Goal: Information Seeking & Learning: Learn about a topic

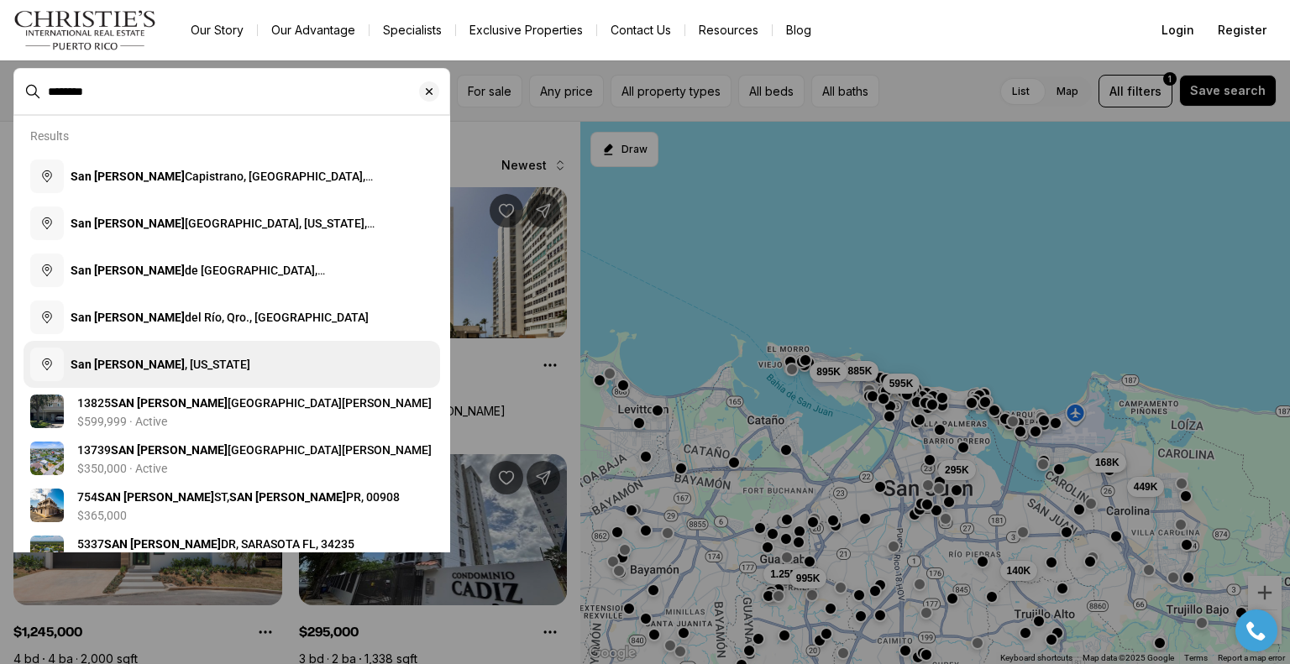
type input "********"
click at [218, 362] on button "San Juan , Puerto Rico" at bounding box center [232, 364] width 416 height 47
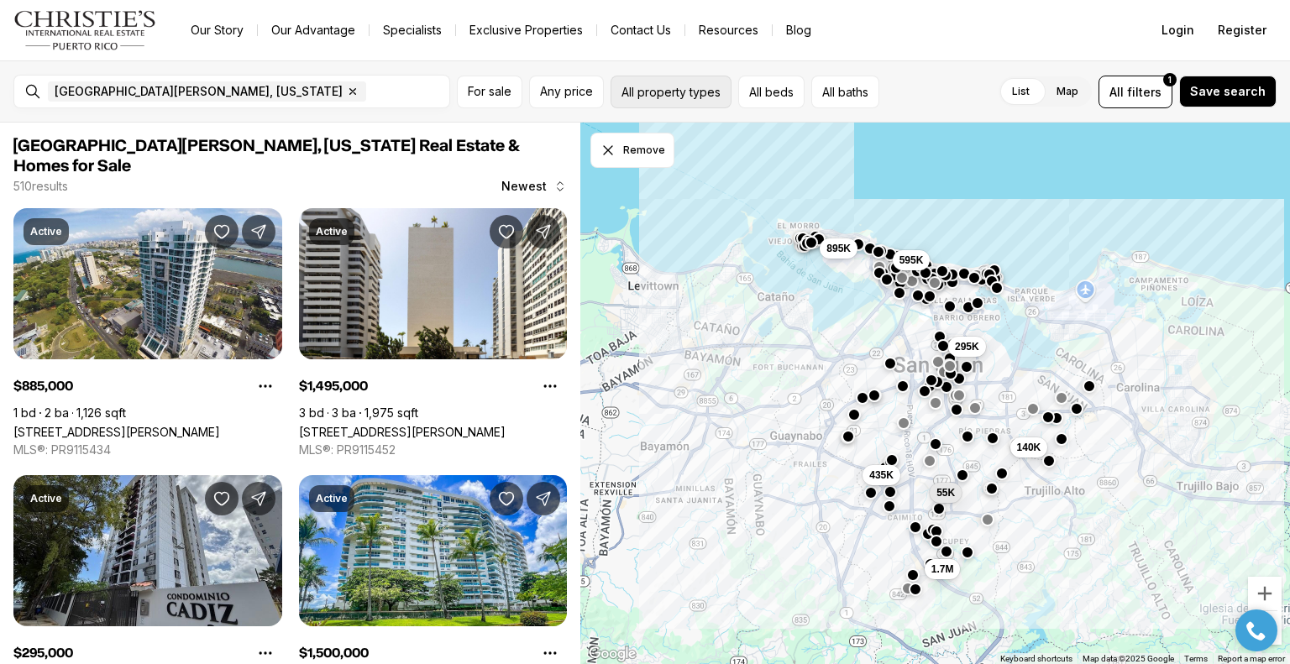
click at [701, 97] on button "All property types" at bounding box center [670, 92] width 121 height 33
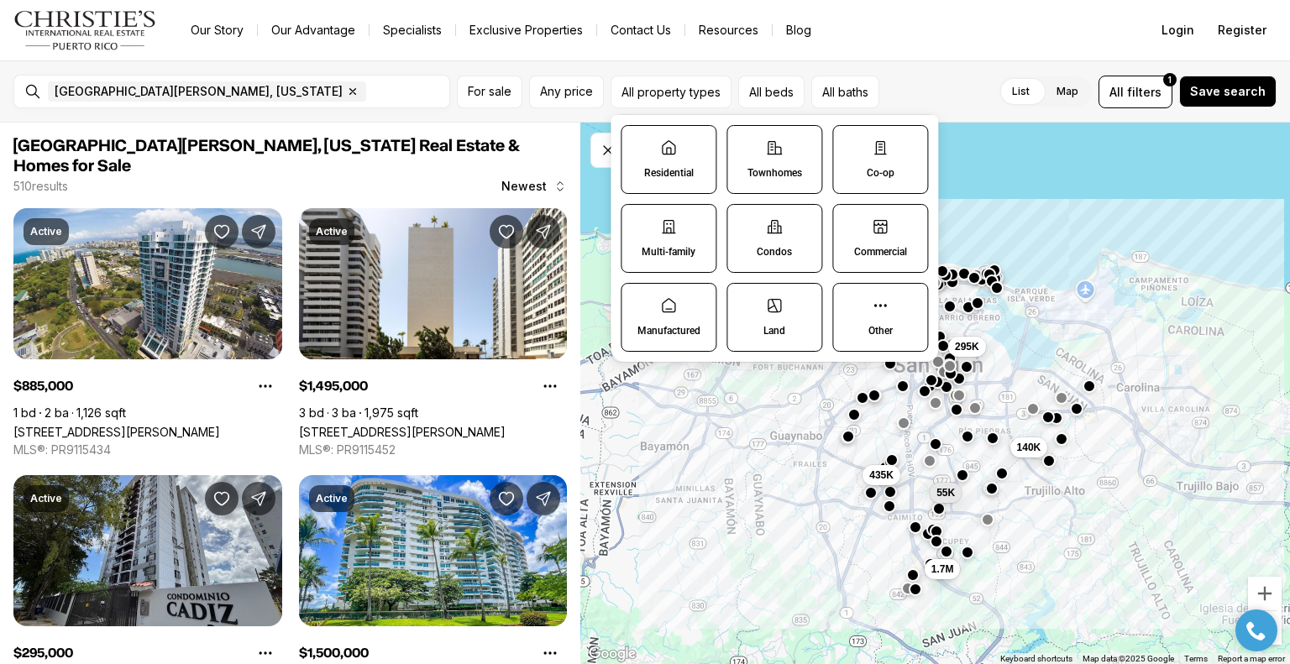
click at [779, 150] on icon at bounding box center [774, 147] width 17 height 17
click at [744, 143] on button "Townhomes" at bounding box center [735, 134] width 17 height 17
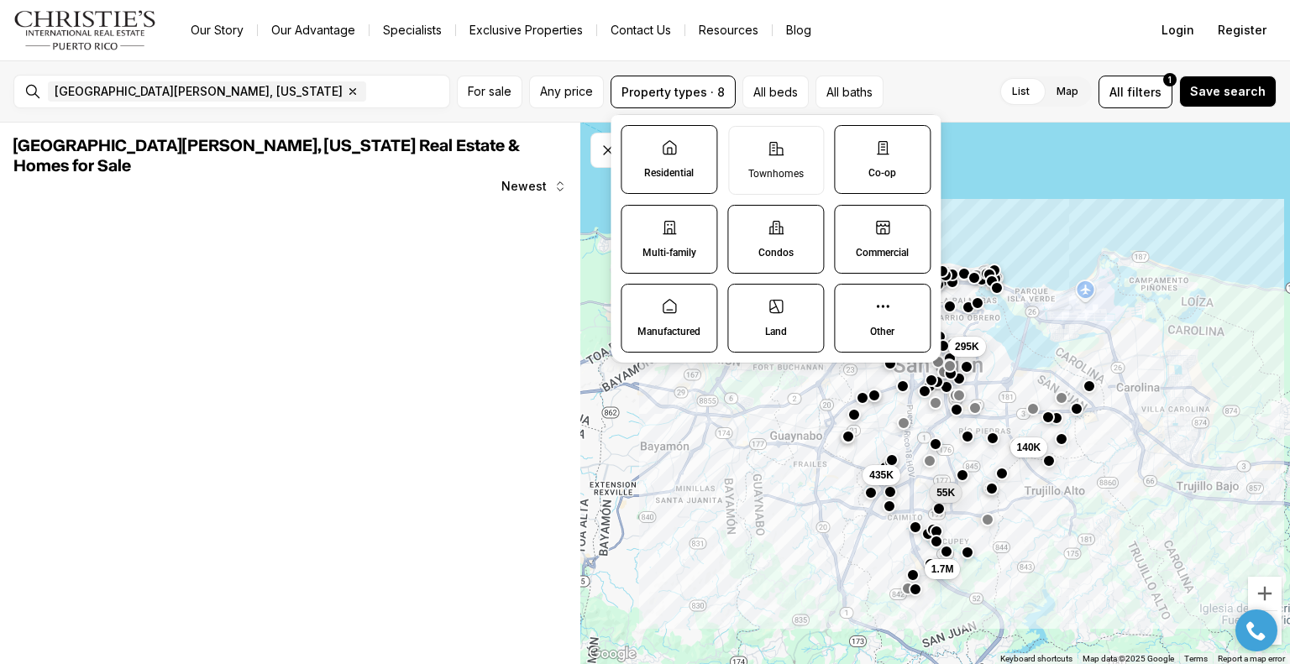
click at [782, 238] on label "Condos" at bounding box center [775, 239] width 97 height 69
click at [745, 222] on button "Condos" at bounding box center [736, 214] width 17 height 17
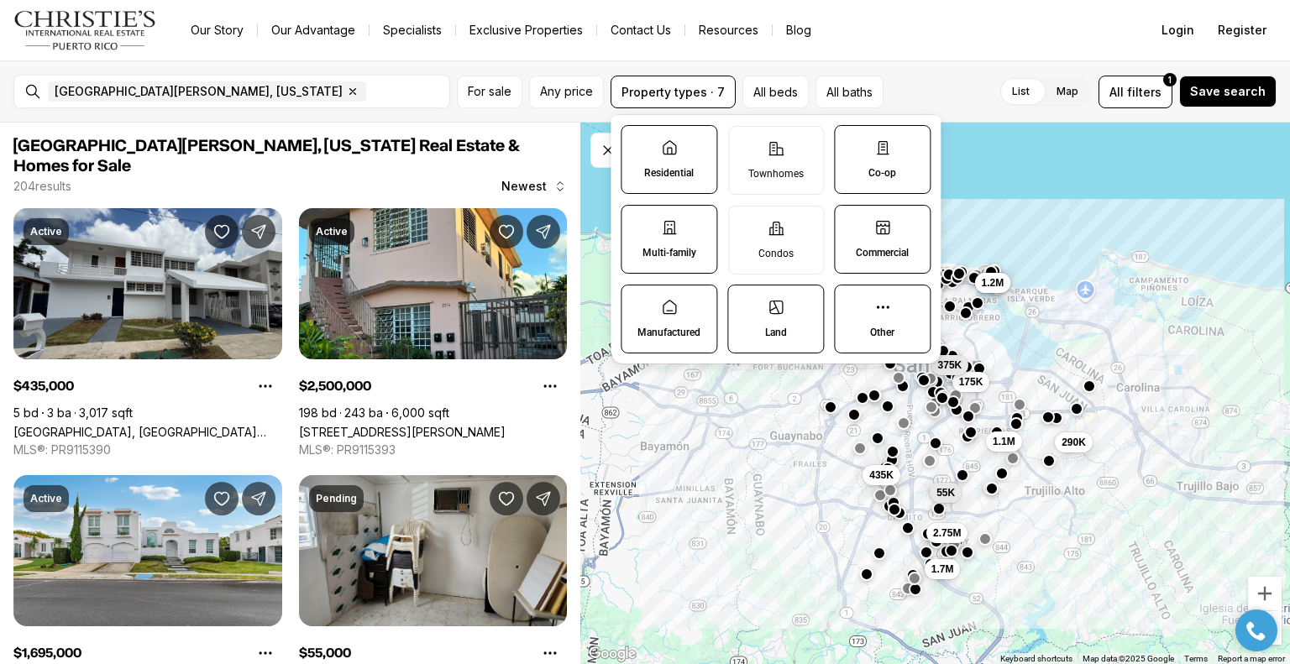
click at [689, 150] on label "Residential" at bounding box center [668, 159] width 97 height 69
click at [638, 143] on button "Residential" at bounding box center [629, 134] width 17 height 17
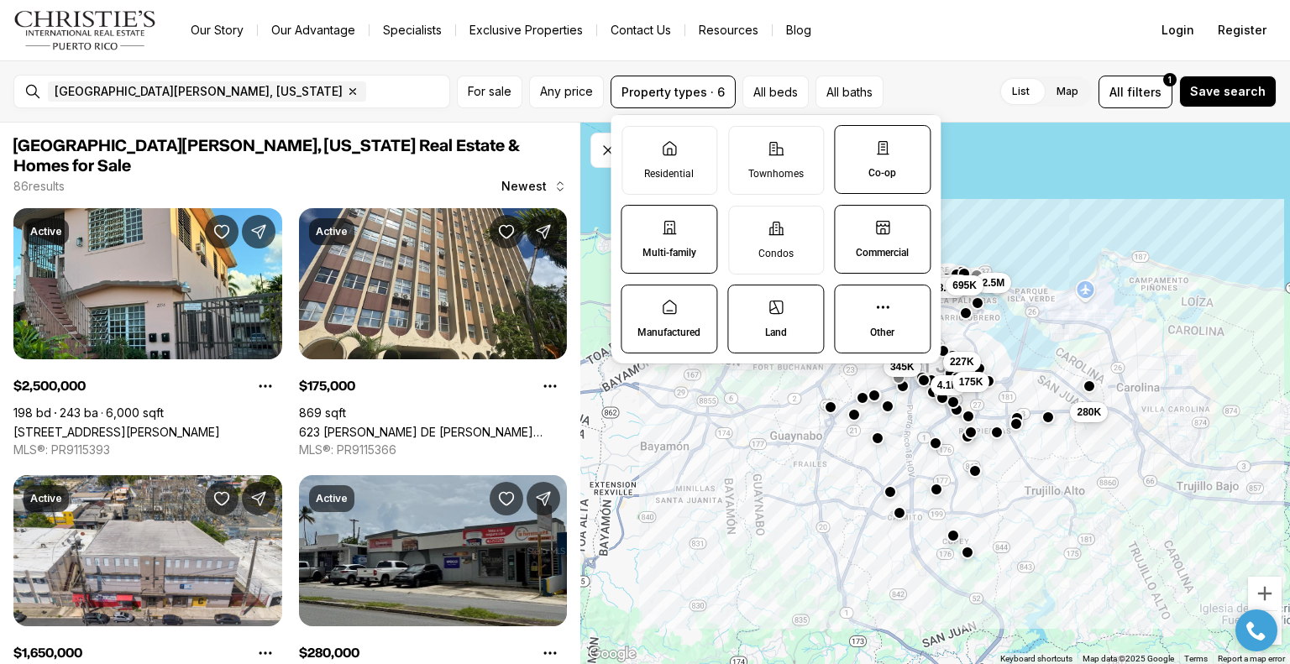
click at [954, 30] on div "Our Story Our Advantage Specialists Exclusive Properties Contact Us Resources B…" at bounding box center [654, 30] width 954 height 24
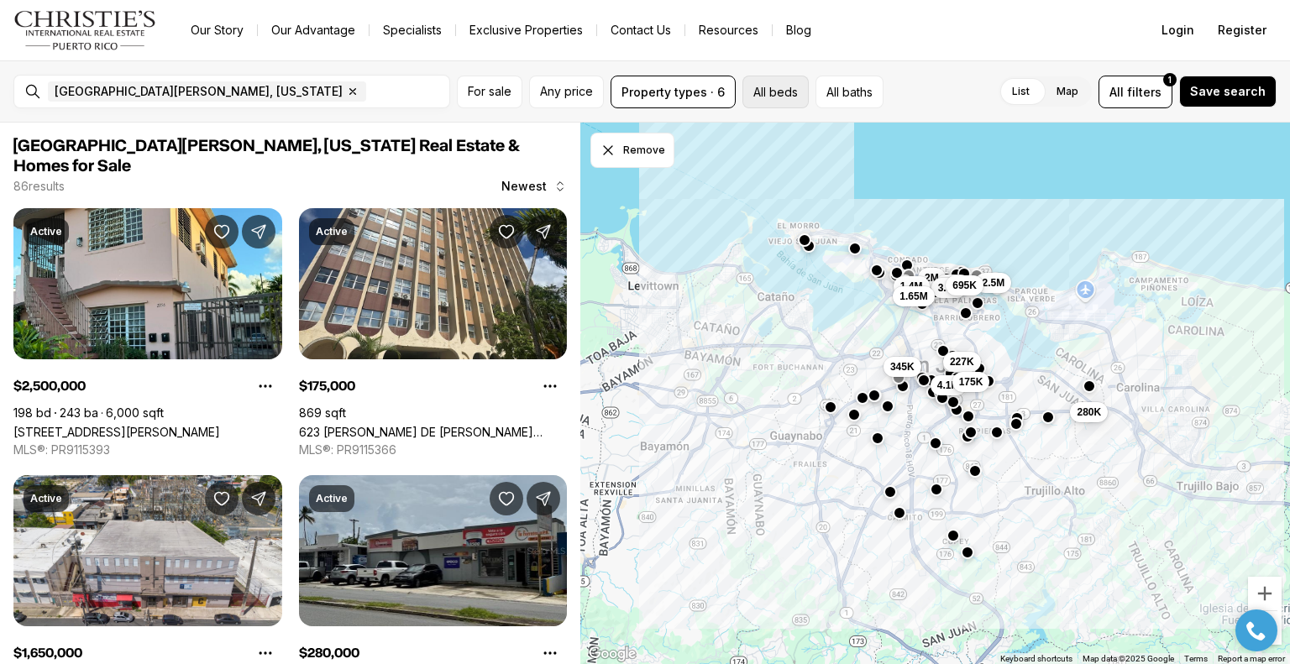
click at [782, 90] on button "All beds" at bounding box center [775, 92] width 66 height 33
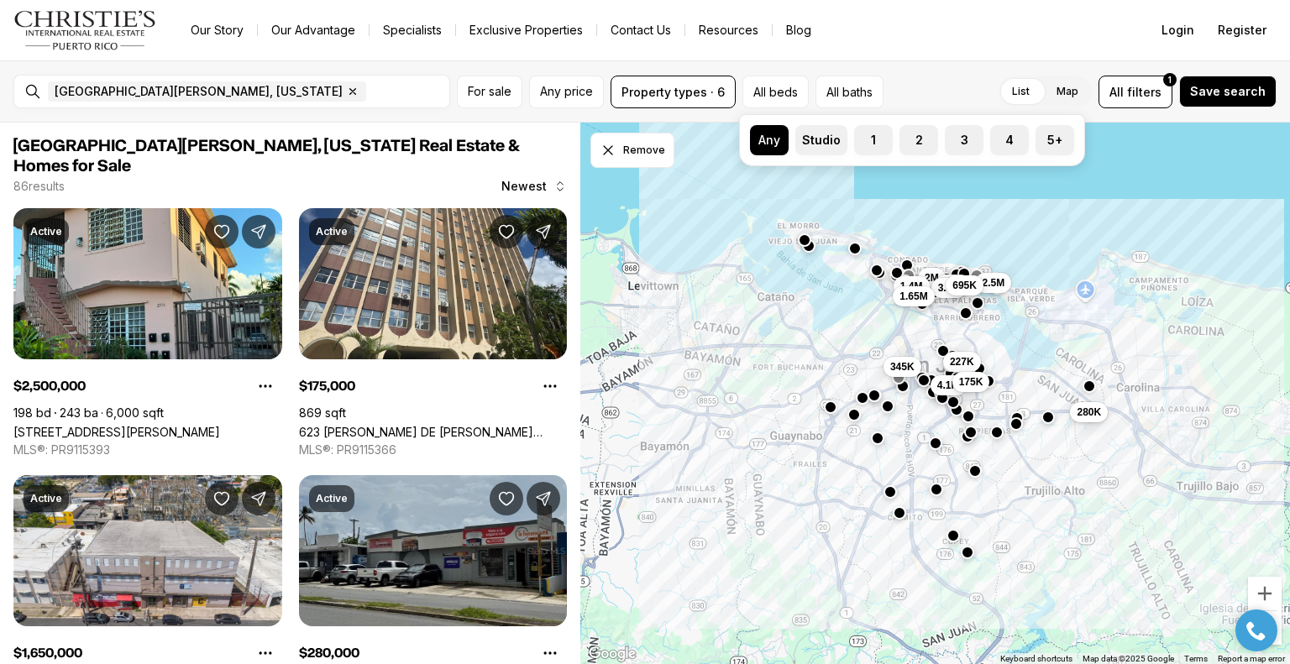
click at [913, 36] on div "Our Story Our Advantage Specialists Exclusive Properties Contact Us Resources B…" at bounding box center [654, 30] width 954 height 24
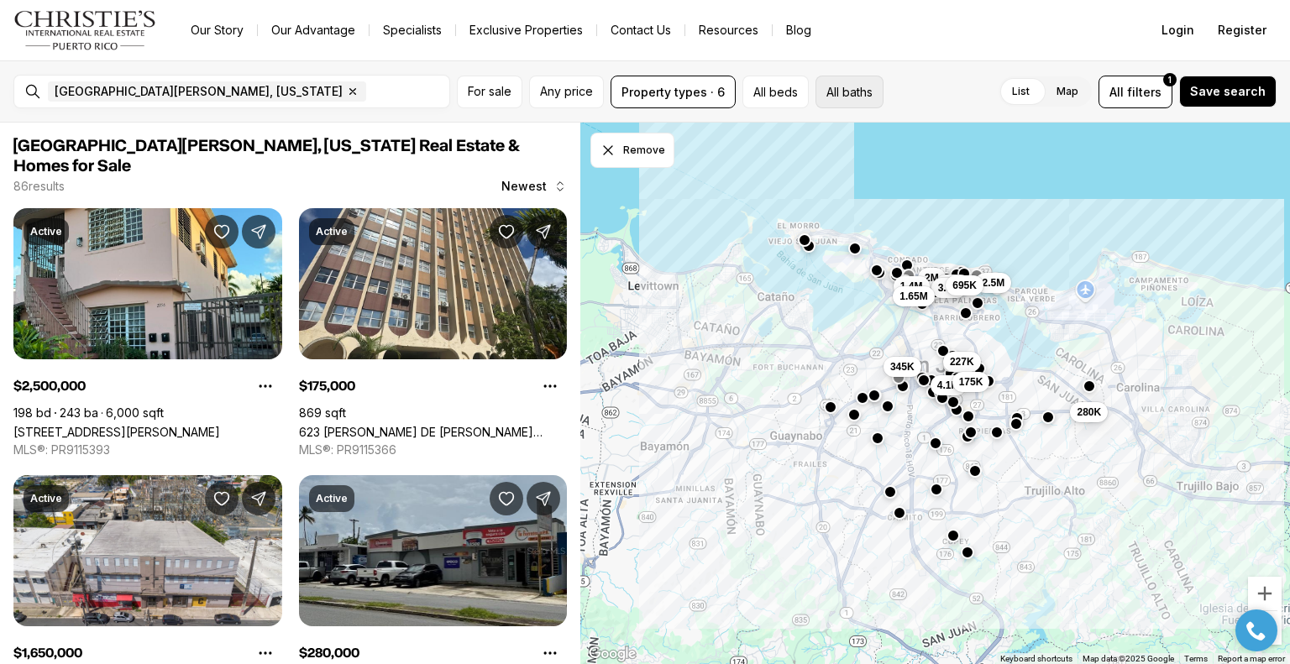
click at [863, 87] on button "All baths" at bounding box center [849, 92] width 68 height 33
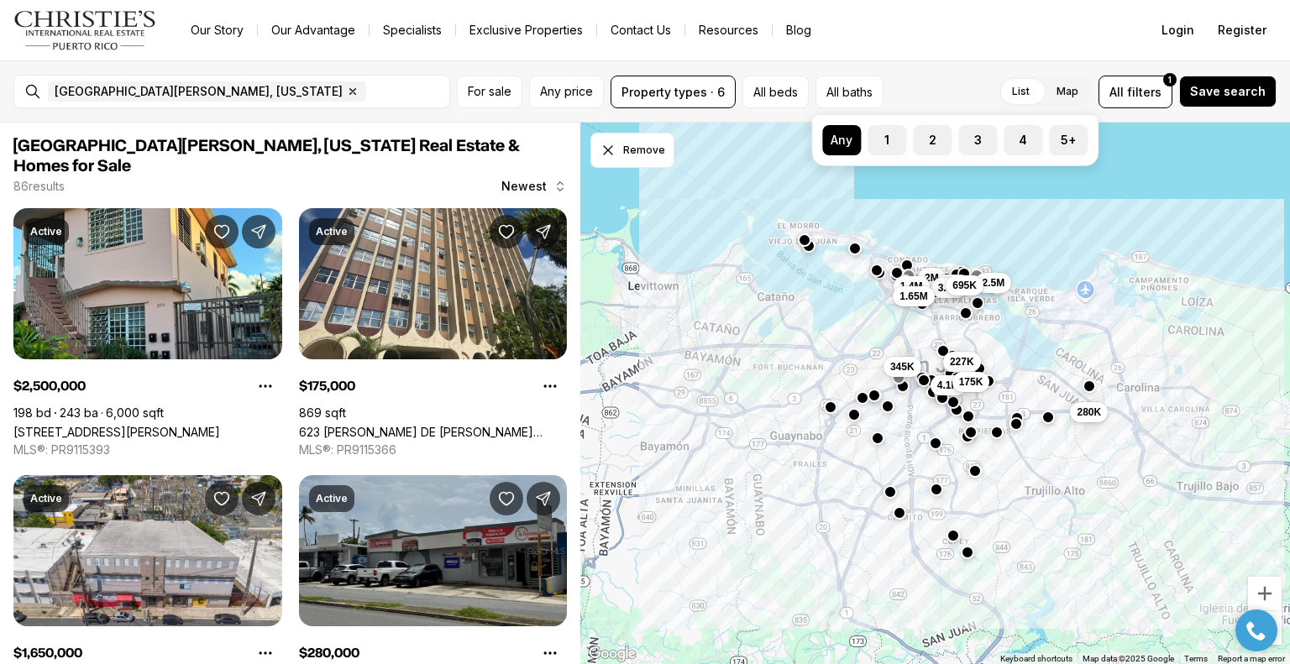
click at [918, 36] on div "Our Story Our Advantage Specialists Exclusive Properties Contact Us Resources B…" at bounding box center [654, 30] width 954 height 24
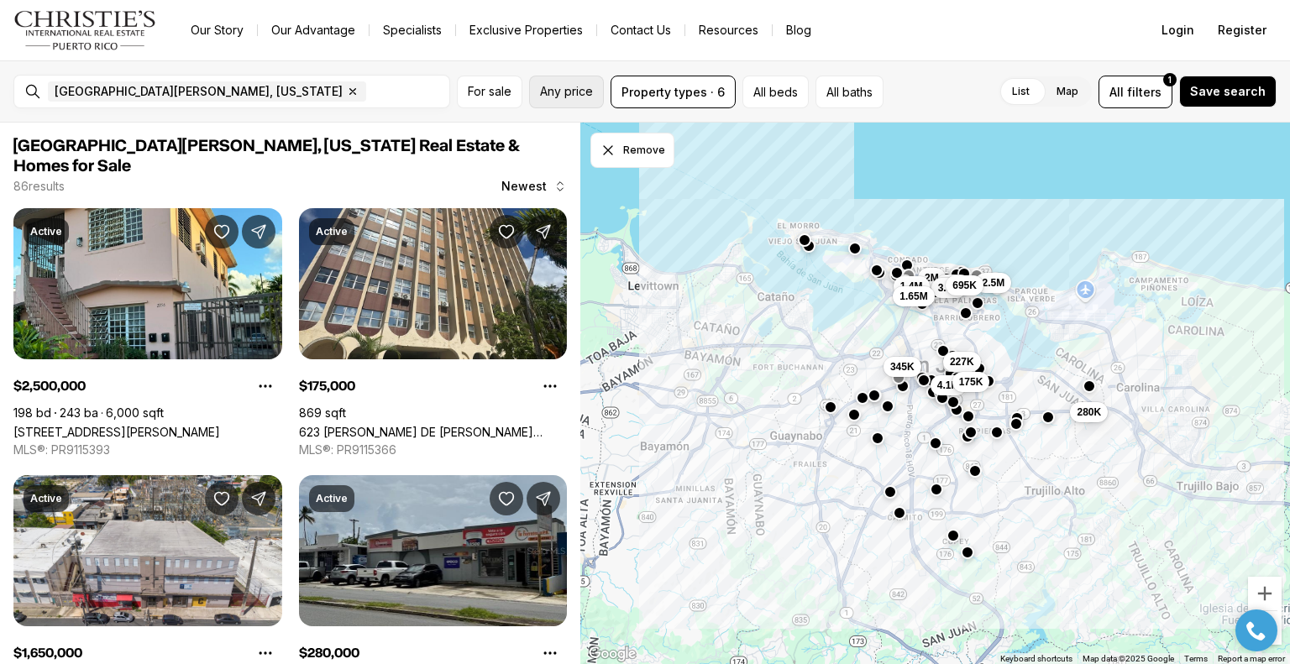
click at [581, 93] on span "Any price" at bounding box center [566, 91] width 53 height 13
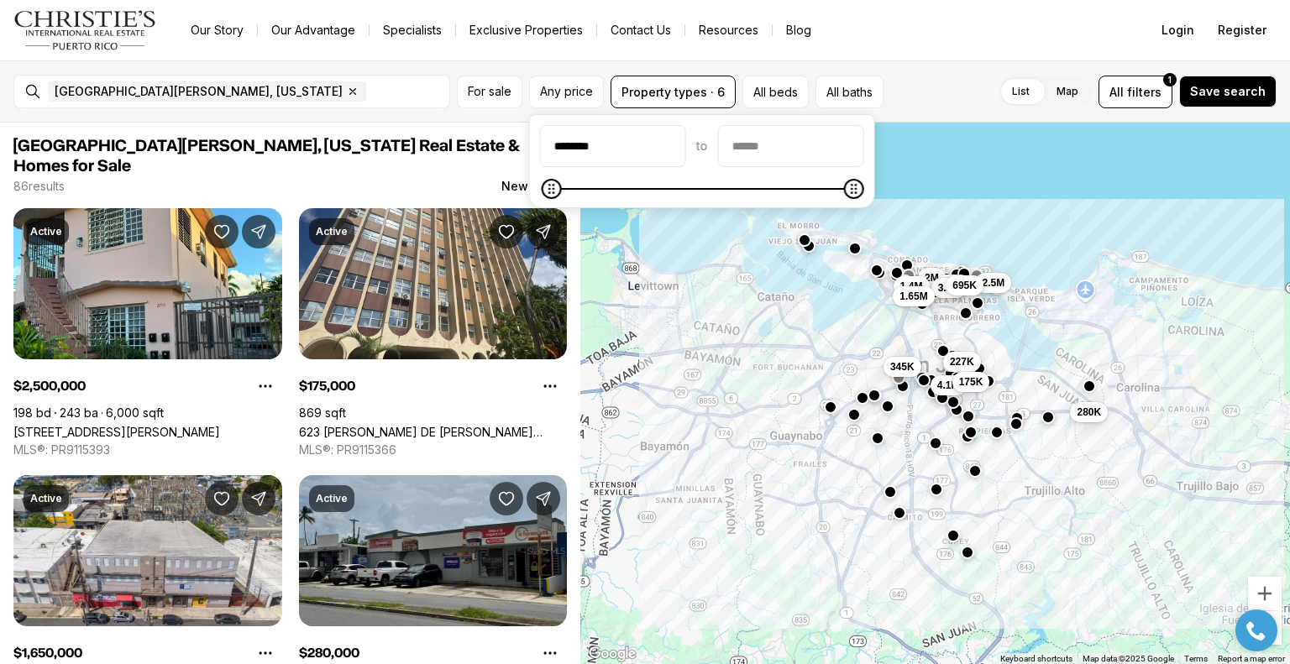
type input "********"
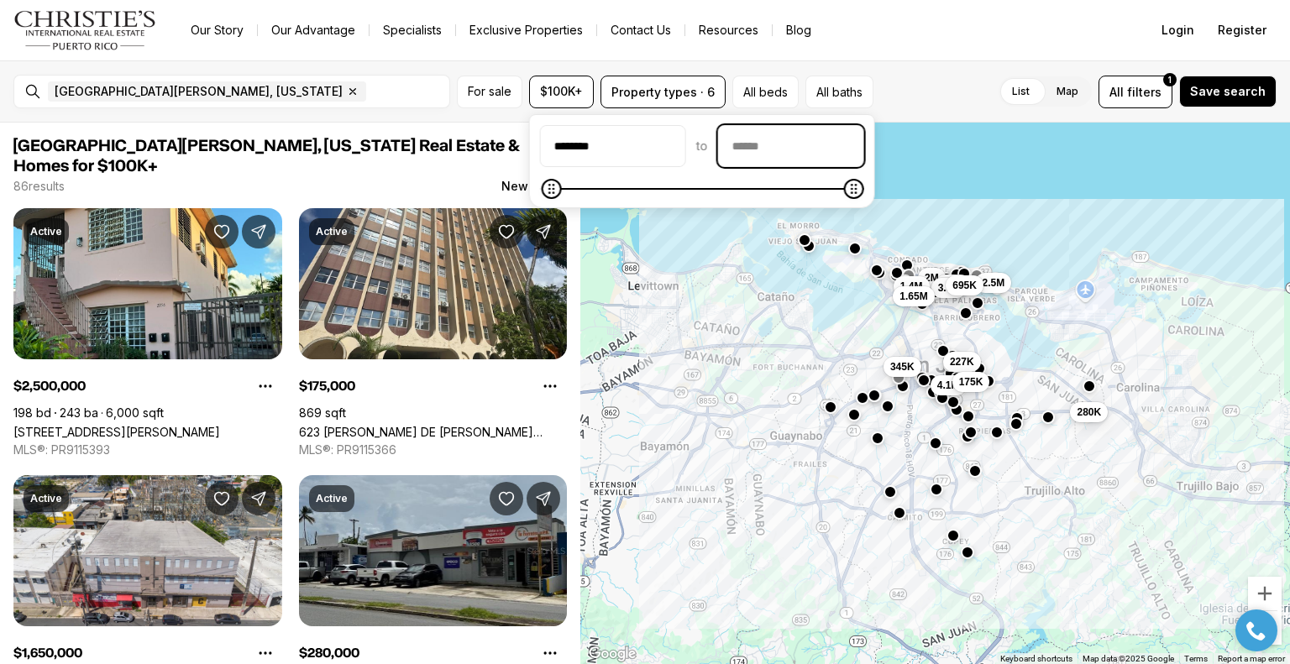
click at [786, 145] on input "priceMax" at bounding box center [791, 146] width 144 height 40
type input "********"
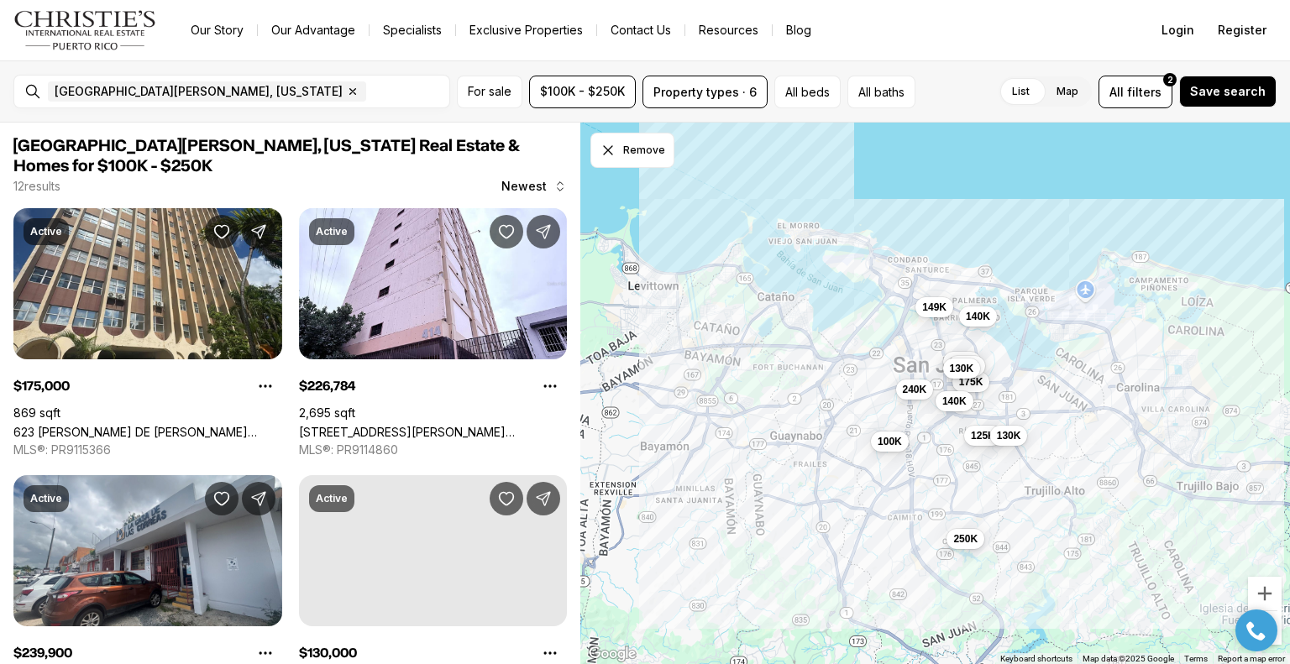
click at [964, 50] on nav "Go to: Homepage Our Story Our Advantage Specialists Exclusive Properties Contac…" at bounding box center [645, 30] width 1290 height 60
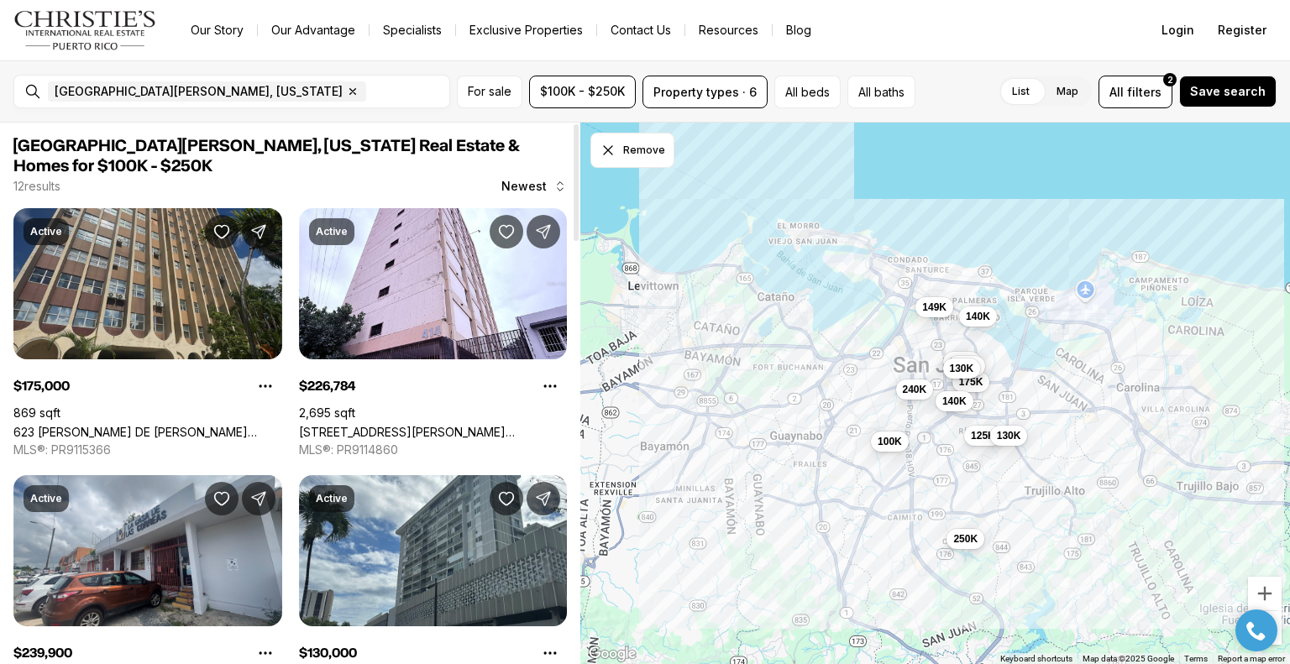
click at [135, 425] on link "623 PONCE DE LEÓN #1201B, SAN JUAN PR, 00917" at bounding box center [147, 432] width 269 height 14
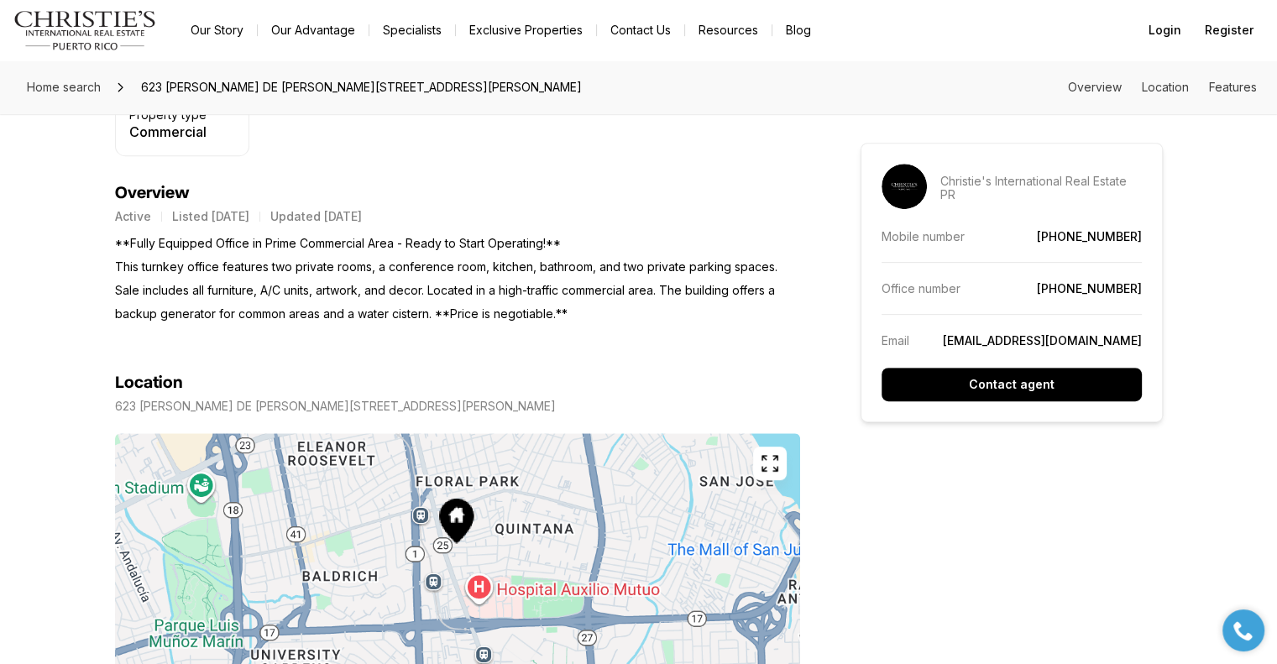
scroll to position [672, 0]
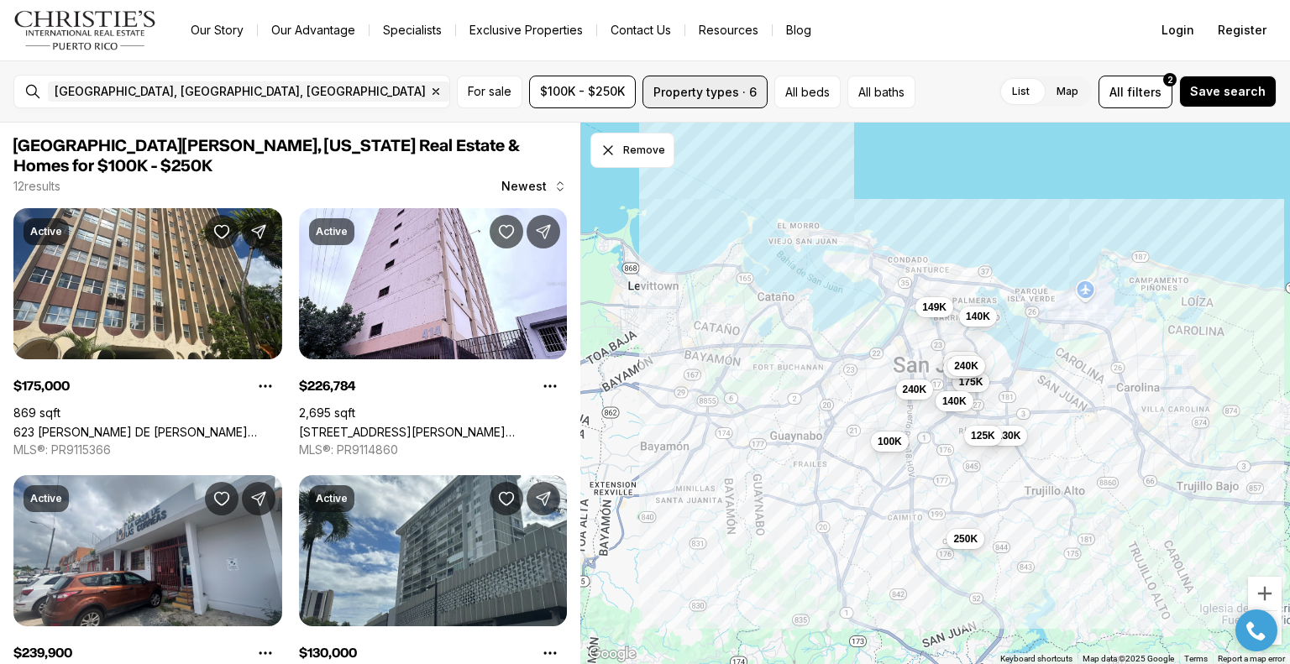
click at [699, 93] on button "Property types · 6" at bounding box center [704, 92] width 125 height 33
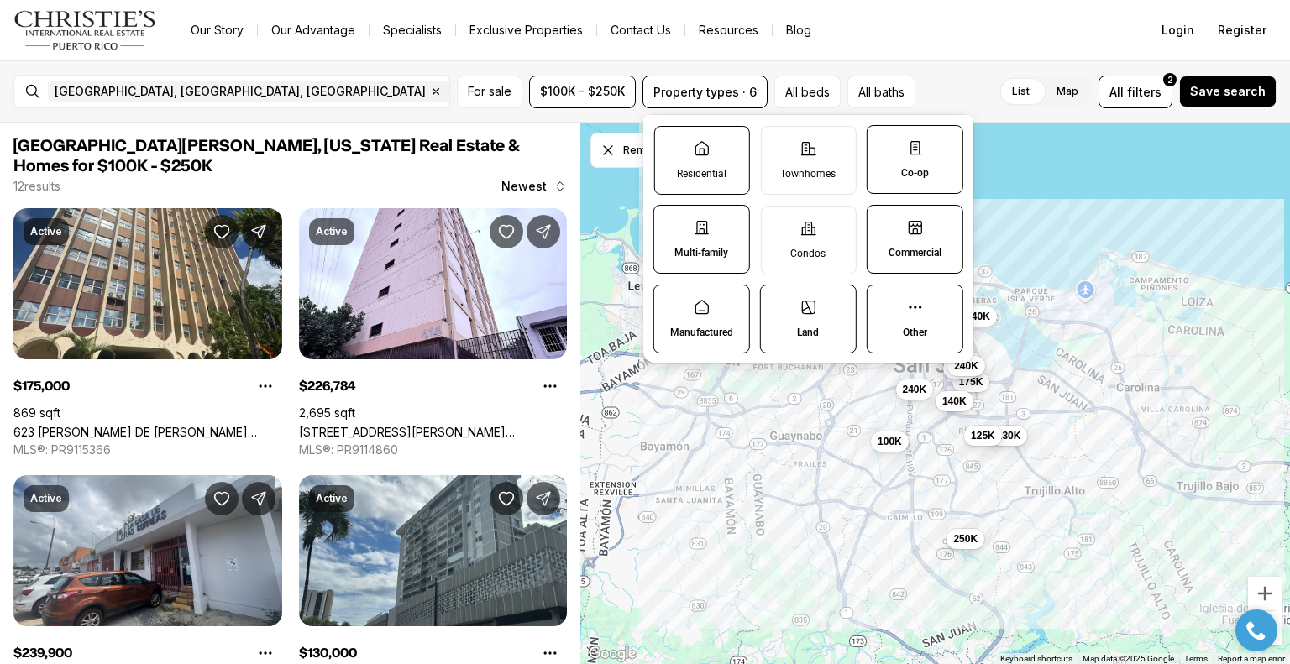
click at [703, 167] on p "Residential" at bounding box center [702, 173] width 50 height 13
click at [671, 144] on button "Residential" at bounding box center [662, 135] width 17 height 17
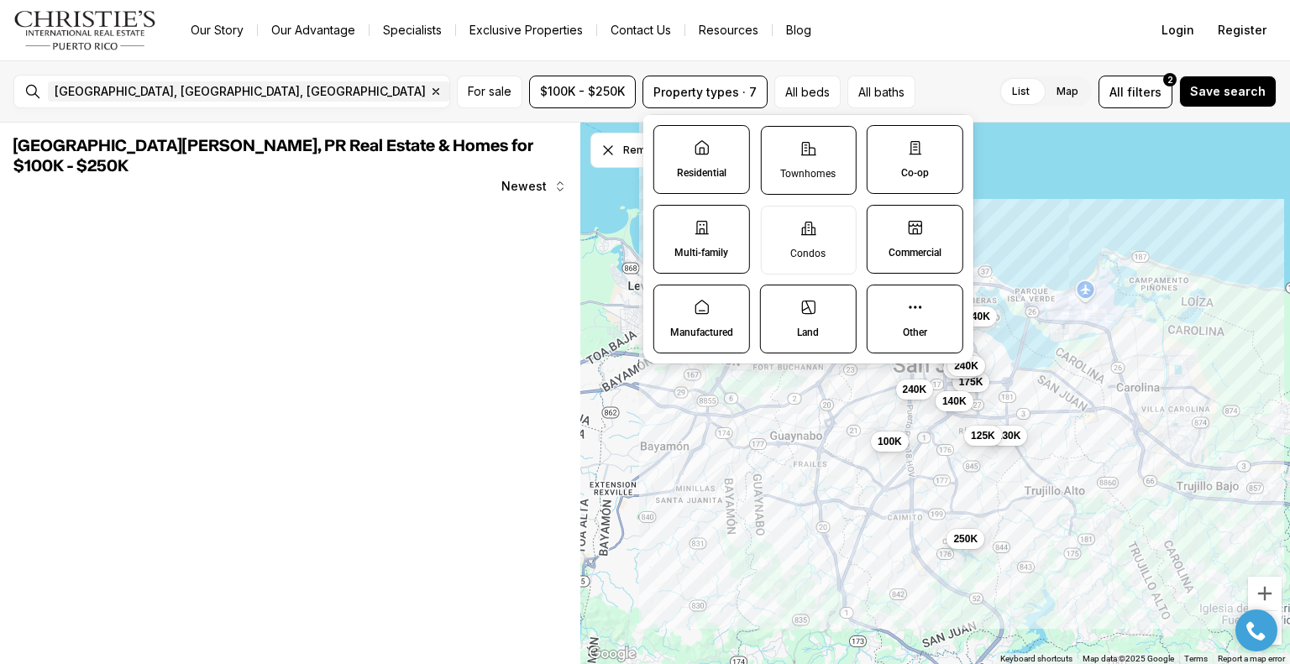
click at [799, 154] on icon at bounding box center [807, 148] width 17 height 17
click at [777, 144] on button "Townhomes" at bounding box center [769, 135] width 17 height 17
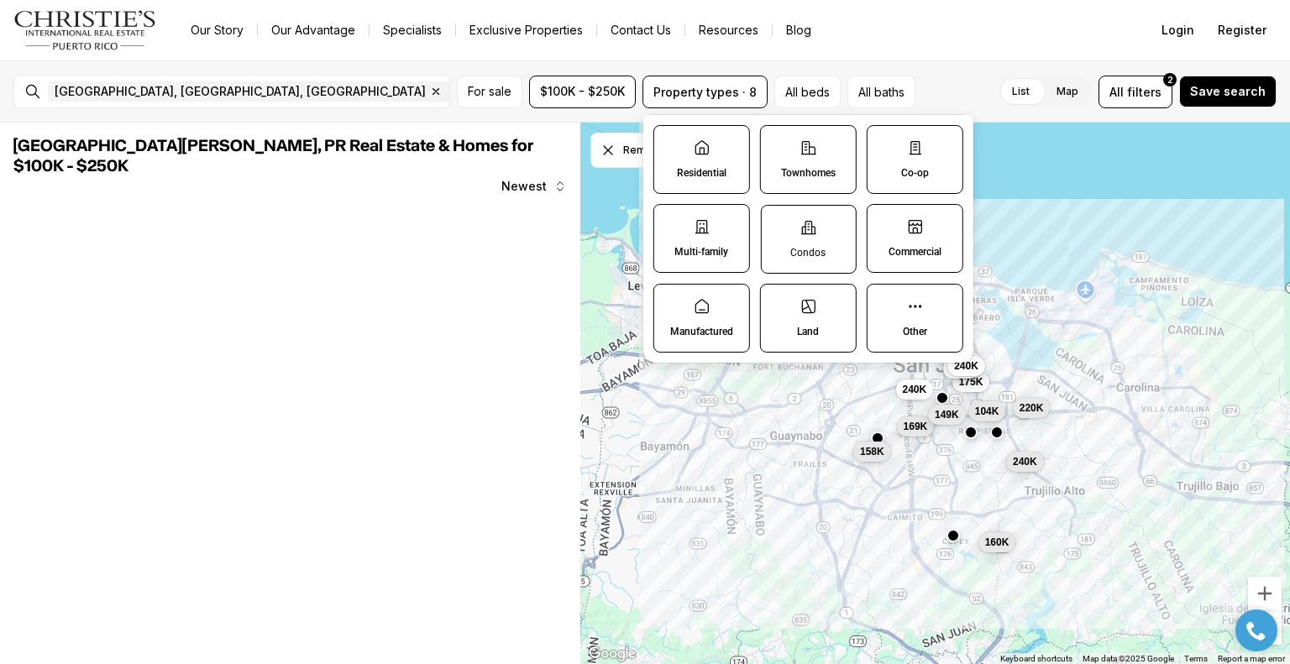
click at [830, 215] on label "Condos" at bounding box center [808, 239] width 96 height 69
click at [777, 215] on button "Condos" at bounding box center [769, 214] width 17 height 17
click at [737, 303] on label "Manufactured" at bounding box center [701, 317] width 96 height 69
click at [671, 301] on button "Manufactured" at bounding box center [662, 292] width 17 height 17
click at [794, 316] on label "Land" at bounding box center [808, 317] width 97 height 69
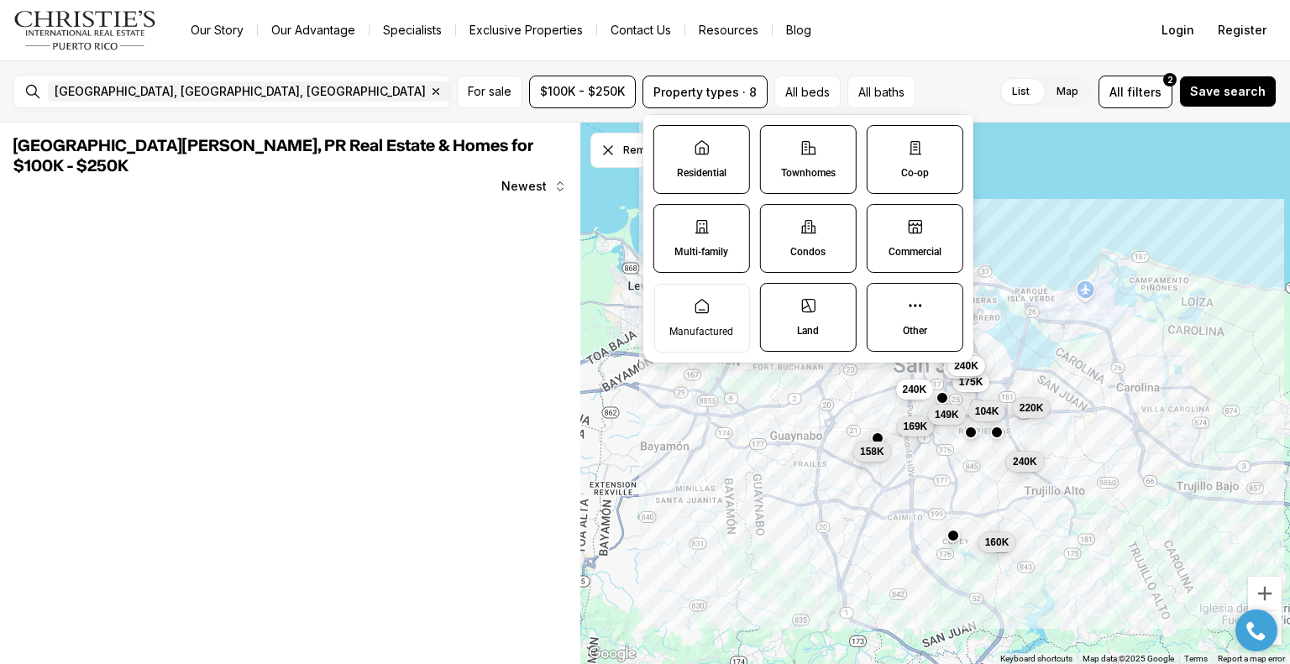
click at [777, 301] on button "Land" at bounding box center [769, 292] width 17 height 17
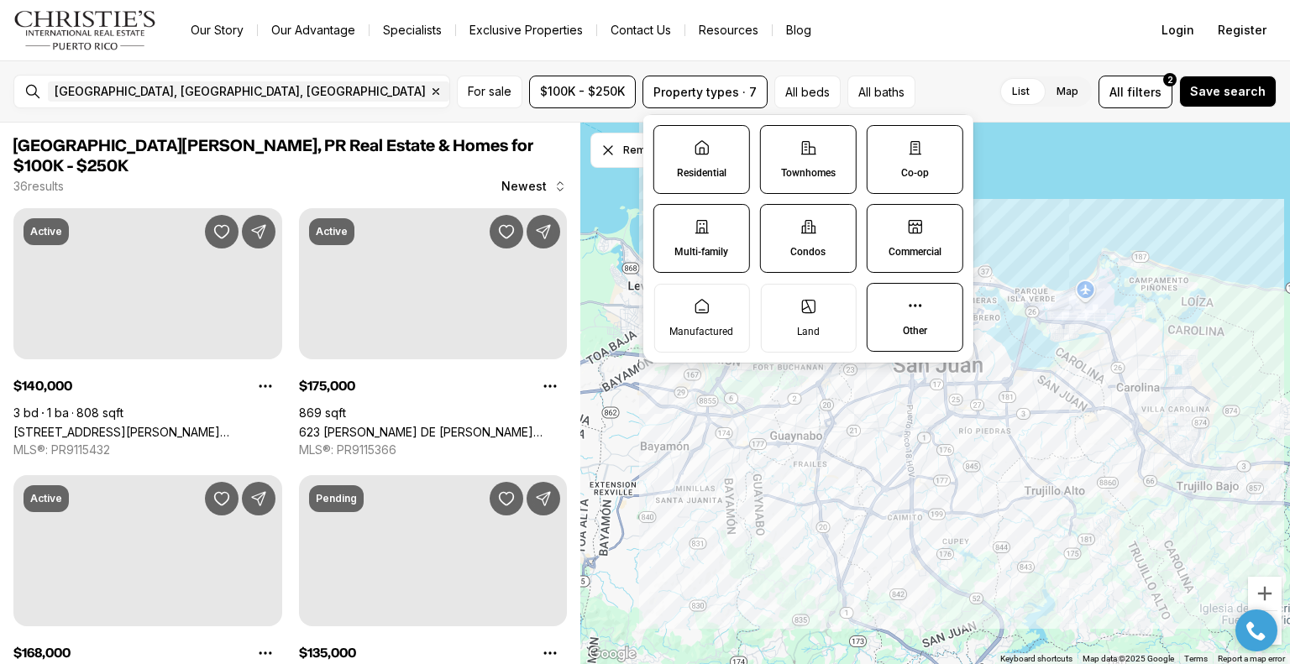
click at [934, 324] on label "Other" at bounding box center [914, 317] width 97 height 69
click at [884, 301] on button "Other" at bounding box center [875, 292] width 17 height 17
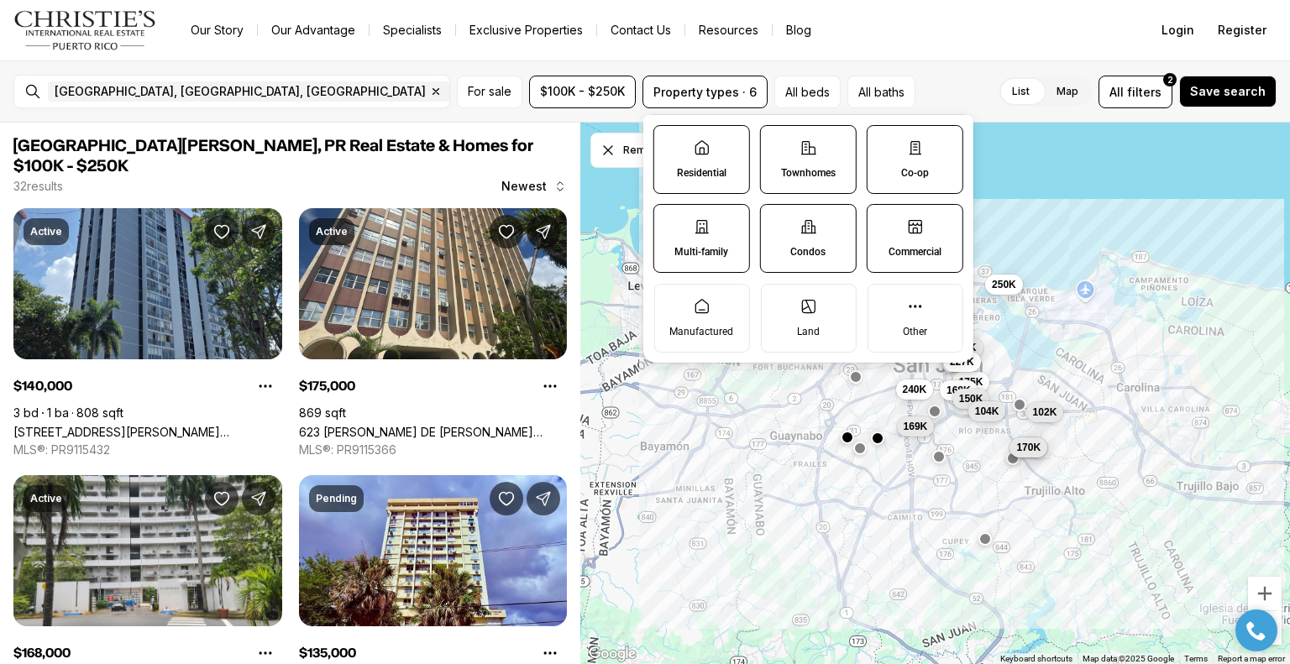
click at [940, 226] on label "Commercial" at bounding box center [914, 238] width 97 height 69
click at [884, 222] on button "Commercial" at bounding box center [875, 213] width 17 height 17
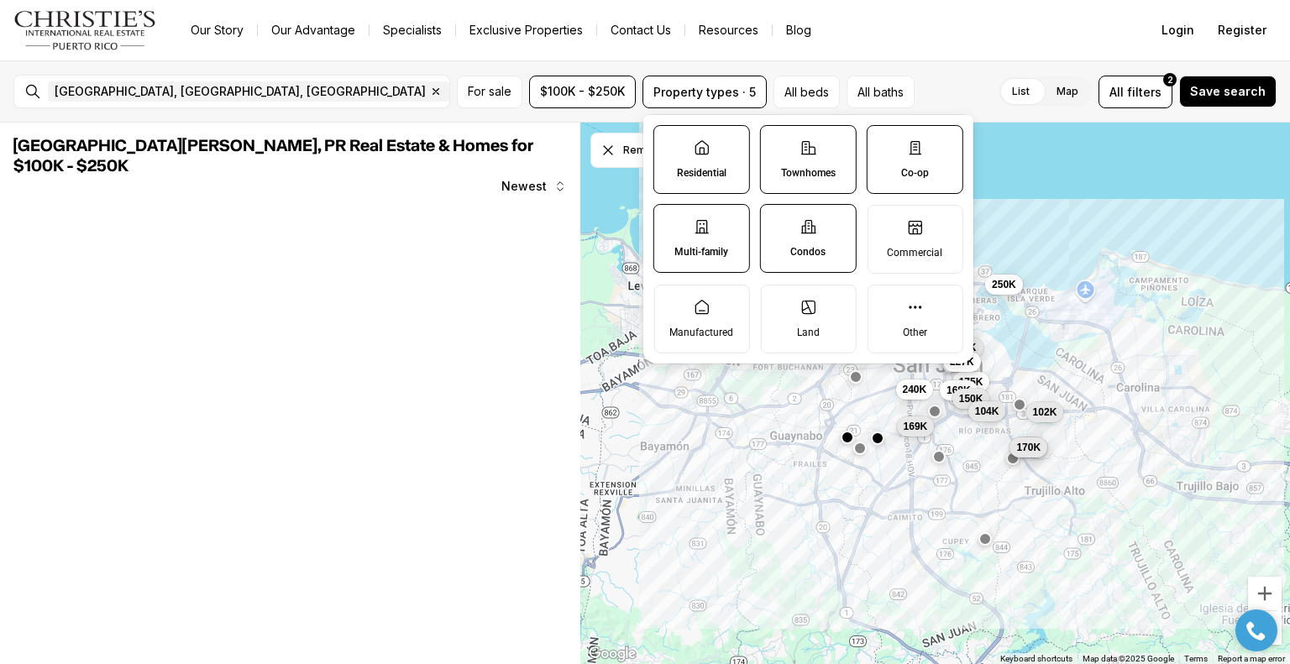
click at [929, 162] on label "Co-op" at bounding box center [914, 159] width 97 height 69
click at [884, 143] on button "Co-op" at bounding box center [875, 134] width 17 height 17
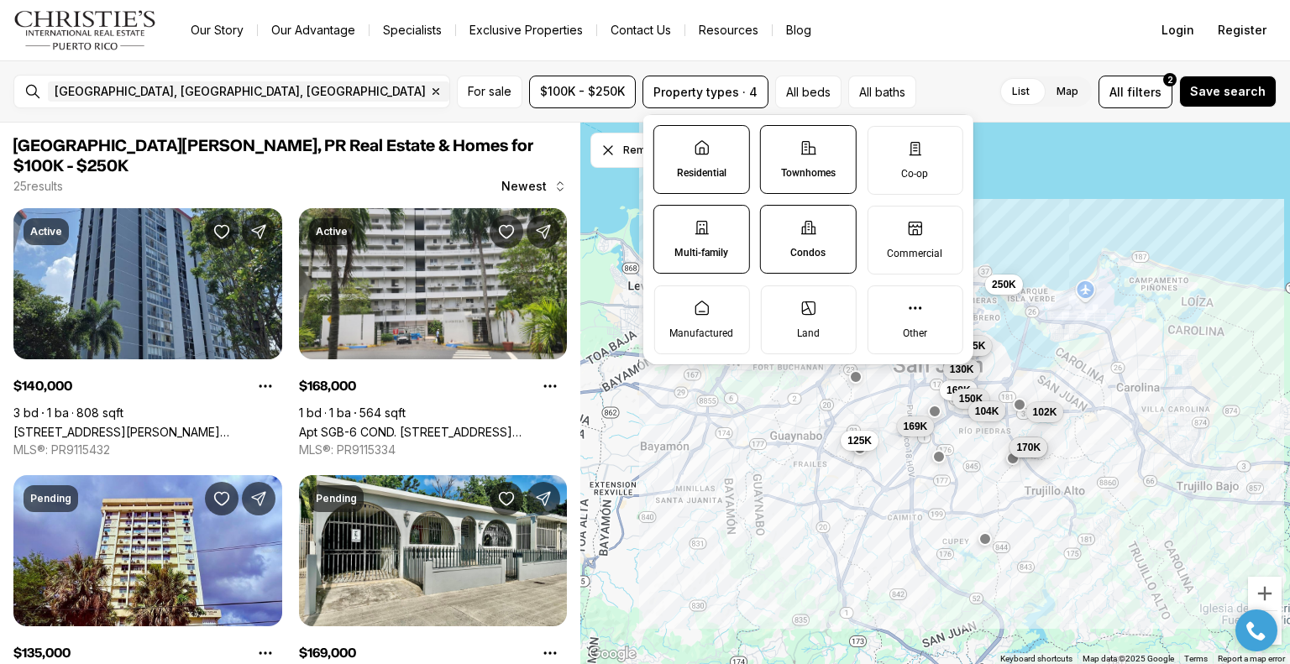
click at [714, 228] on label "Multi-family" at bounding box center [701, 239] width 97 height 69
click at [671, 222] on button "Multi-family" at bounding box center [662, 214] width 17 height 17
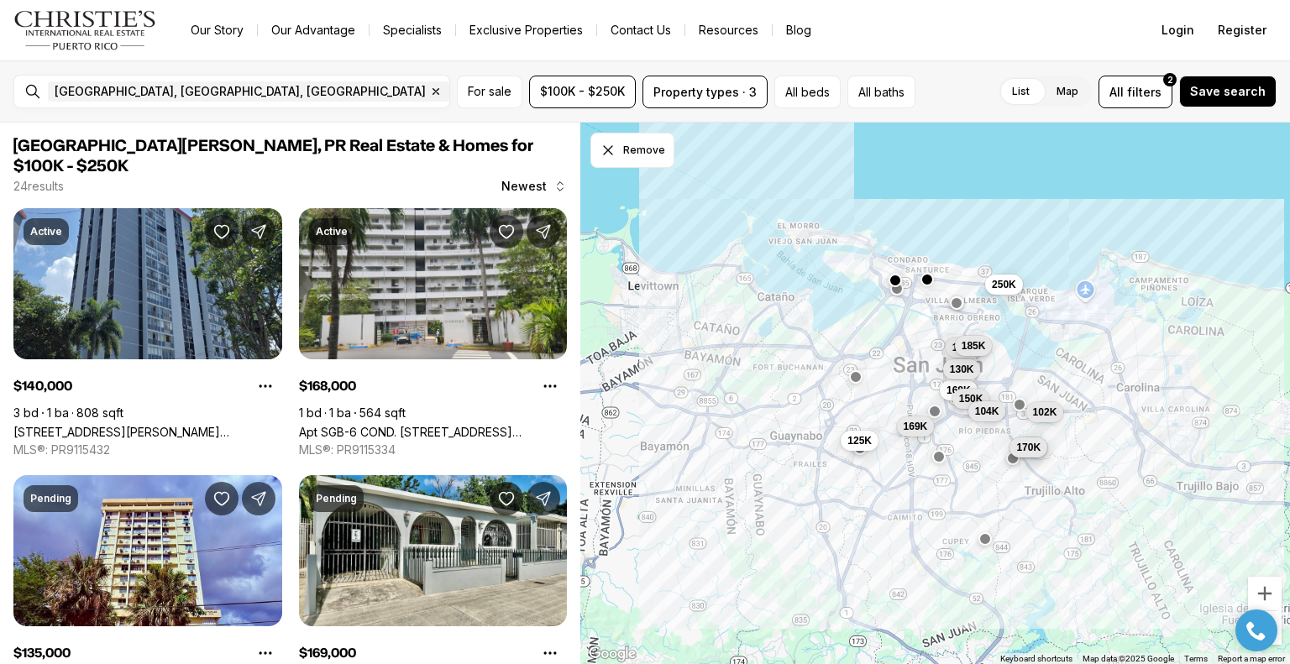
click at [971, 31] on div "Our Story Our Advantage Specialists Exclusive Properties Contact Us Resources B…" at bounding box center [654, 30] width 954 height 24
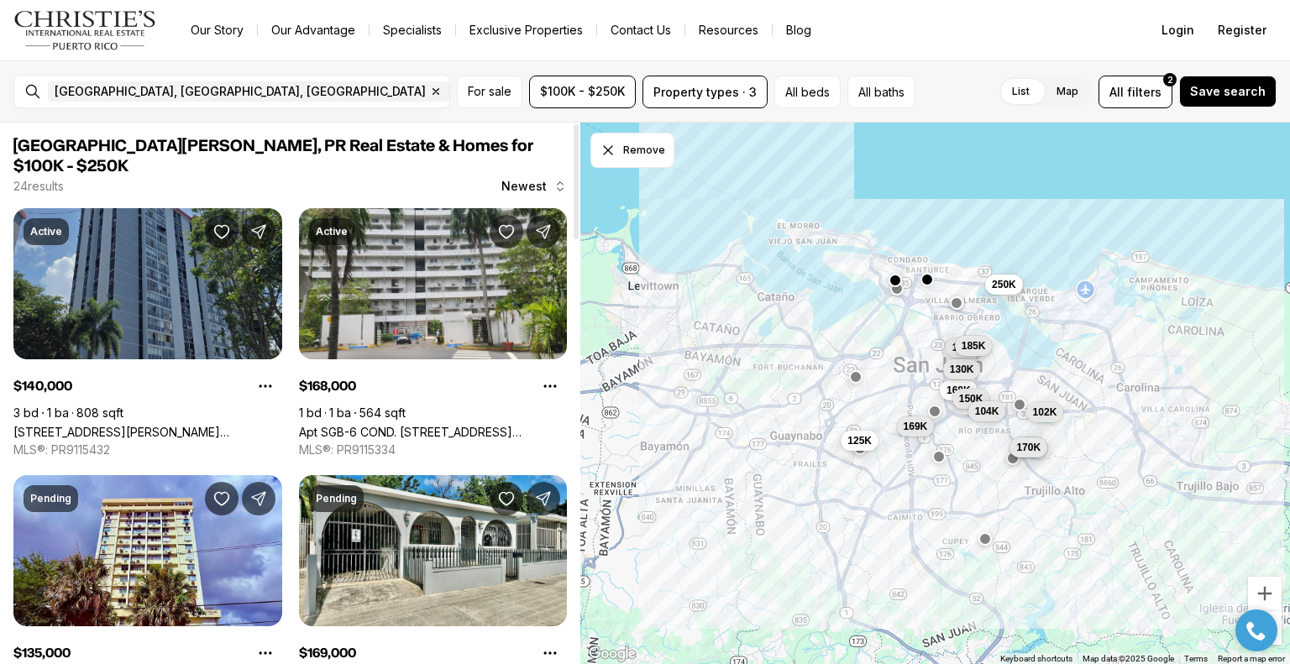
click at [147, 425] on link "[STREET_ADDRESS][PERSON_NAME][PERSON_NAME]" at bounding box center [147, 432] width 269 height 14
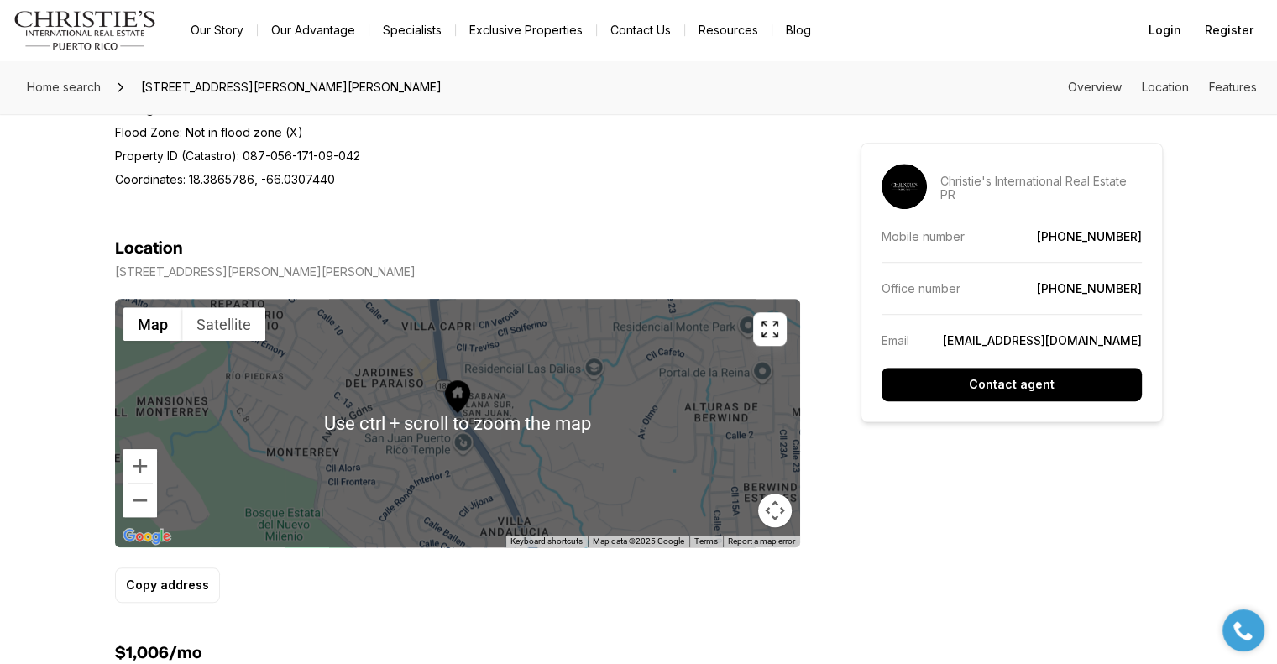
scroll to position [923, 0]
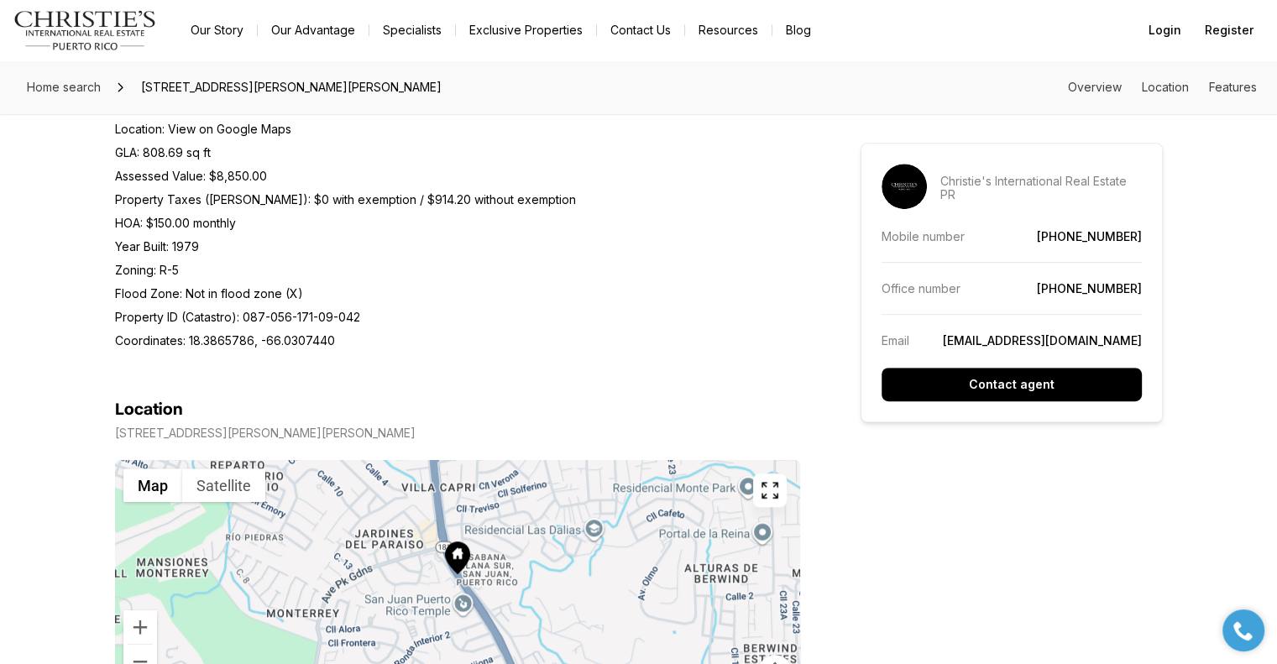
click at [768, 497] on icon "button" at bounding box center [770, 490] width 20 height 20
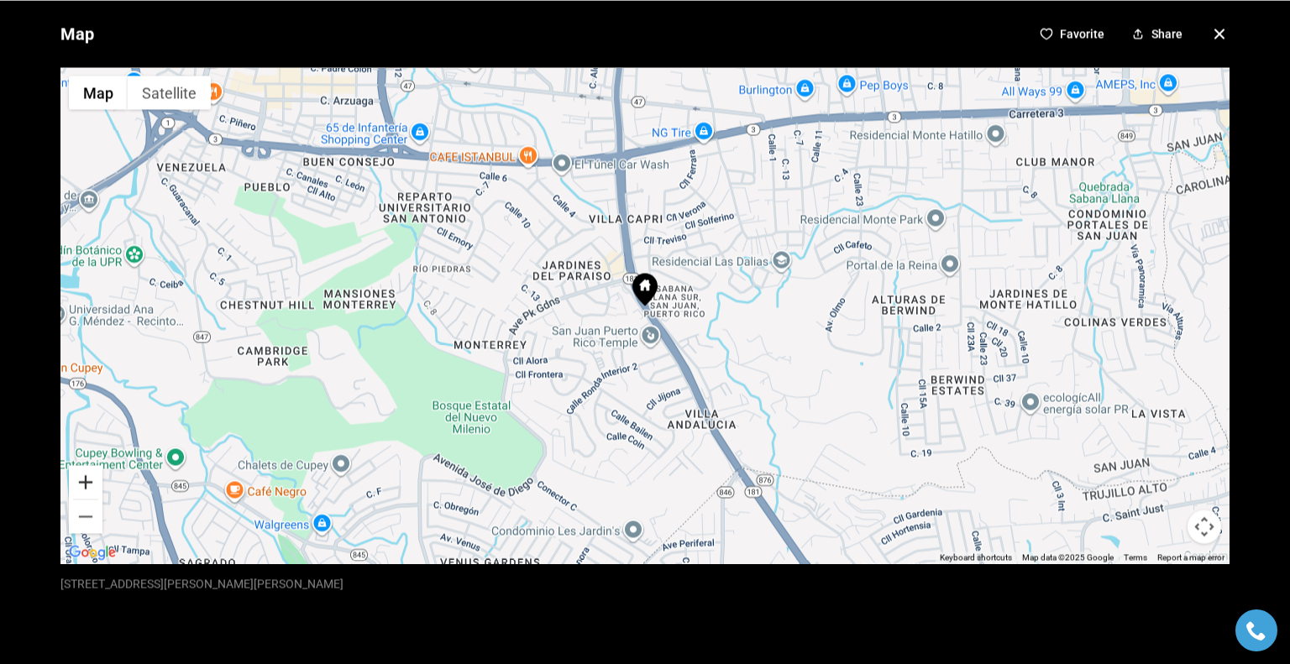
click at [84, 481] on button "Zoom in" at bounding box center [86, 482] width 34 height 34
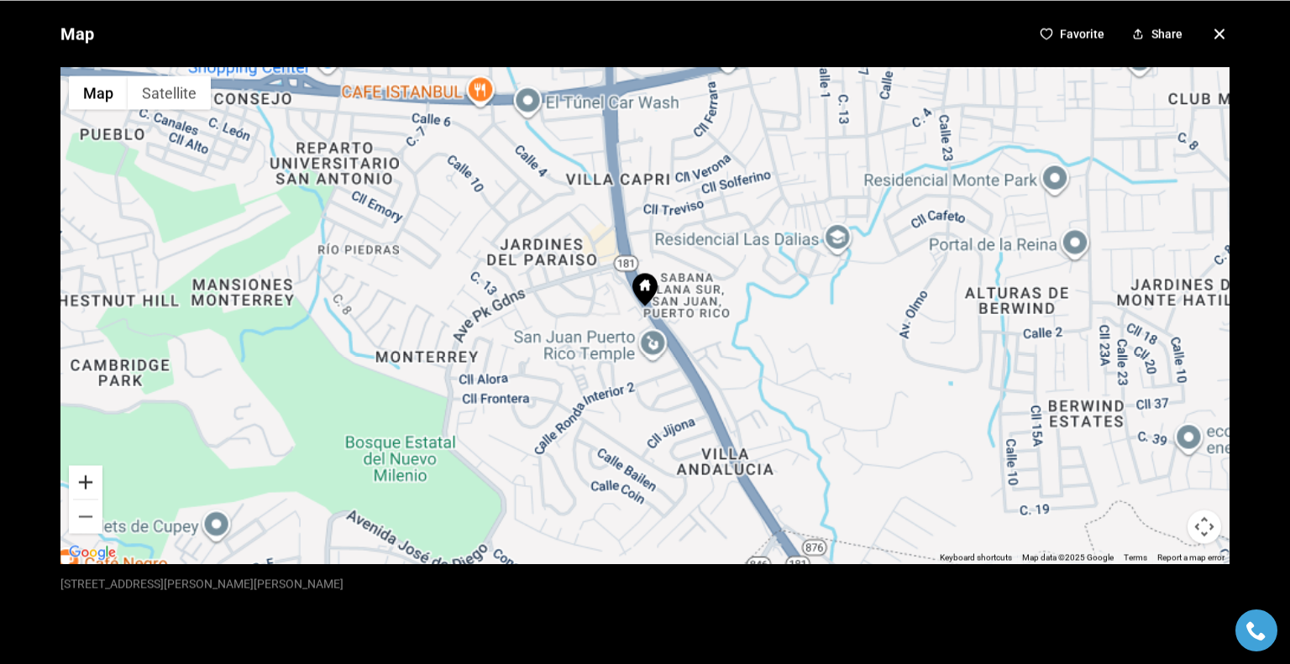
click at [84, 481] on button "Zoom in" at bounding box center [86, 482] width 34 height 34
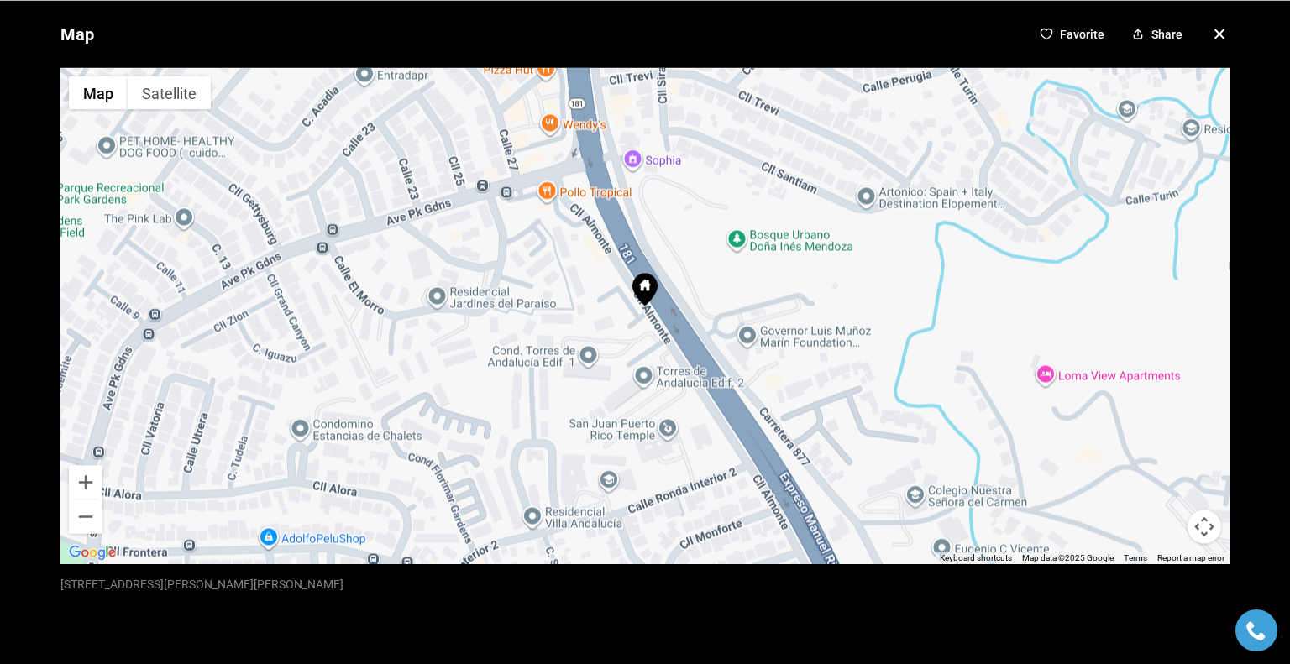
drag, startPoint x: 1204, startPoint y: 32, endPoint x: 1175, endPoint y: 33, distance: 29.4
click at [1215, 33] on icon "button" at bounding box center [1219, 33] width 8 height 8
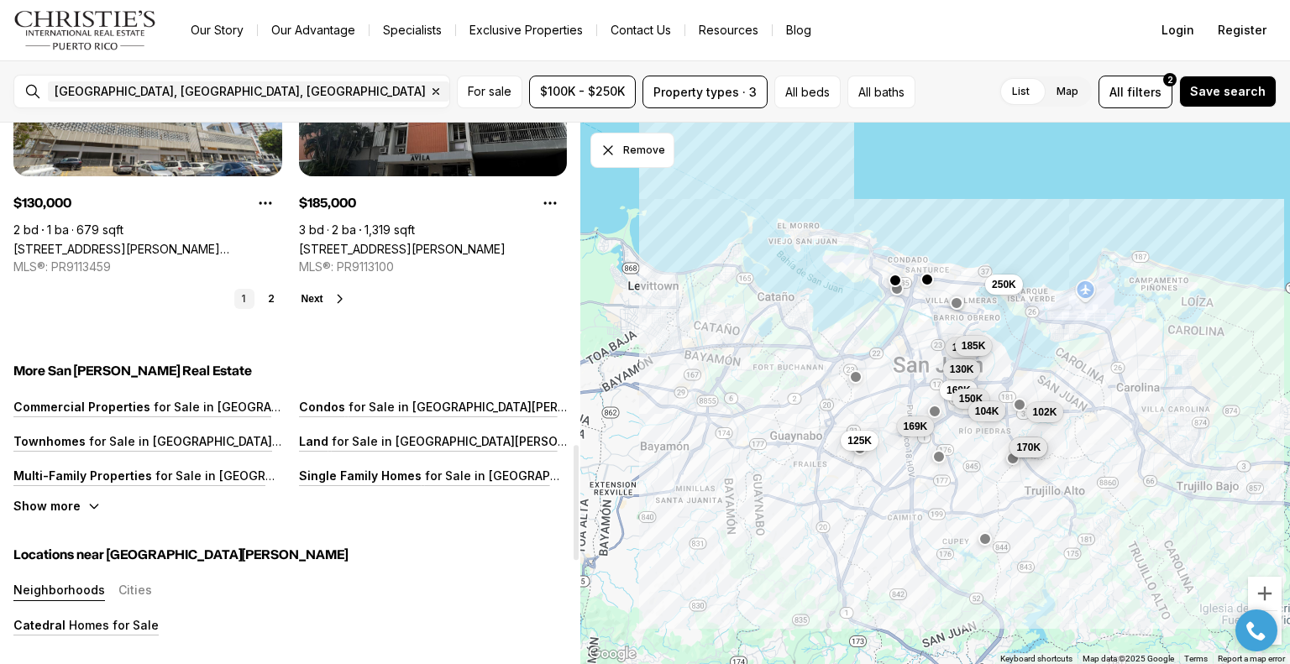
scroll to position [1511, 0]
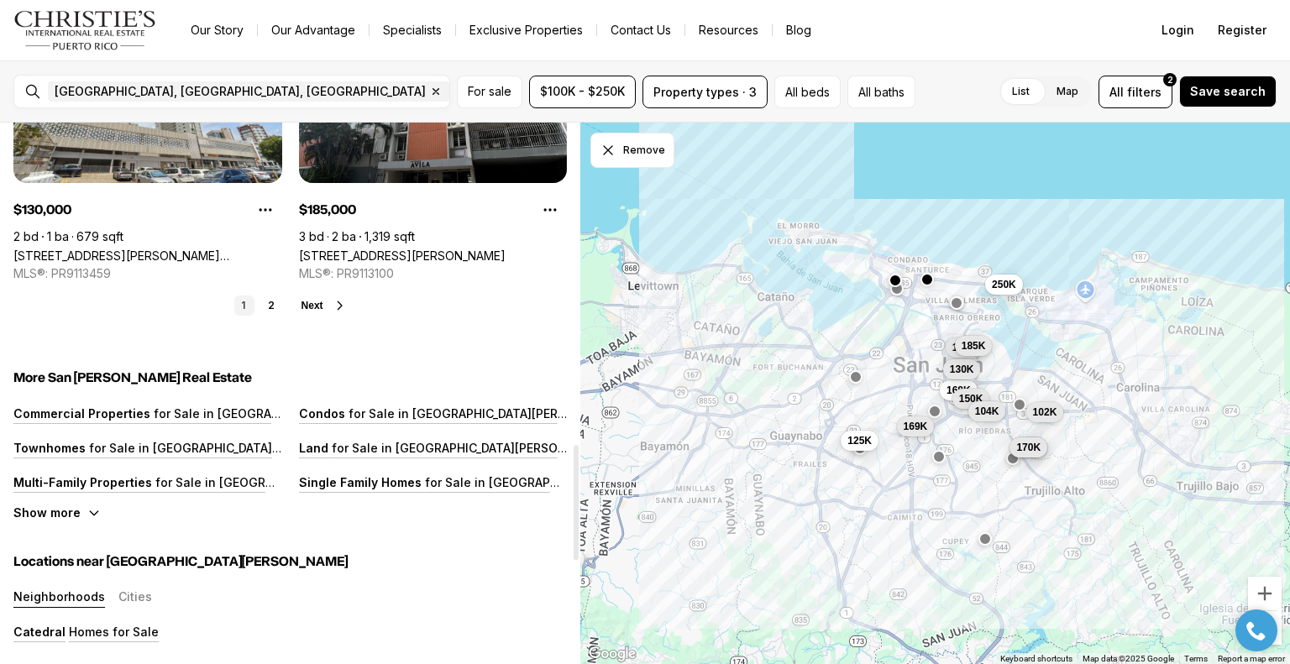
click at [317, 300] on span "Next" at bounding box center [312, 306] width 22 height 12
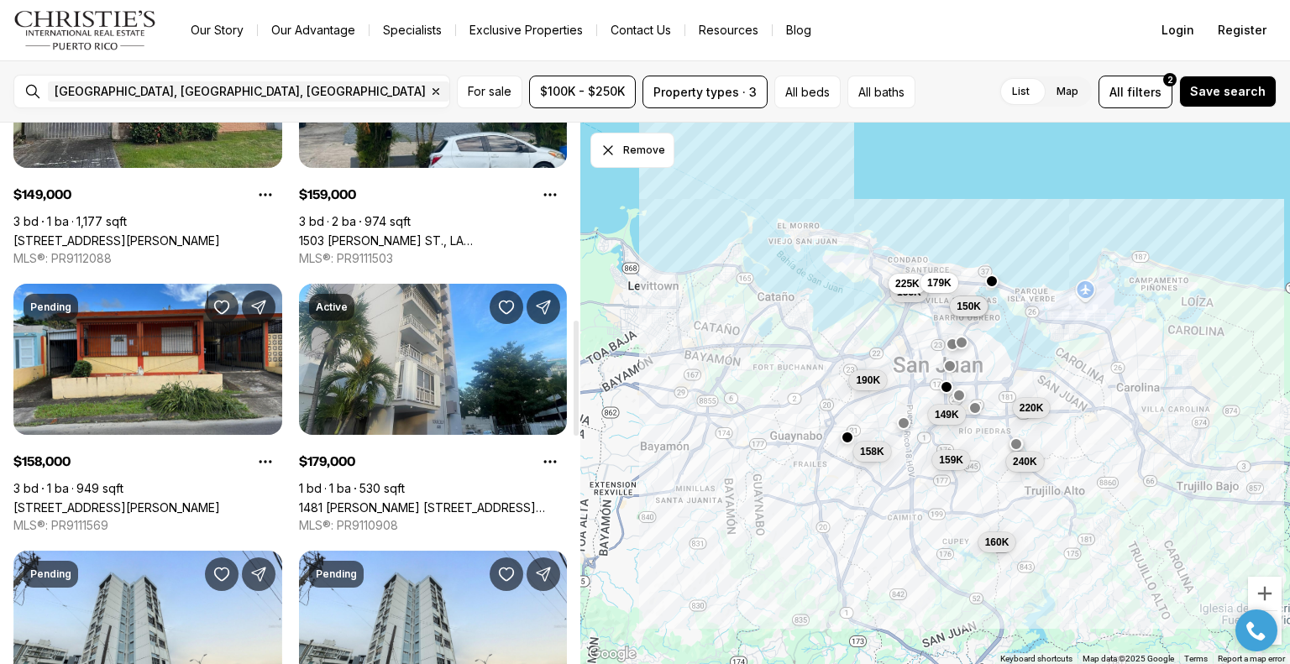
scroll to position [923, 0]
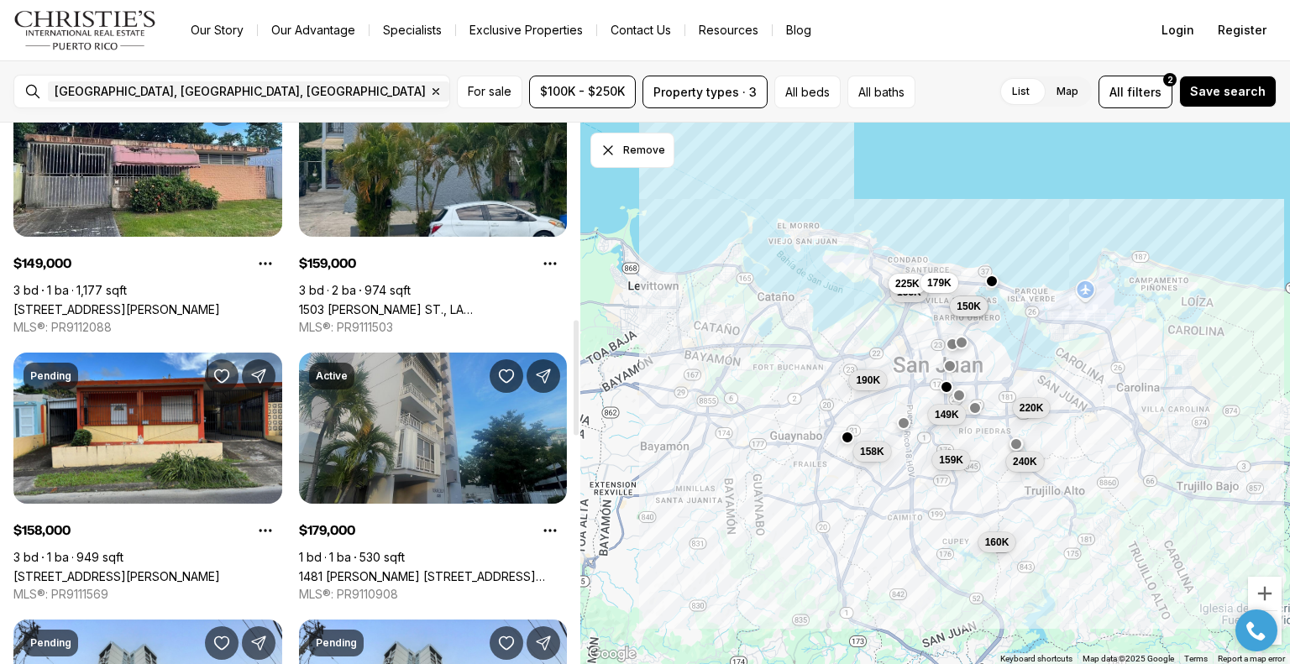
click at [419, 569] on link "1481 MARTIN TRAVIESO ST #8-A, SAN JUAN PR, 00907" at bounding box center [433, 576] width 269 height 14
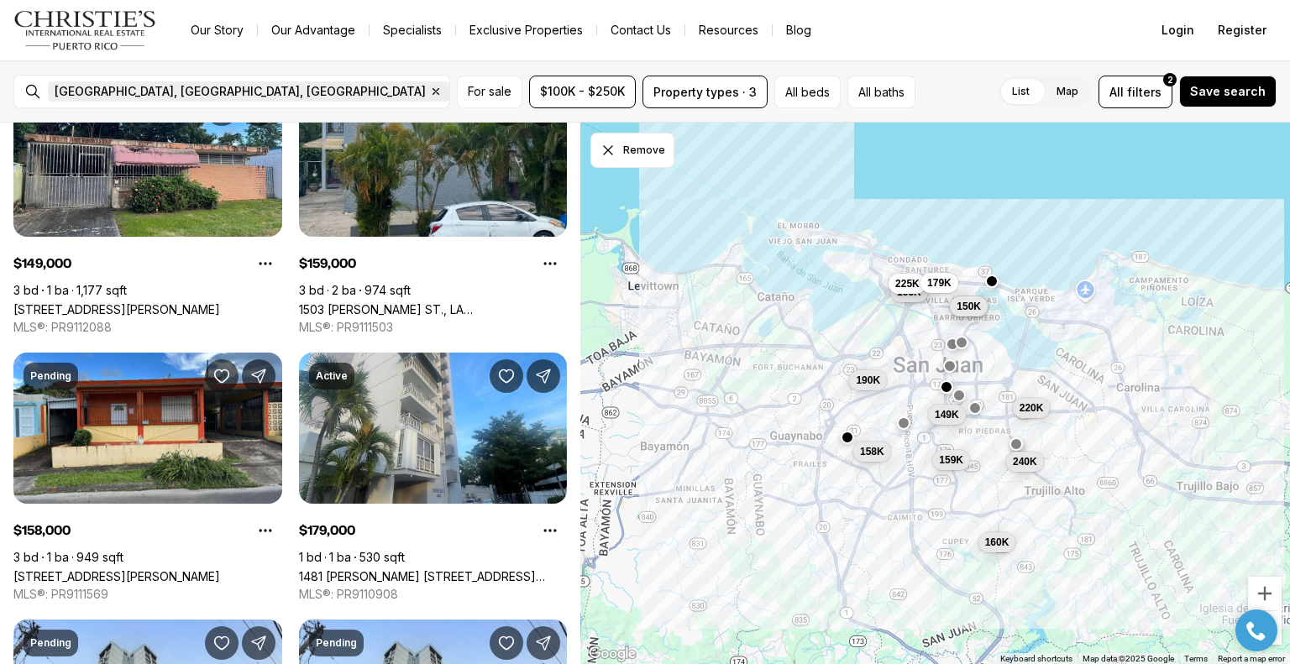
click at [168, 90] on span "[GEOGRAPHIC_DATA], [GEOGRAPHIC_DATA], [GEOGRAPHIC_DATA] Remove [GEOGRAPHIC_DATA…" at bounding box center [248, 91] width 401 height 20
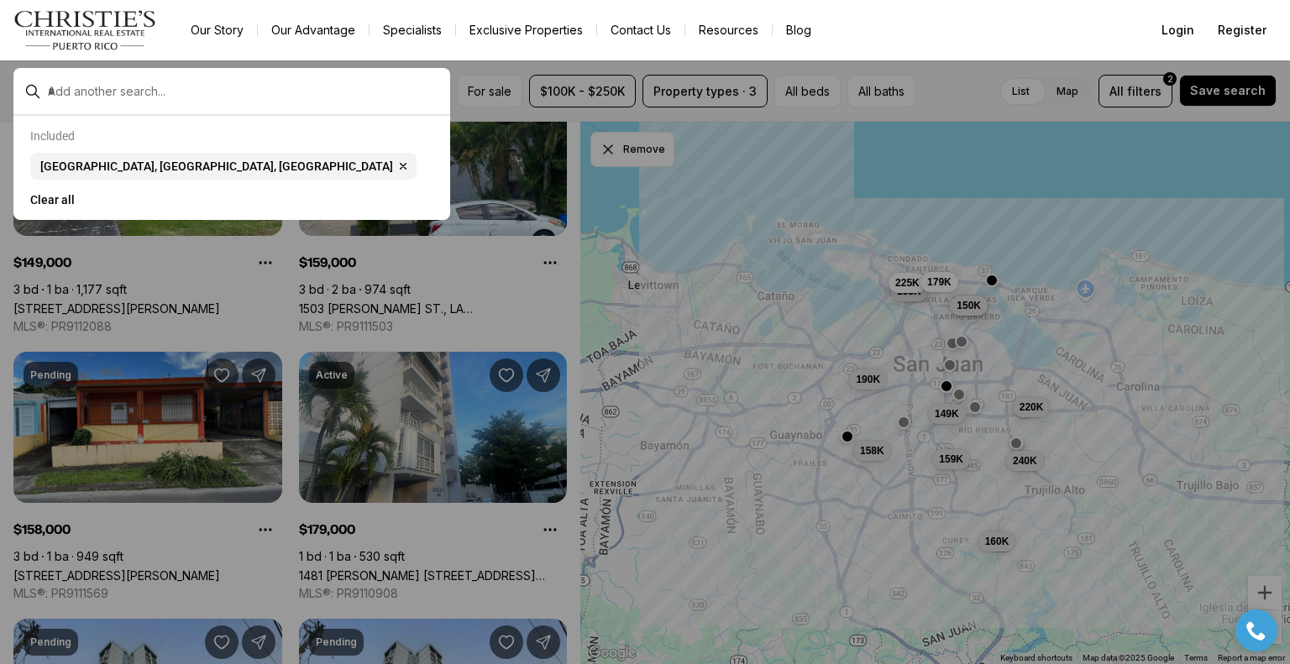
click at [168, 90] on input "text" at bounding box center [245, 91] width 395 height 15
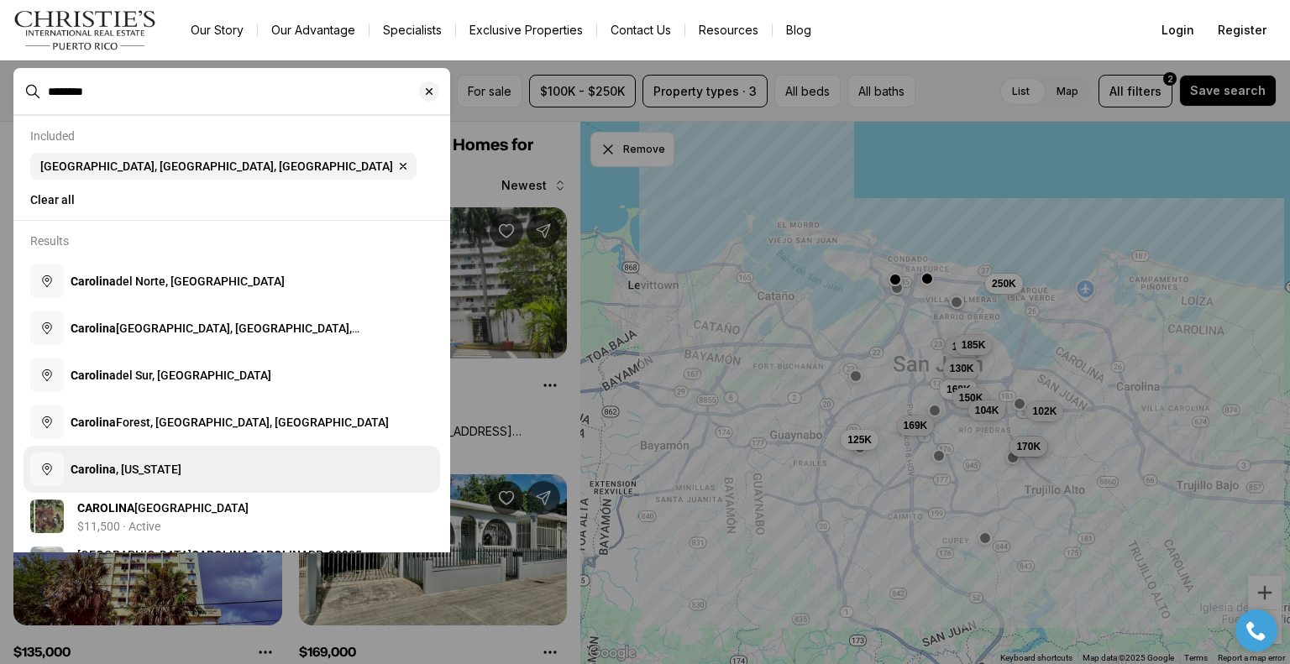
type input "********"
click at [264, 473] on button "Carolina , Puerto Rico" at bounding box center [232, 469] width 416 height 47
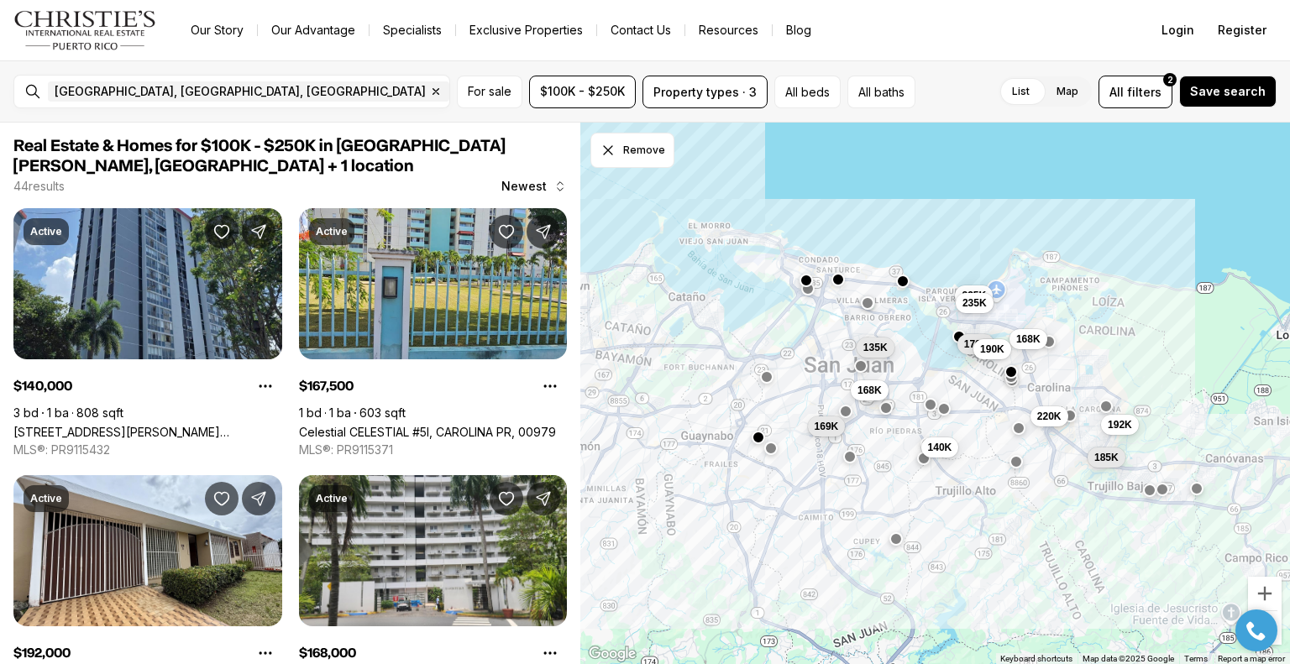
click at [941, 16] on nav "Go to: Homepage Our Story Our Advantage Specialists Exclusive Properties Contac…" at bounding box center [645, 30] width 1290 height 60
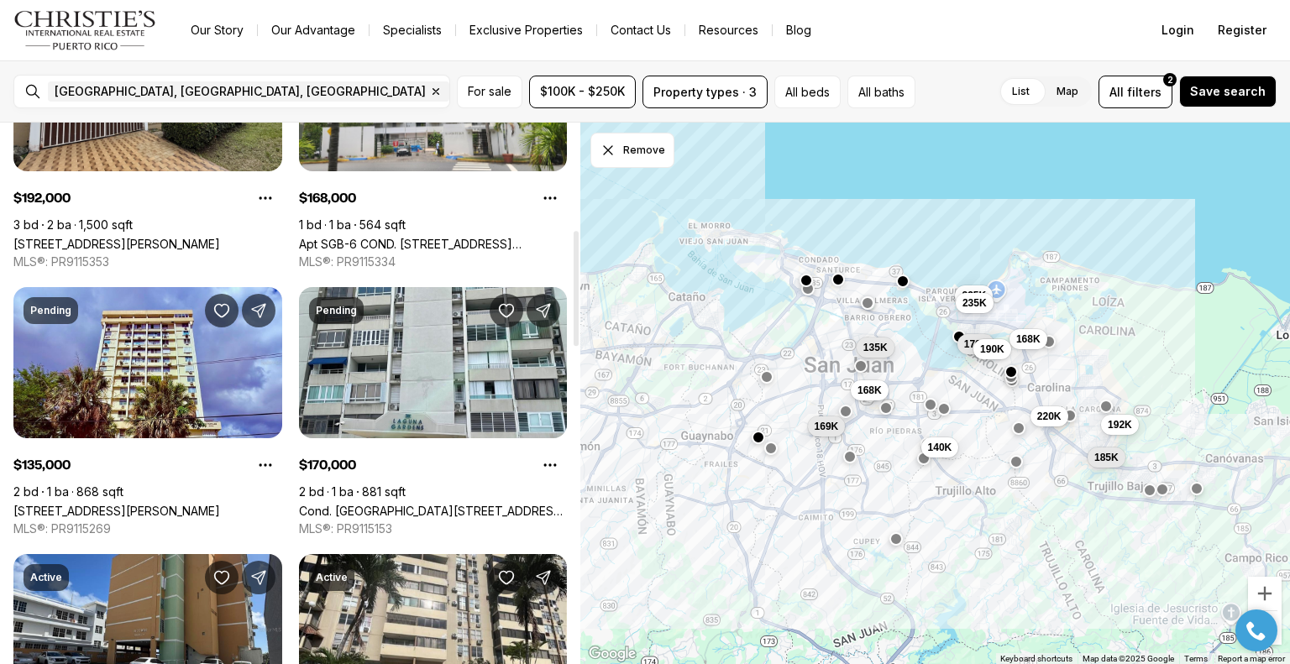
scroll to position [504, 0]
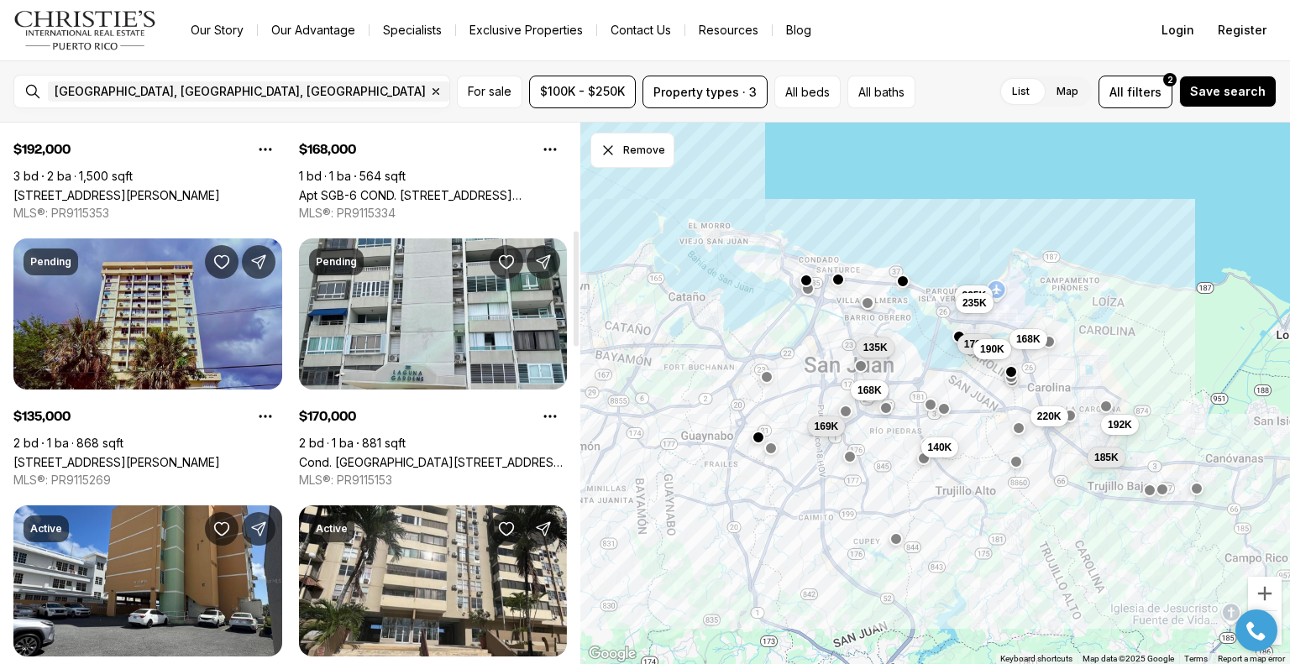
click at [171, 455] on link "262 URUGUAY #4 A, SAN JUAN PR, 00917" at bounding box center [116, 462] width 207 height 14
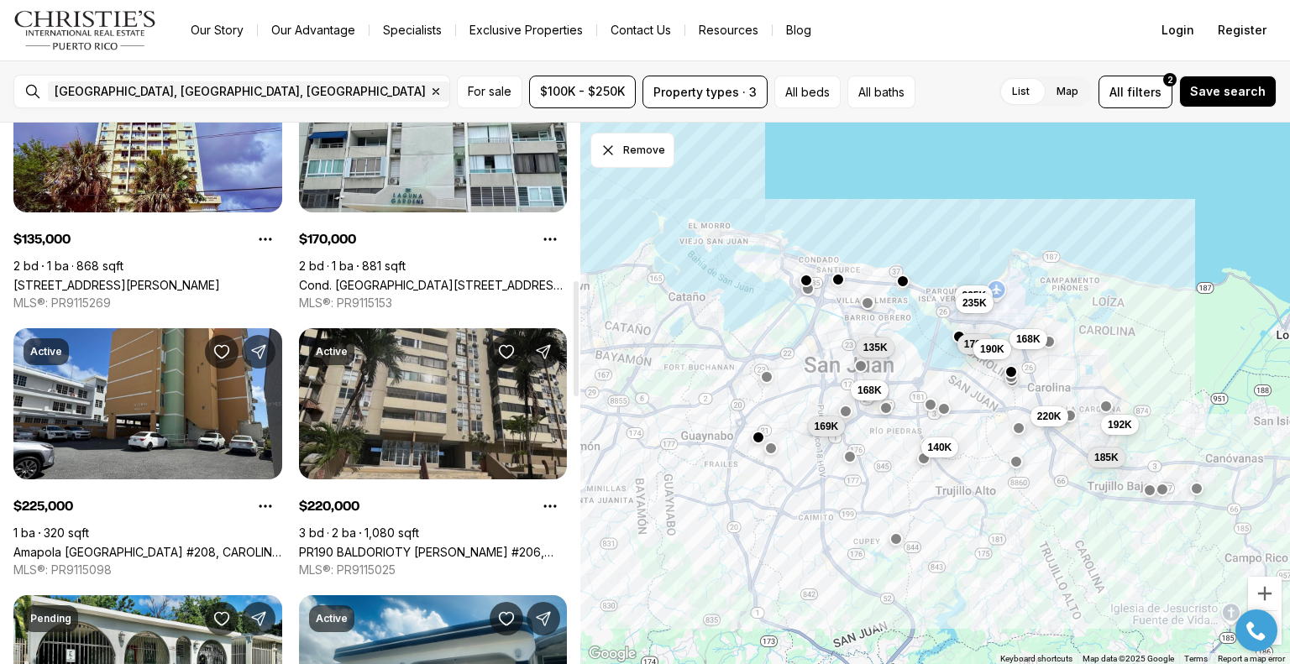
scroll to position [672, 0]
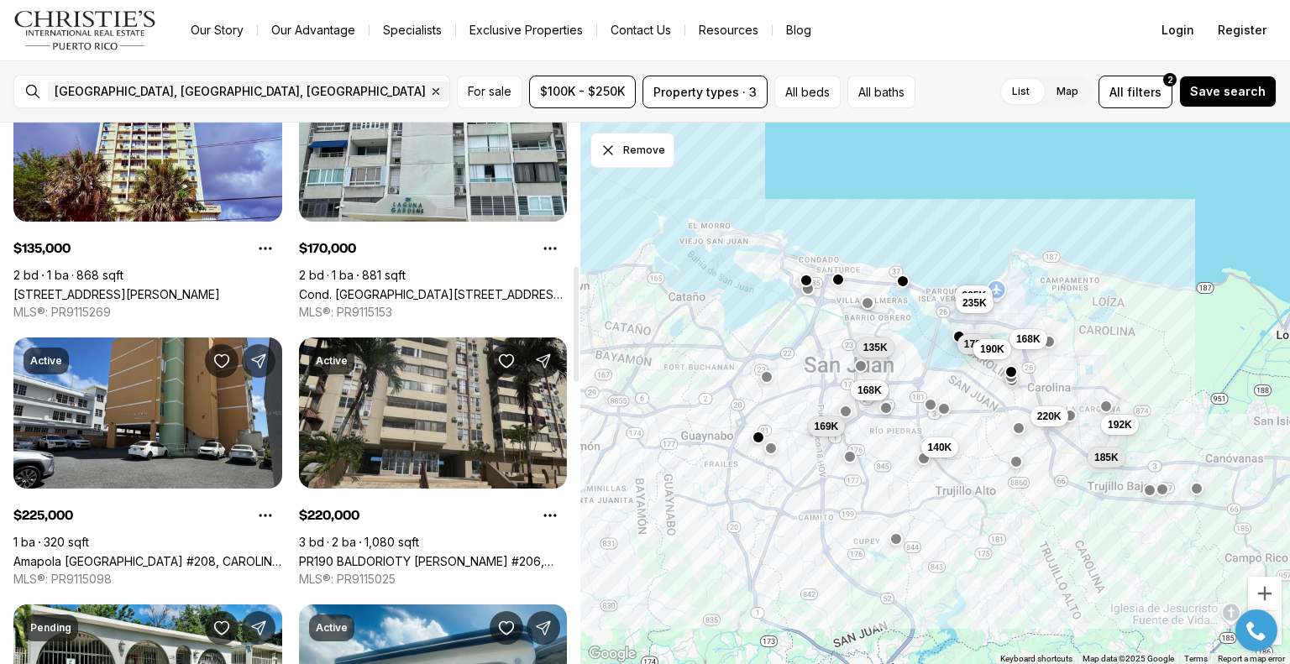
click at [437, 554] on link "PR190 BALDORIOTY DE CASTRO #206, CAROLINA PR, 00983" at bounding box center [433, 561] width 269 height 14
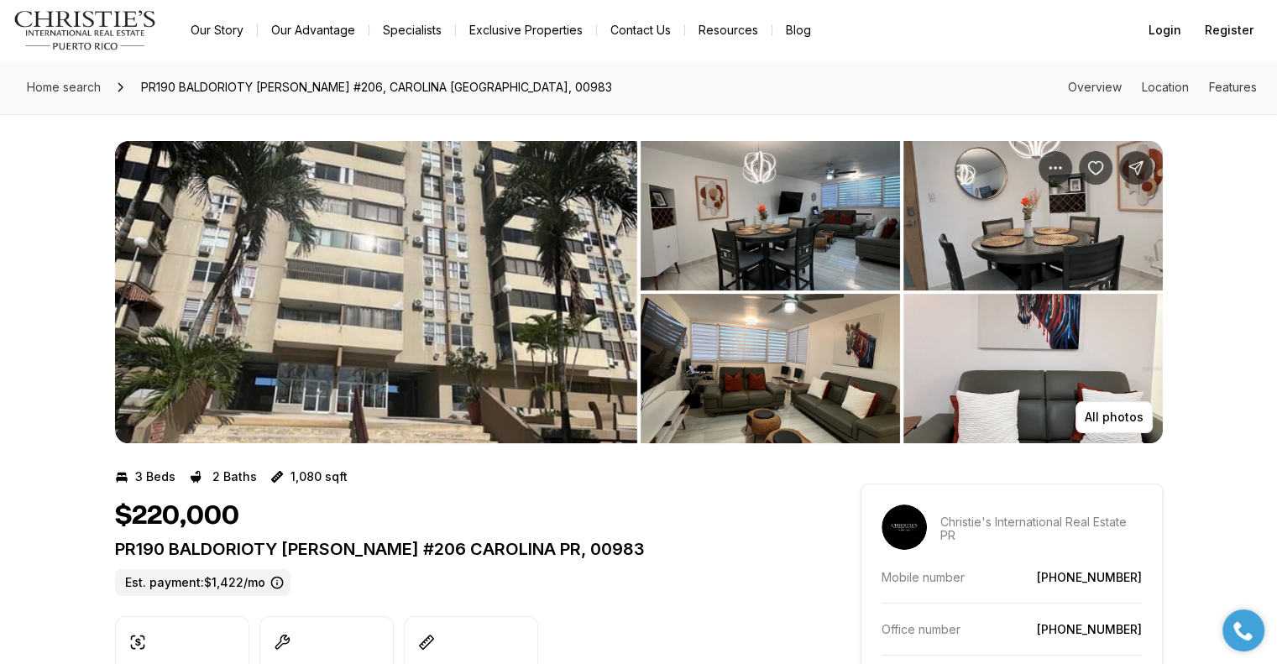
click at [410, 289] on img "View image gallery" at bounding box center [376, 292] width 522 height 302
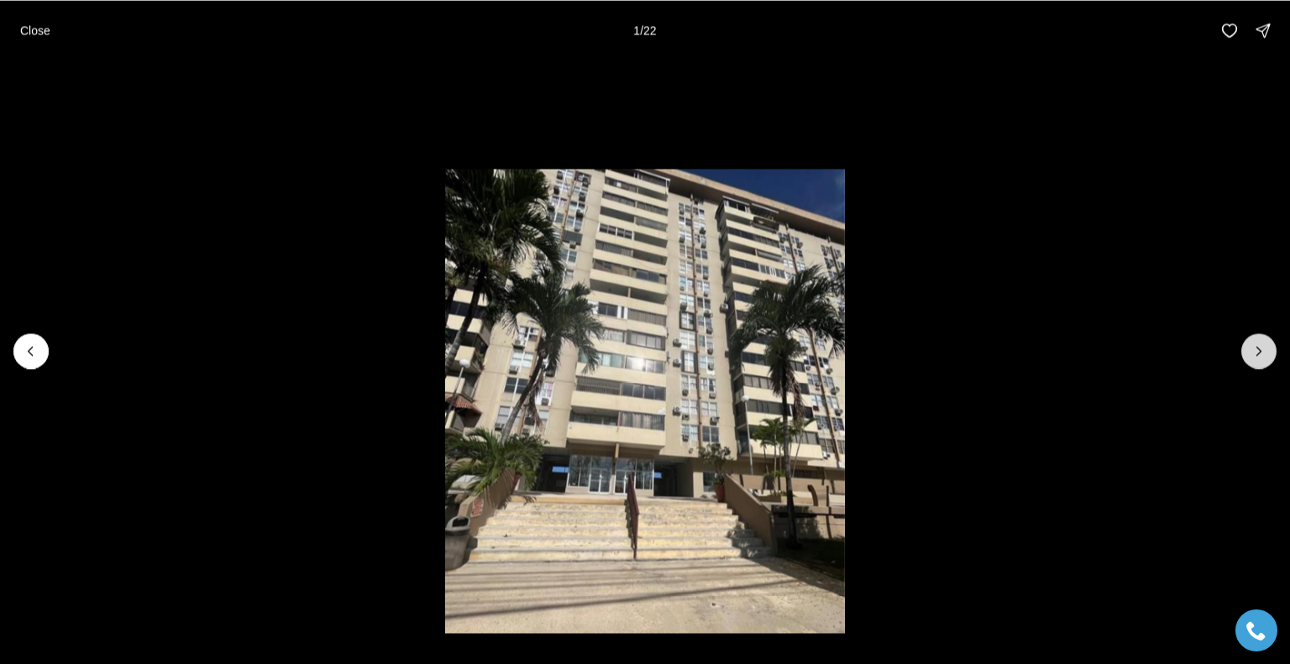
click at [1263, 354] on icon "Next slide" at bounding box center [1258, 351] width 17 height 17
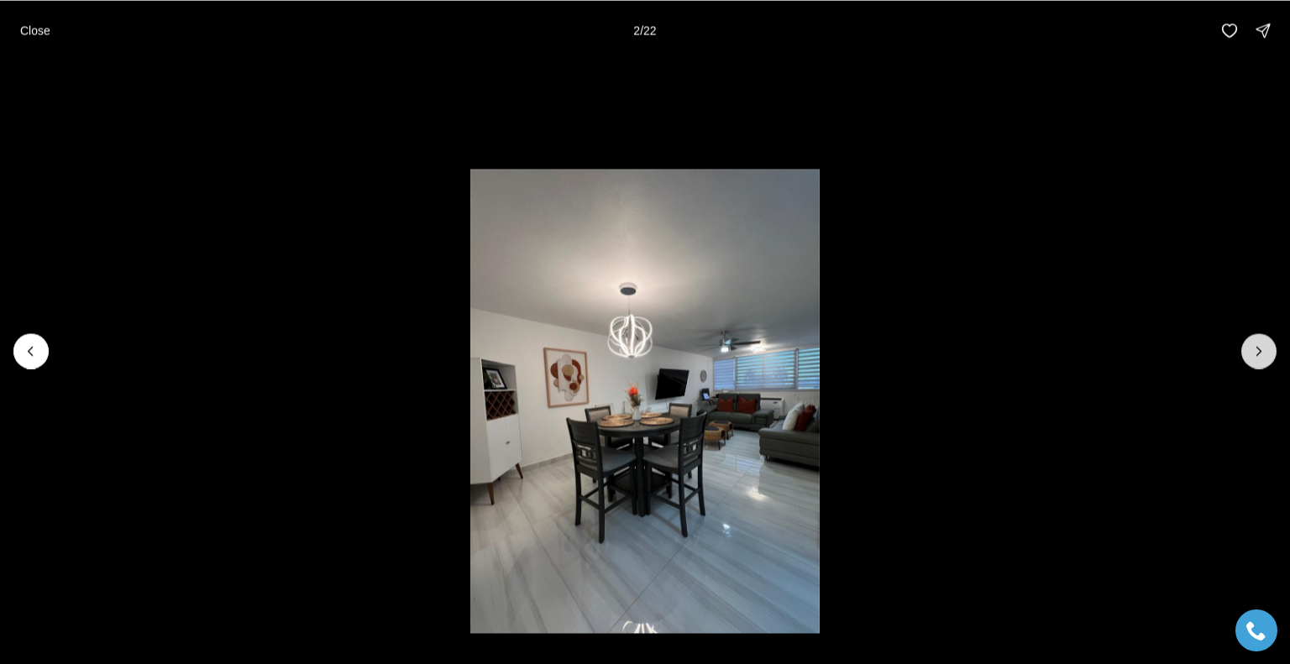
click at [1263, 354] on icon "Next slide" at bounding box center [1258, 351] width 17 height 17
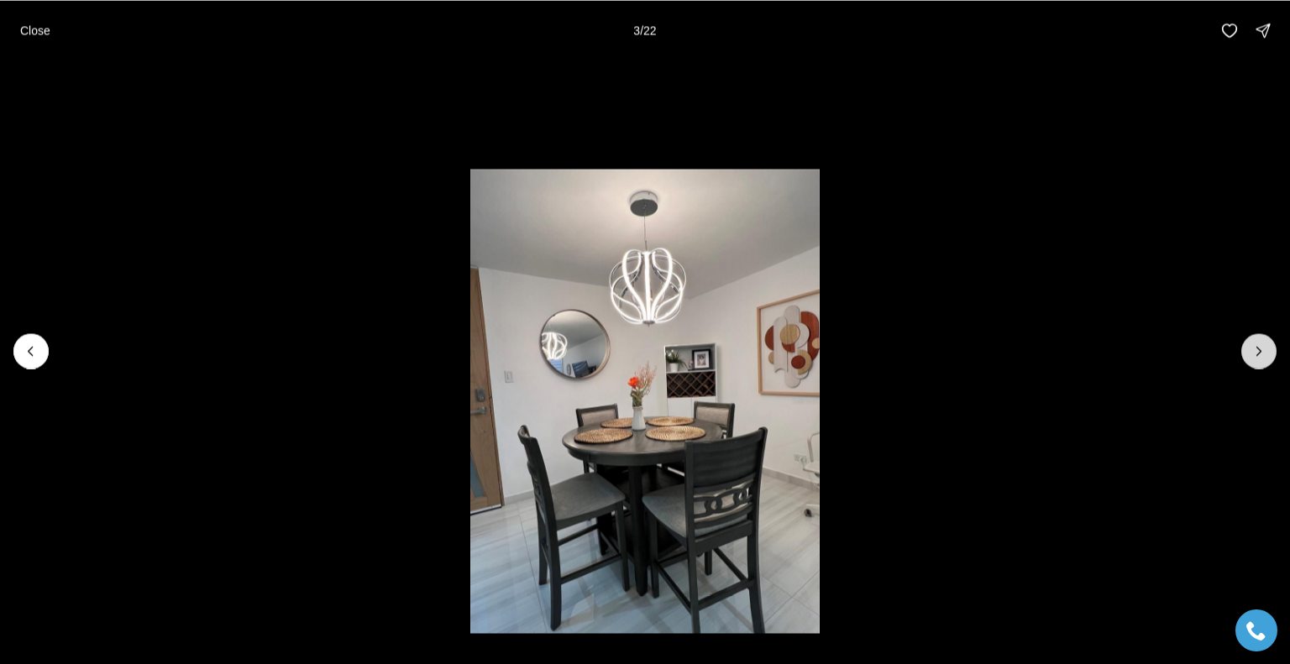
click at [1263, 354] on icon "Next slide" at bounding box center [1258, 351] width 17 height 17
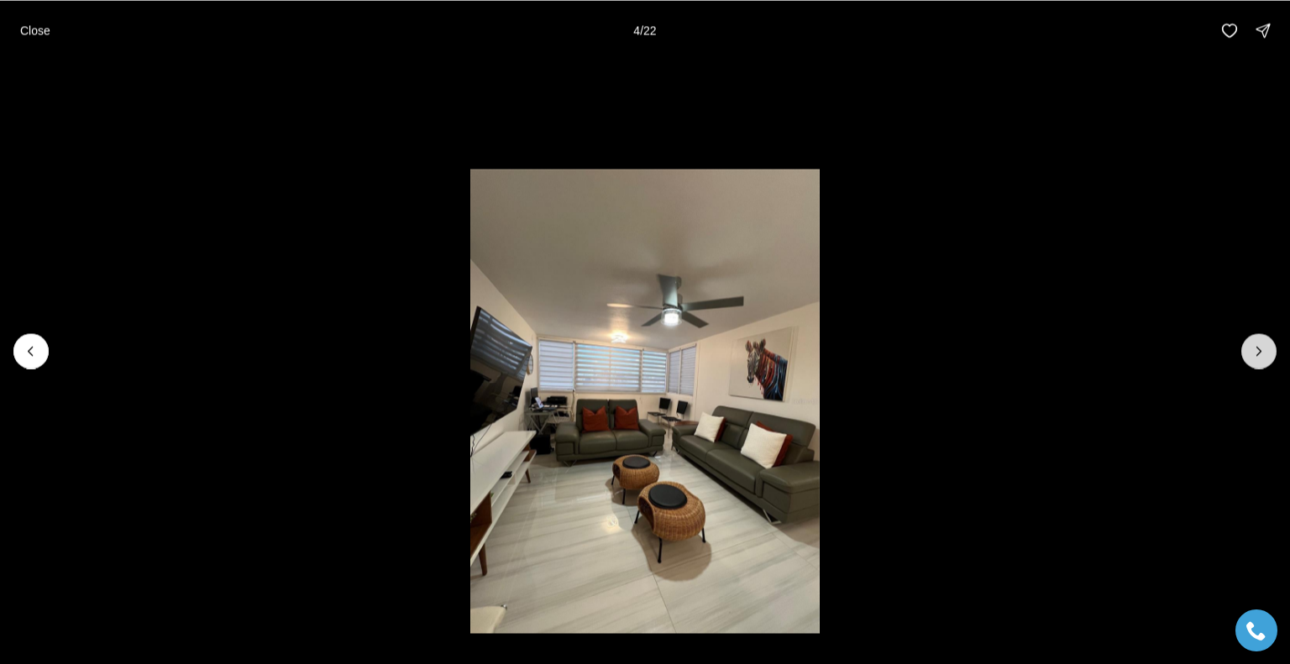
click at [1263, 354] on icon "Next slide" at bounding box center [1258, 351] width 17 height 17
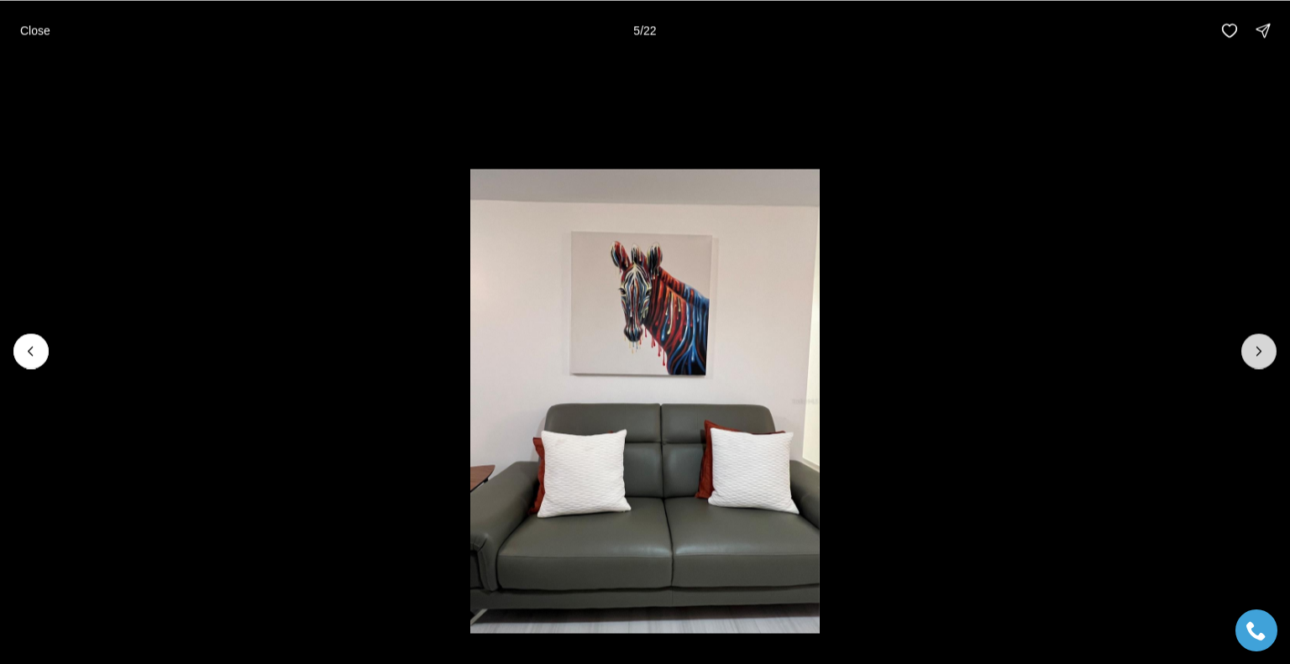
click at [1263, 354] on icon "Next slide" at bounding box center [1258, 351] width 17 height 17
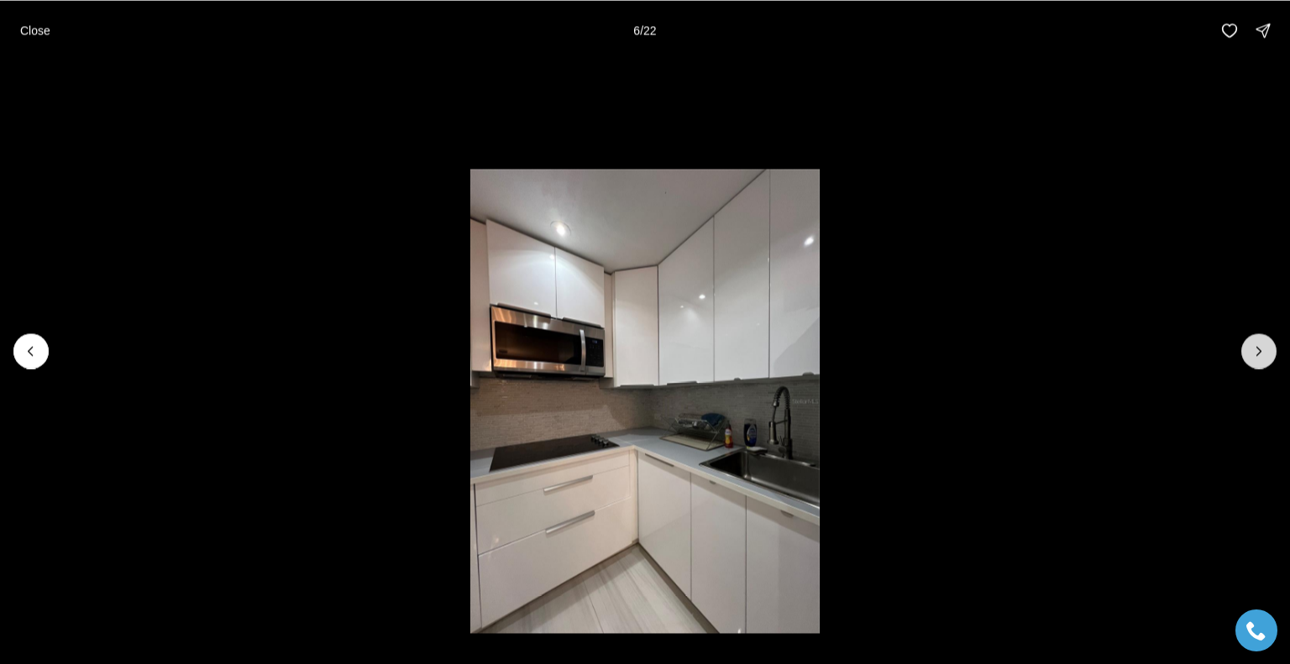
click at [1263, 354] on icon "Next slide" at bounding box center [1258, 351] width 17 height 17
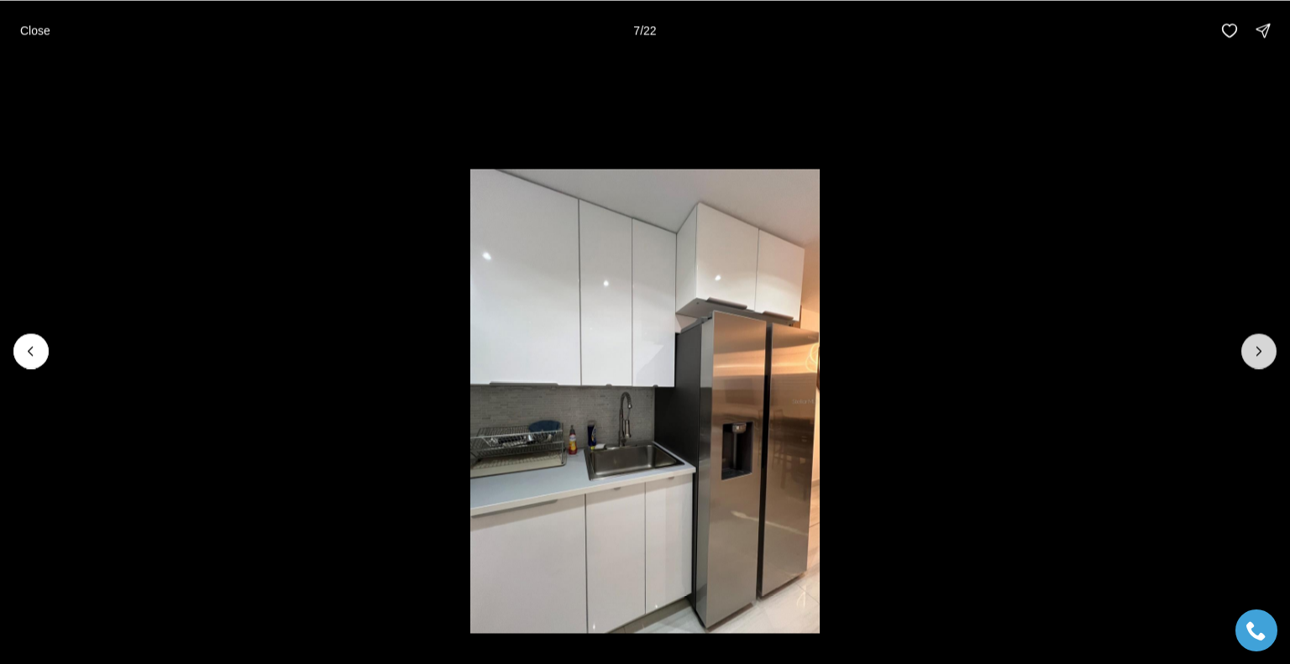
click at [1263, 354] on icon "Next slide" at bounding box center [1258, 351] width 17 height 17
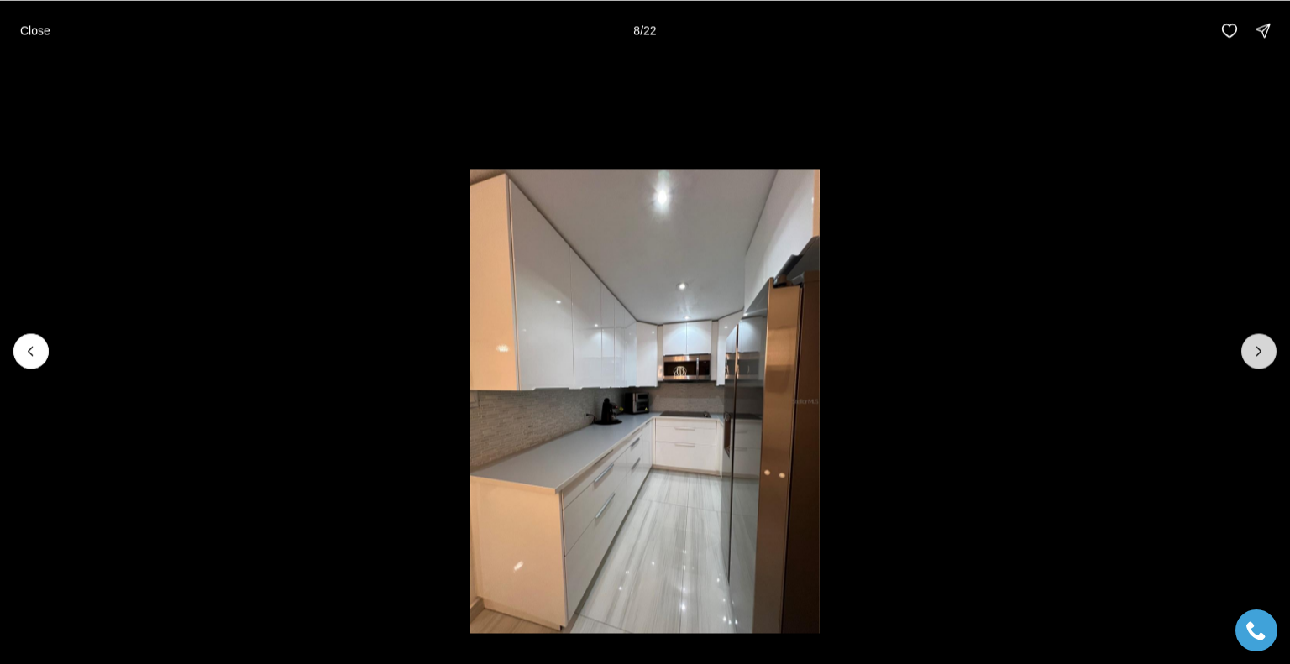
click at [1263, 354] on icon "Next slide" at bounding box center [1258, 351] width 17 height 17
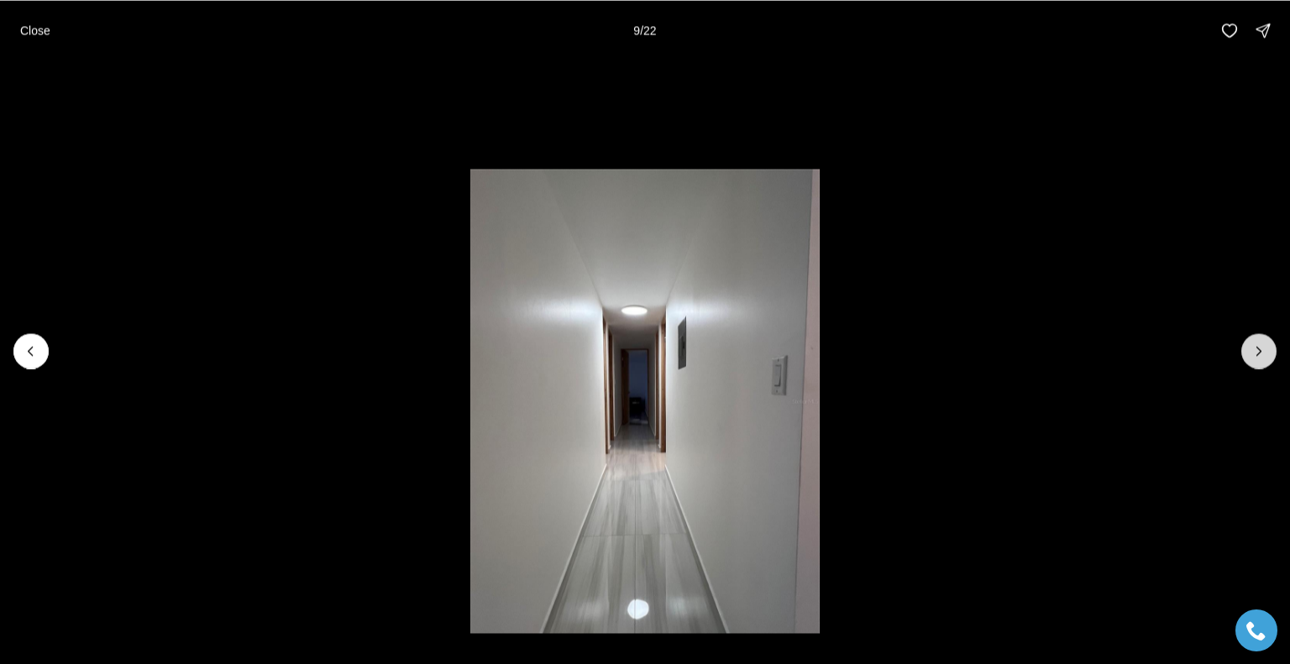
click at [1263, 354] on icon "Next slide" at bounding box center [1258, 351] width 17 height 17
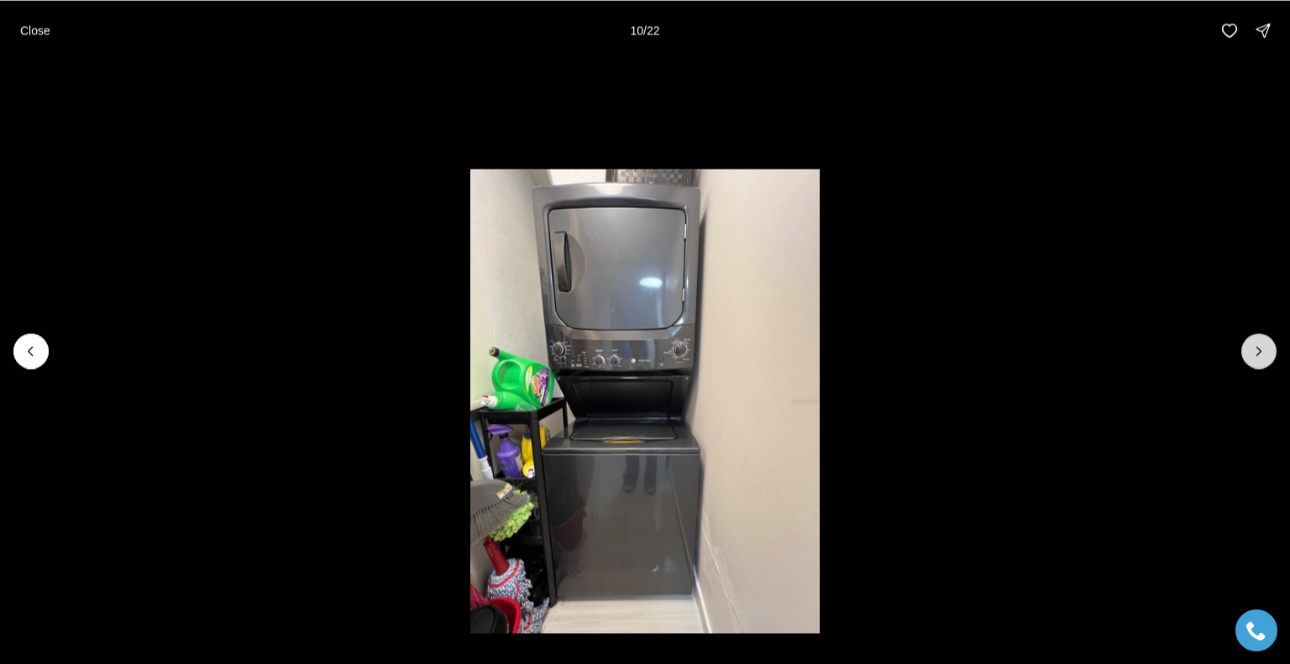
click at [1263, 354] on icon "Next slide" at bounding box center [1258, 351] width 17 height 17
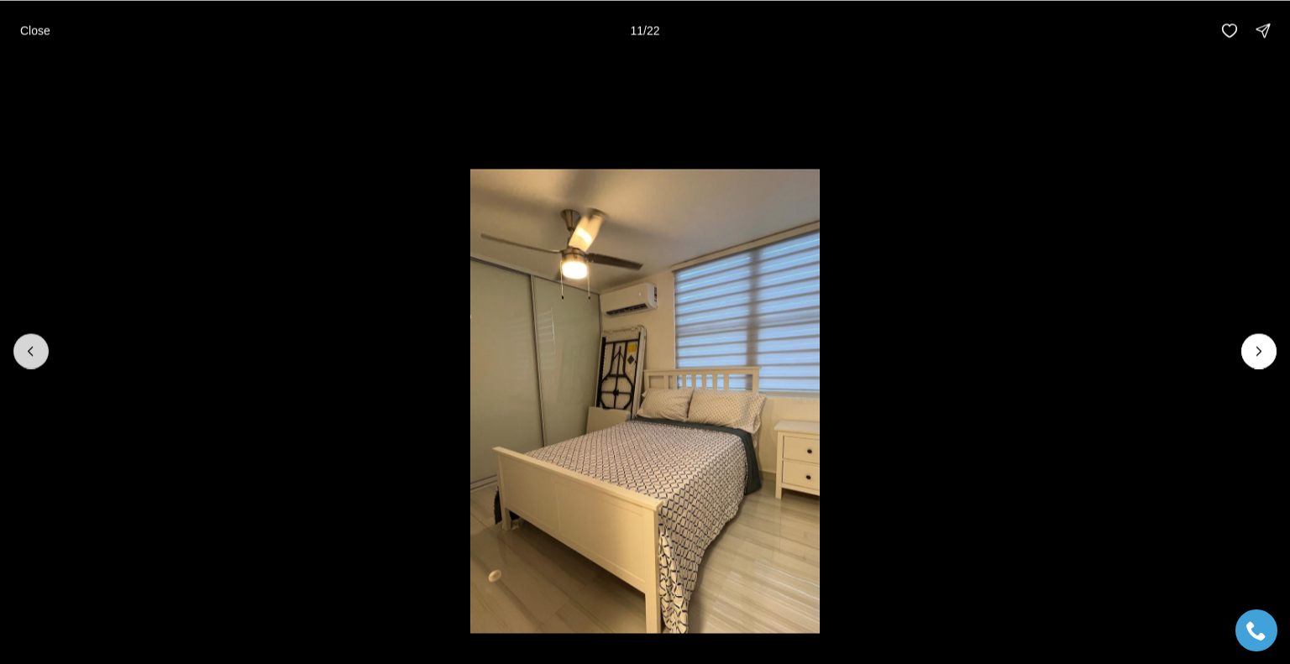
click at [26, 350] on icon "Previous slide" at bounding box center [31, 351] width 17 height 17
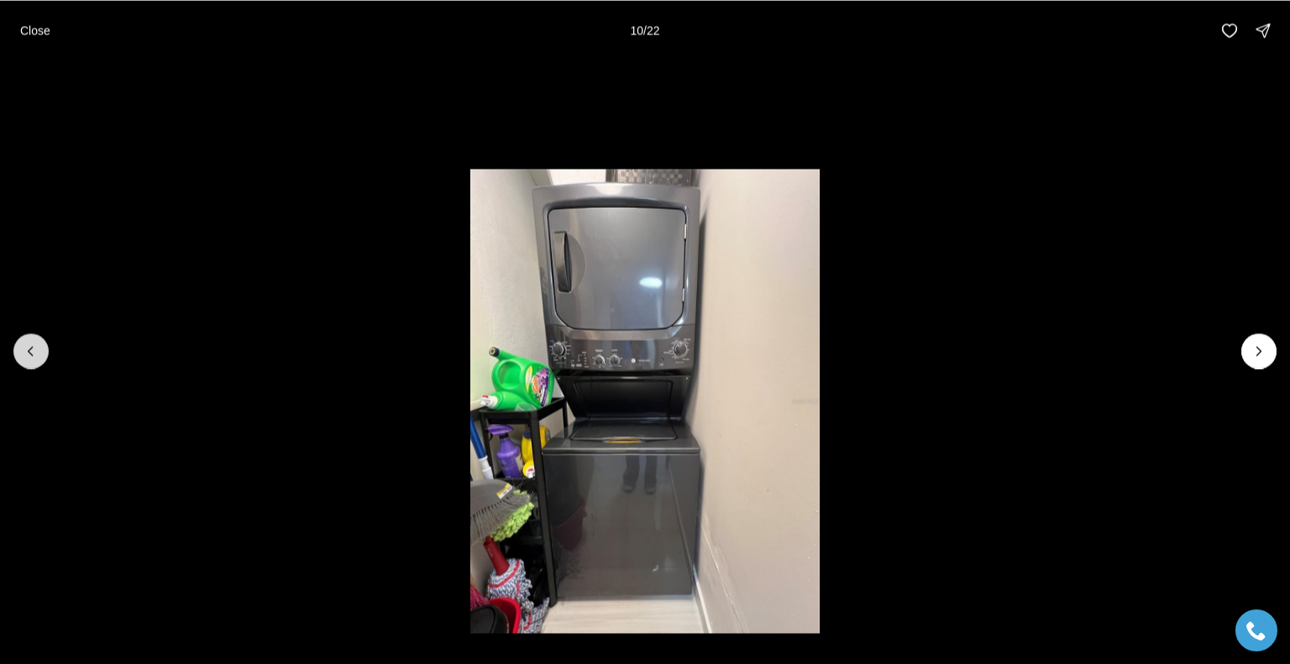
click at [26, 350] on icon "Previous slide" at bounding box center [31, 351] width 17 height 17
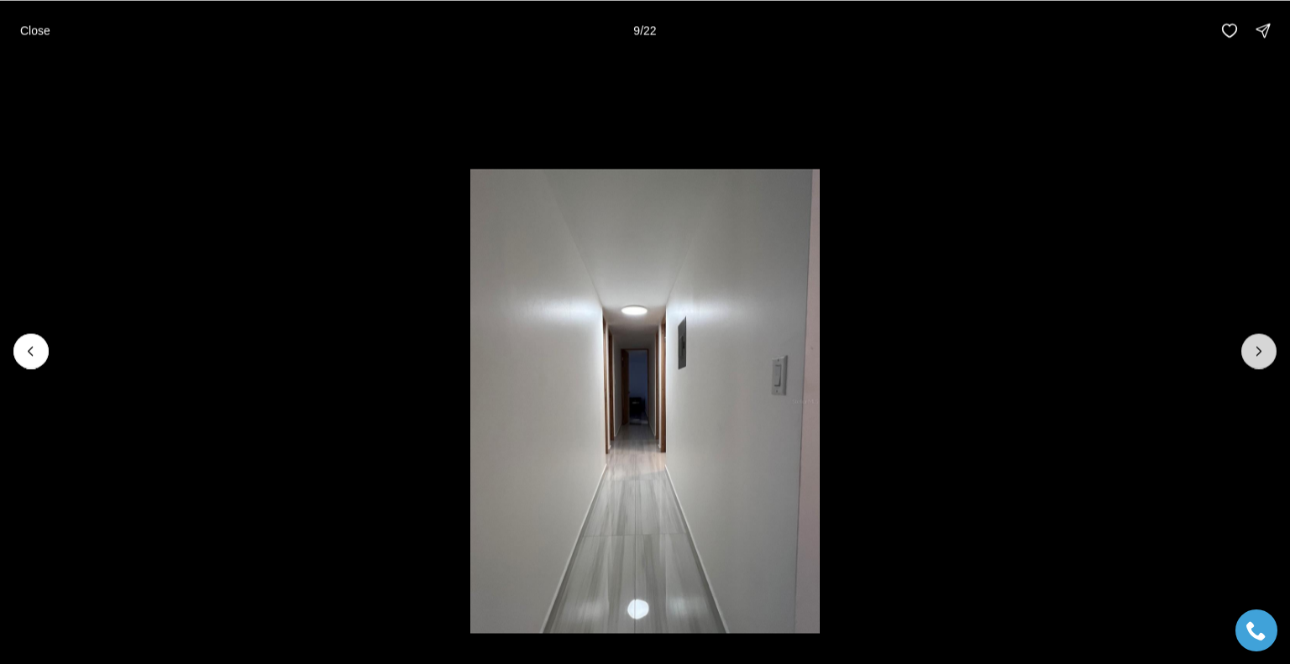
click at [1262, 350] on icon "Next slide" at bounding box center [1258, 351] width 17 height 17
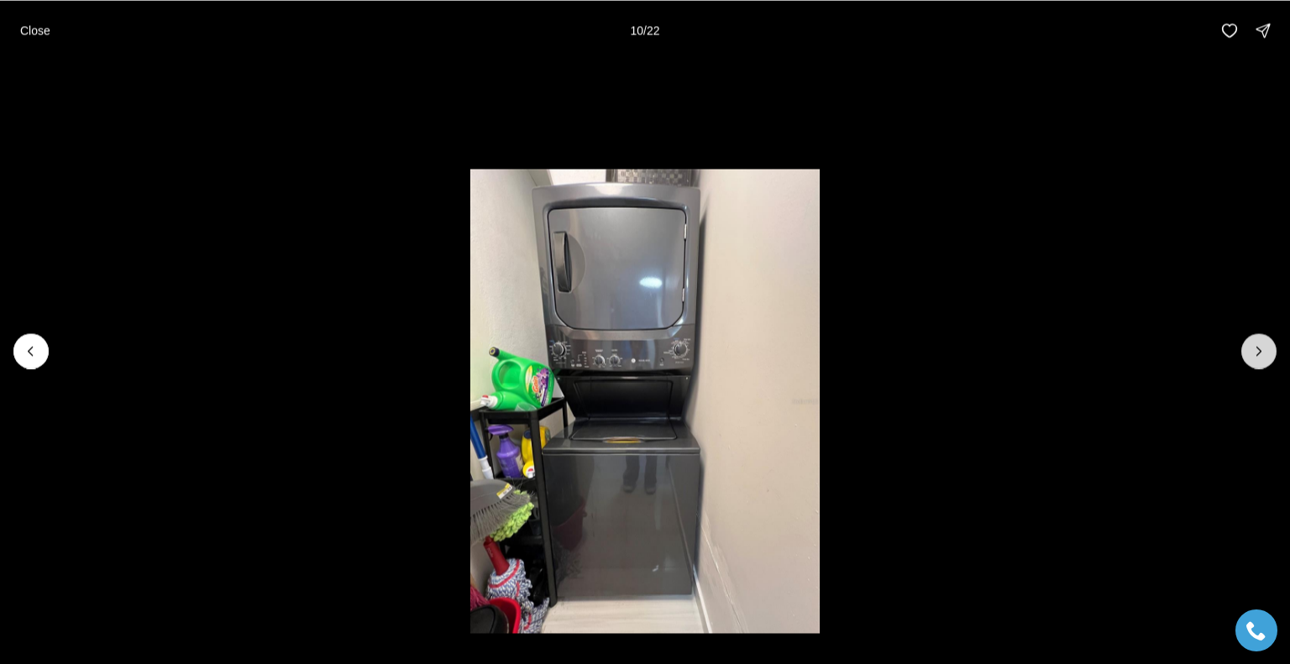
click at [1262, 350] on icon "Next slide" at bounding box center [1258, 351] width 17 height 17
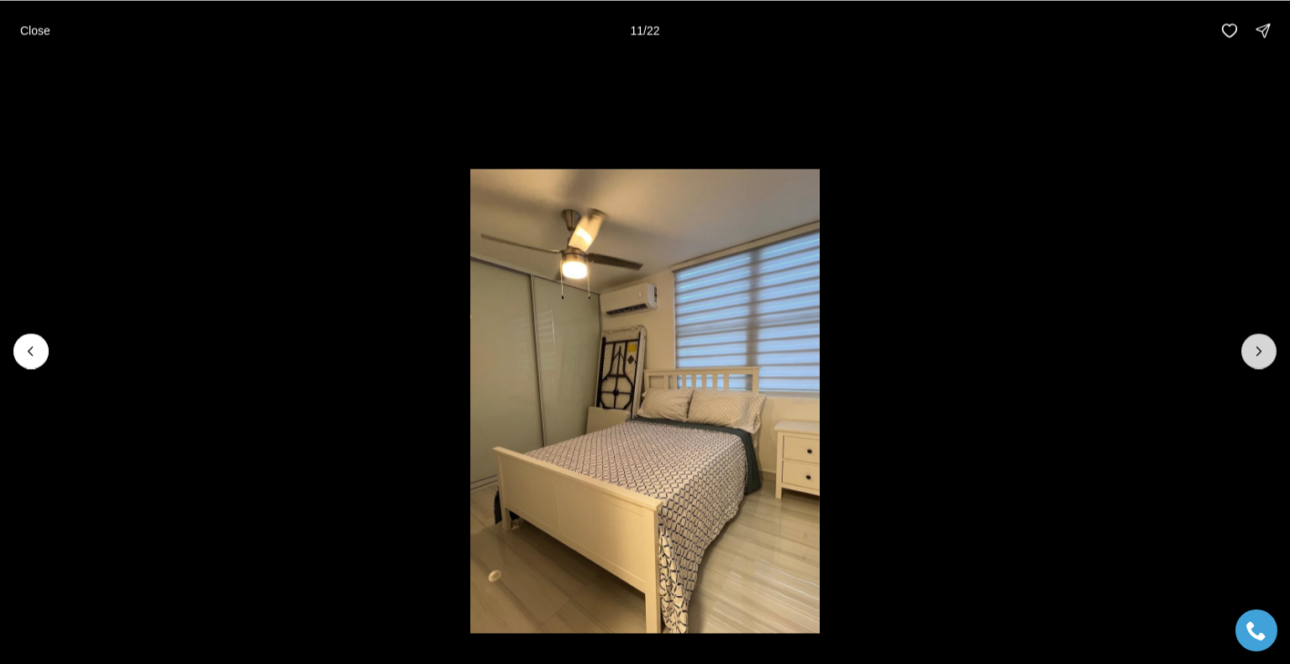
click at [1259, 350] on icon "Next slide" at bounding box center [1259, 351] width 4 height 8
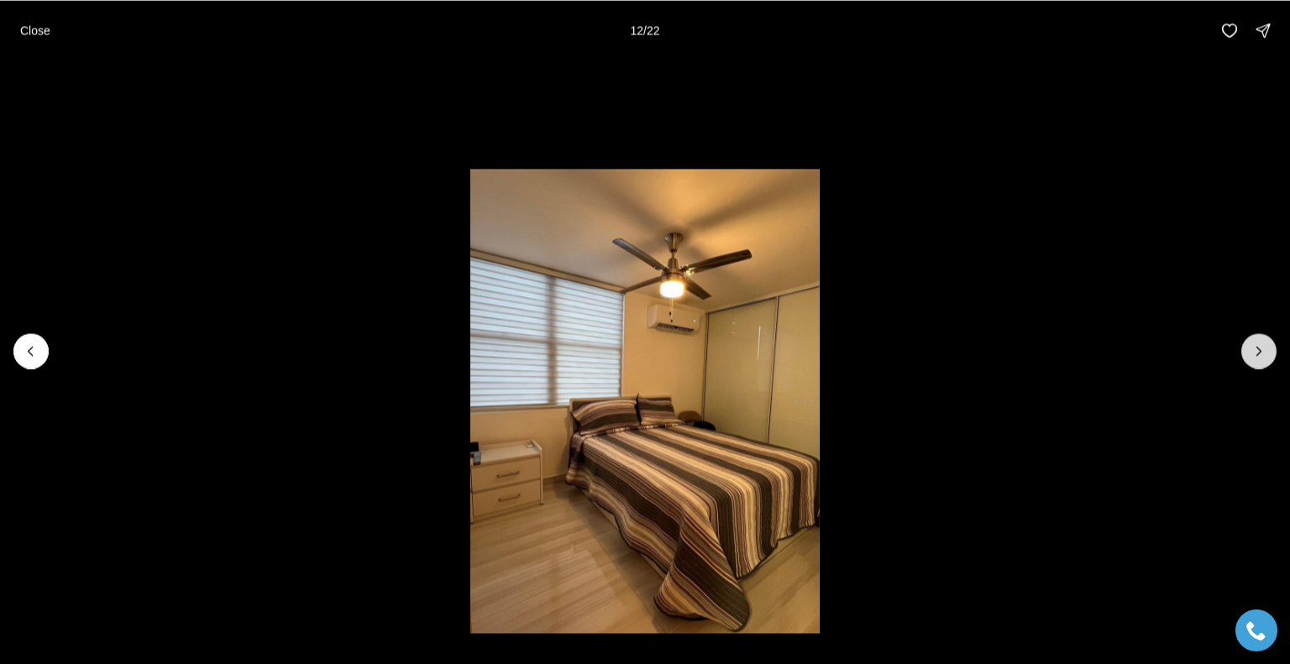
click at [1259, 350] on icon "Next slide" at bounding box center [1258, 351] width 17 height 17
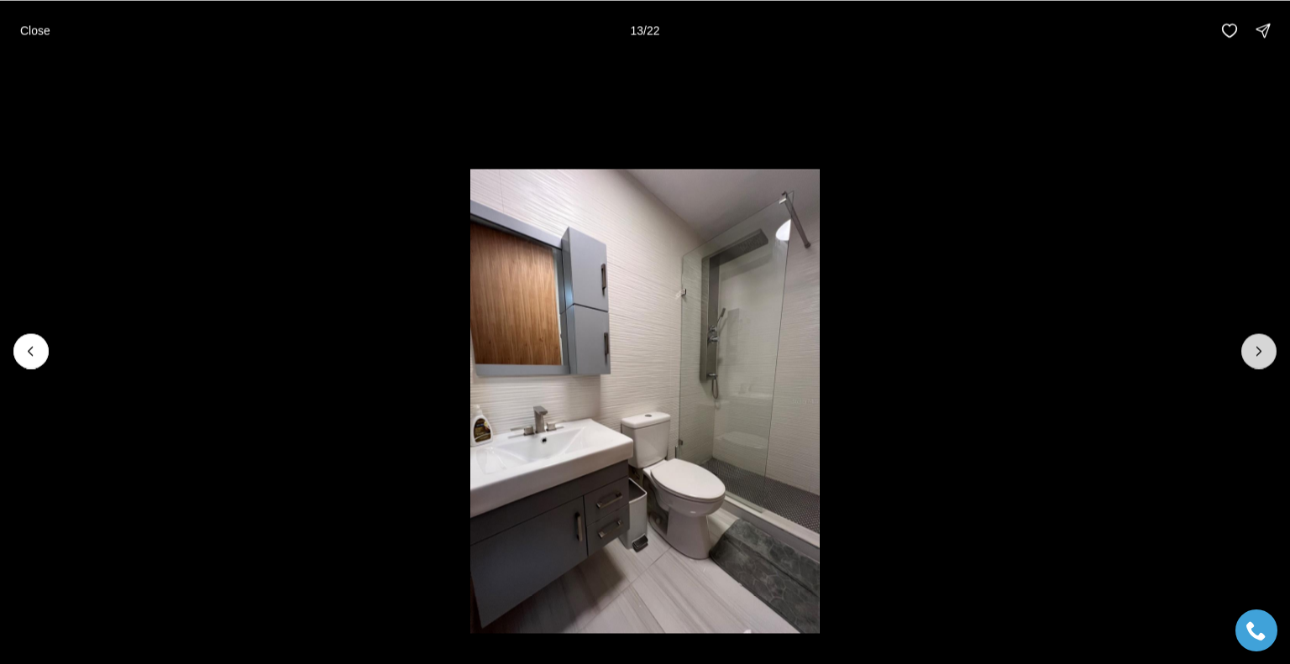
click at [1259, 350] on icon "Next slide" at bounding box center [1258, 351] width 17 height 17
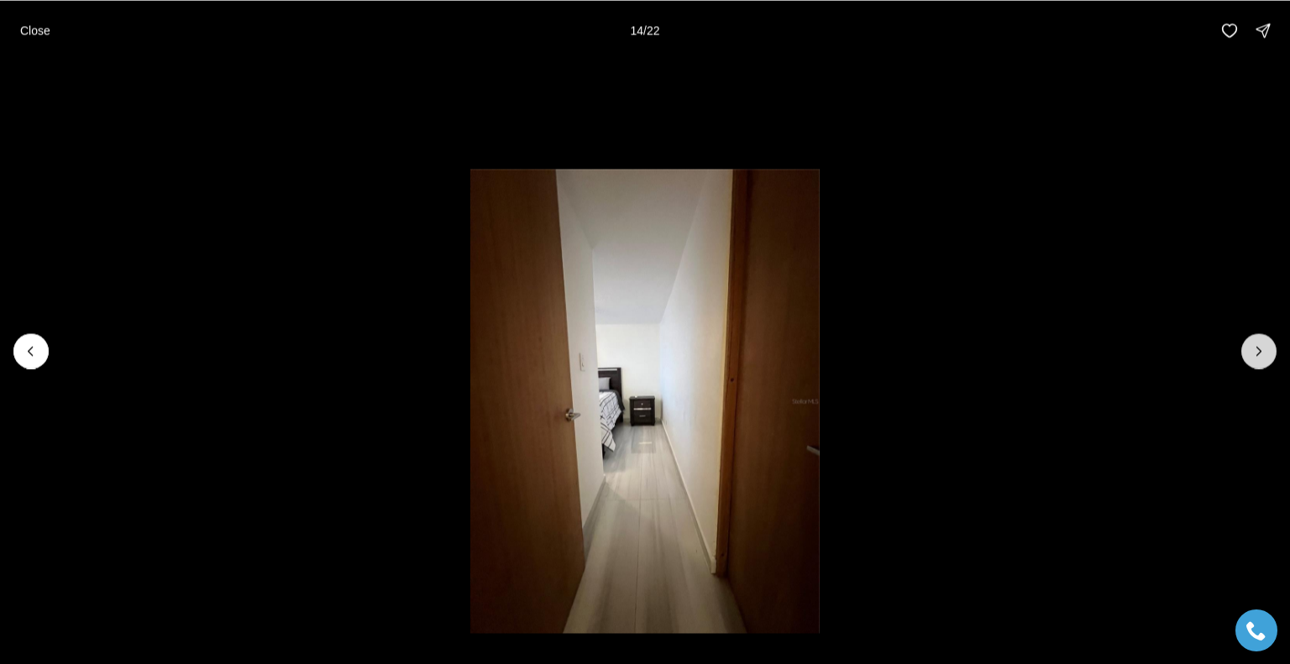
click at [1259, 350] on icon "Next slide" at bounding box center [1258, 351] width 17 height 17
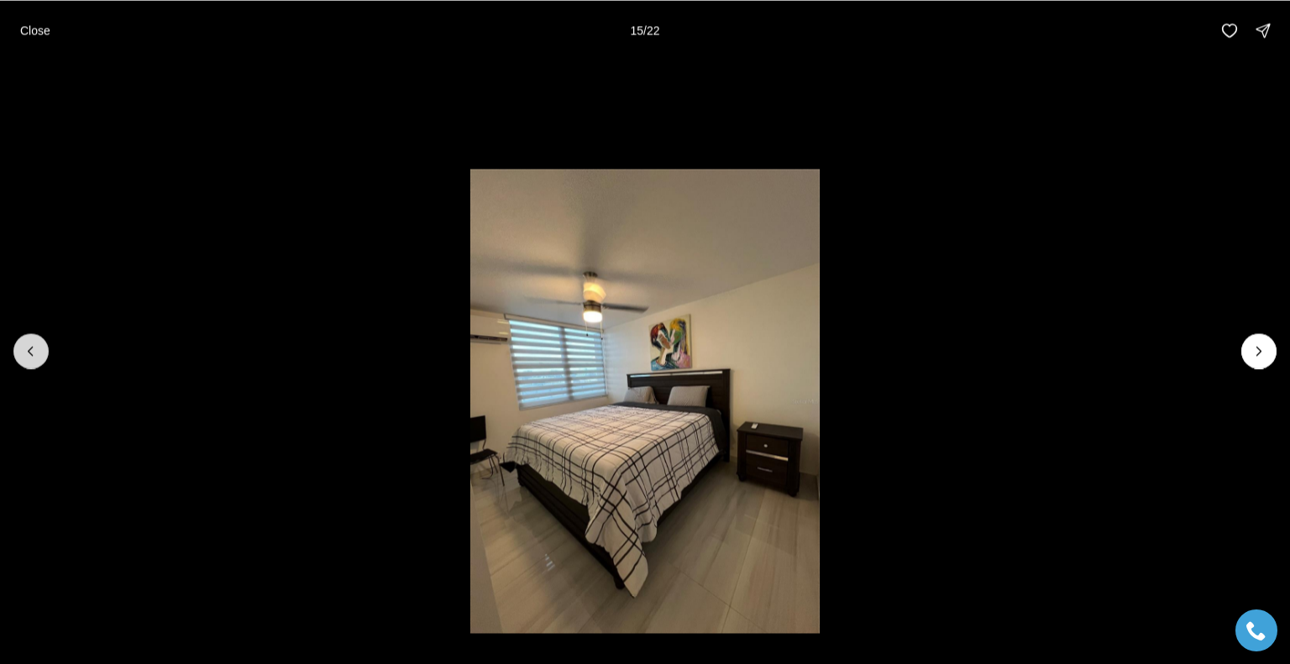
click at [24, 351] on icon "Previous slide" at bounding box center [31, 351] width 17 height 17
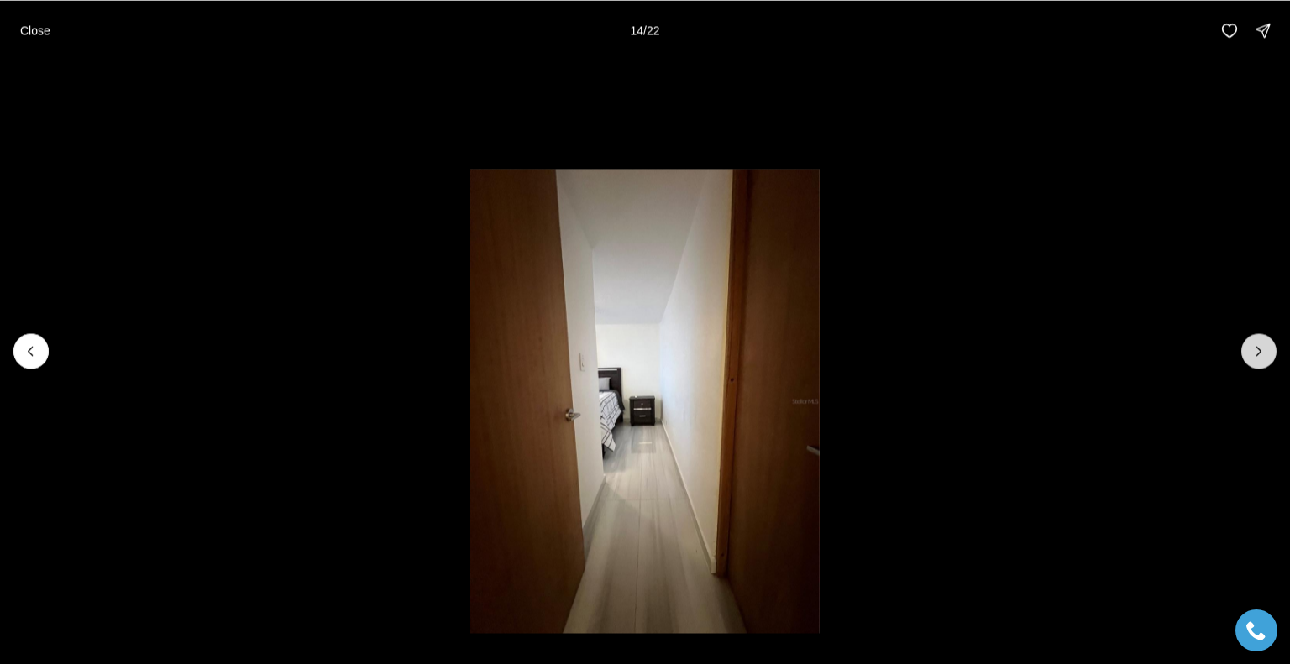
click at [1269, 341] on button "Next slide" at bounding box center [1258, 350] width 35 height 35
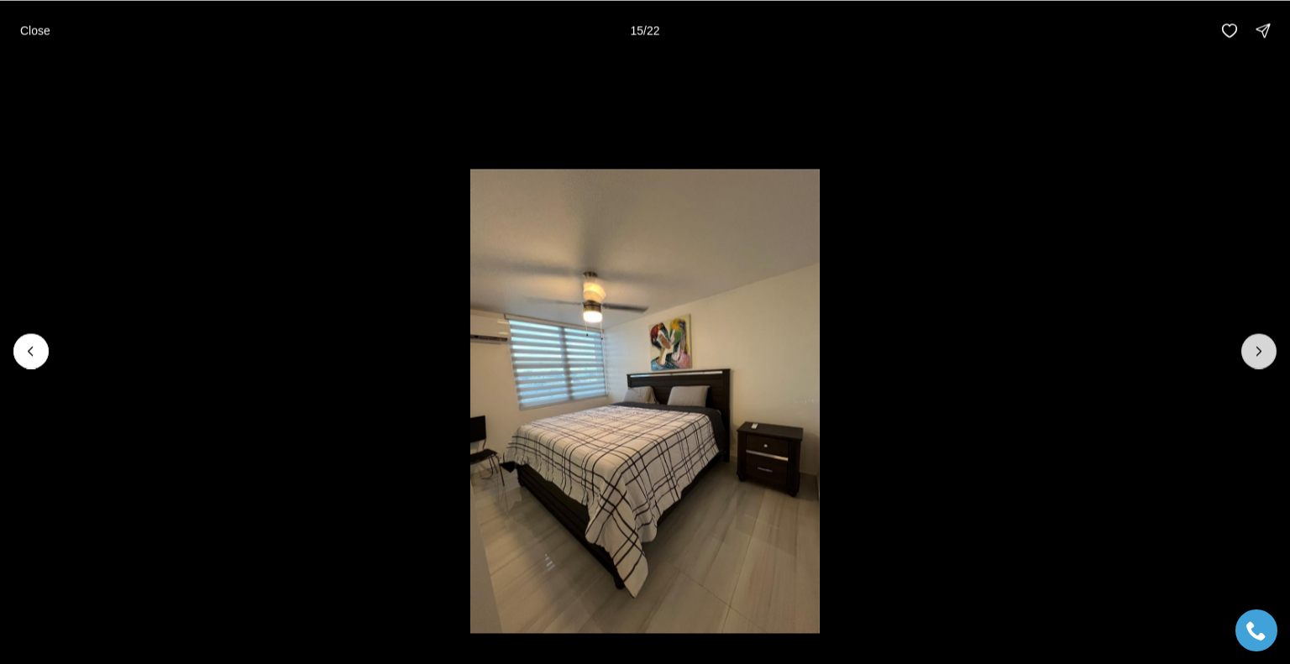
click at [1267, 341] on button "Next slide" at bounding box center [1258, 350] width 35 height 35
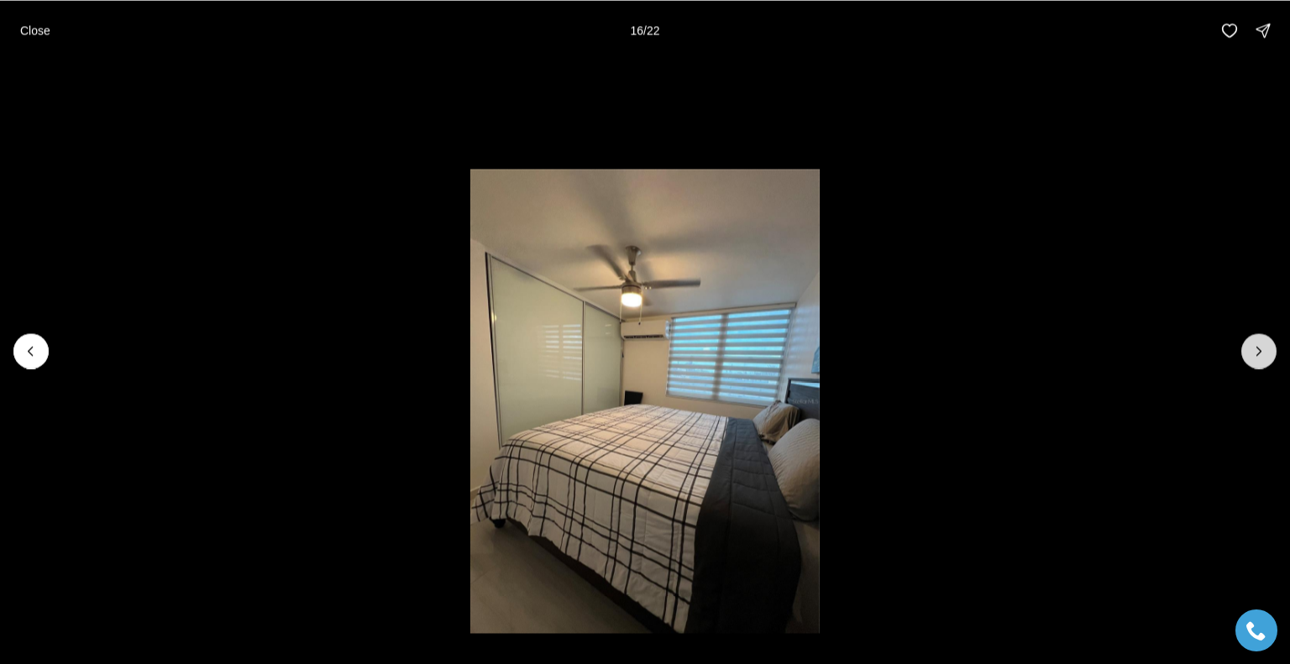
click at [1265, 341] on button "Next slide" at bounding box center [1258, 350] width 35 height 35
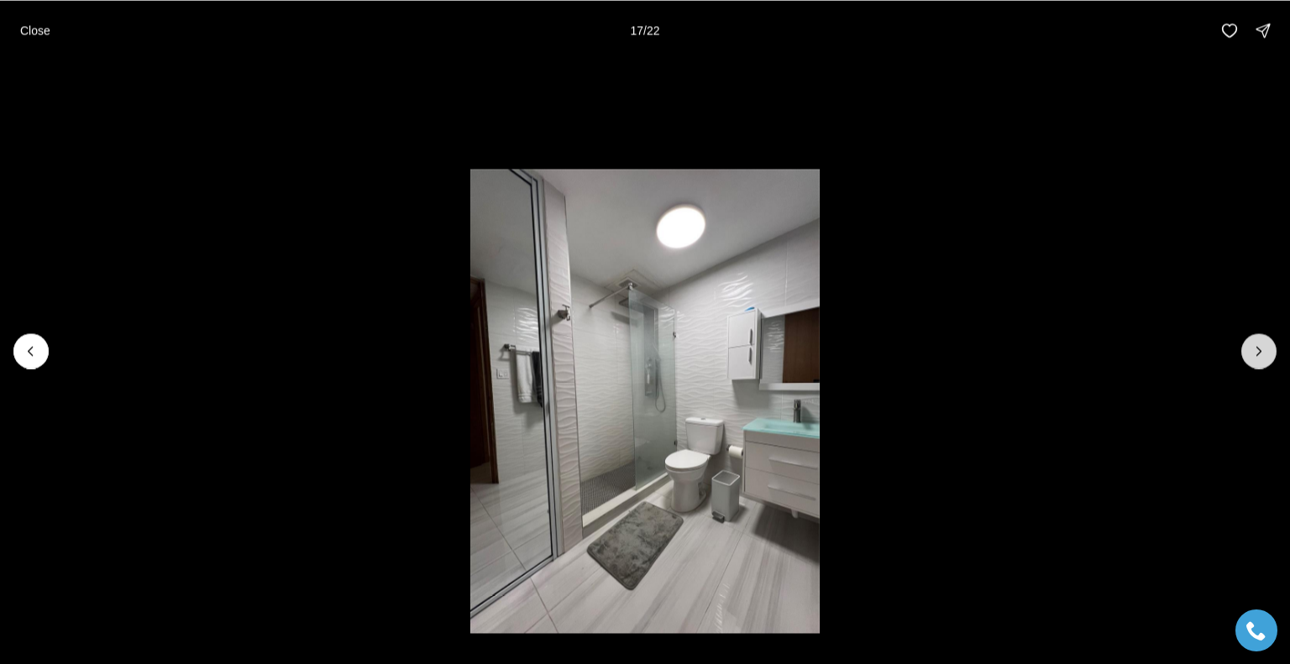
click at [1265, 341] on button "Next slide" at bounding box center [1258, 350] width 35 height 35
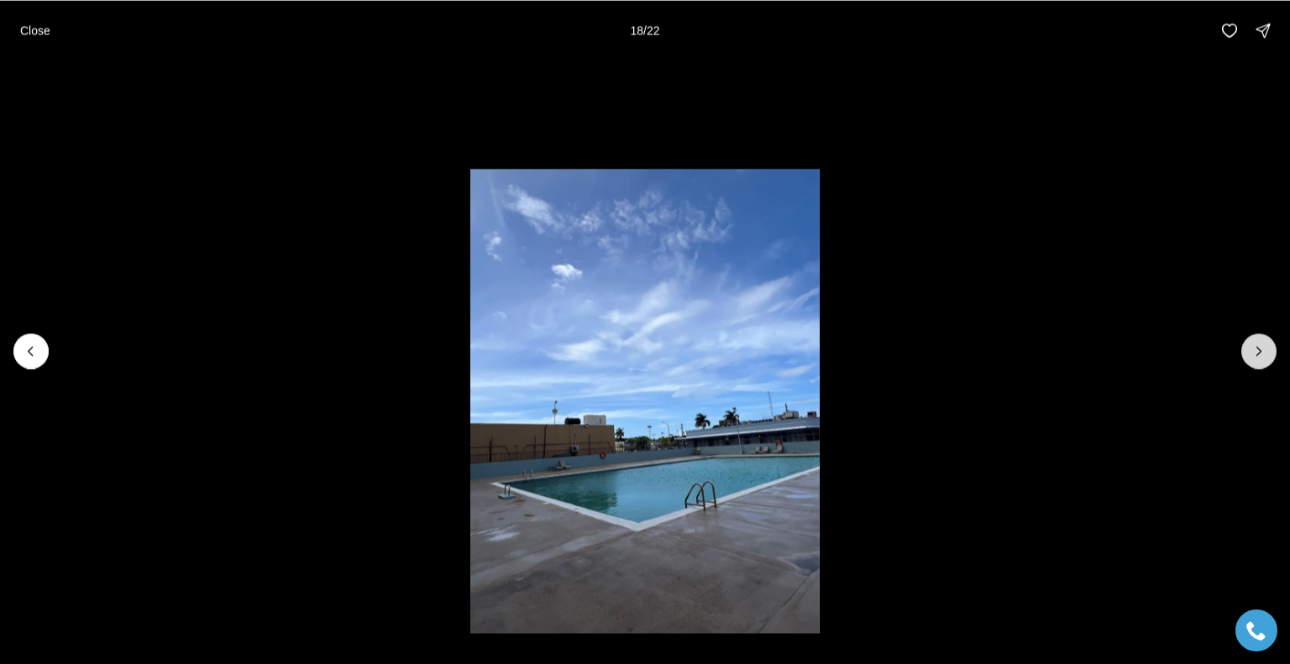
click at [1263, 341] on button "Next slide" at bounding box center [1258, 350] width 35 height 35
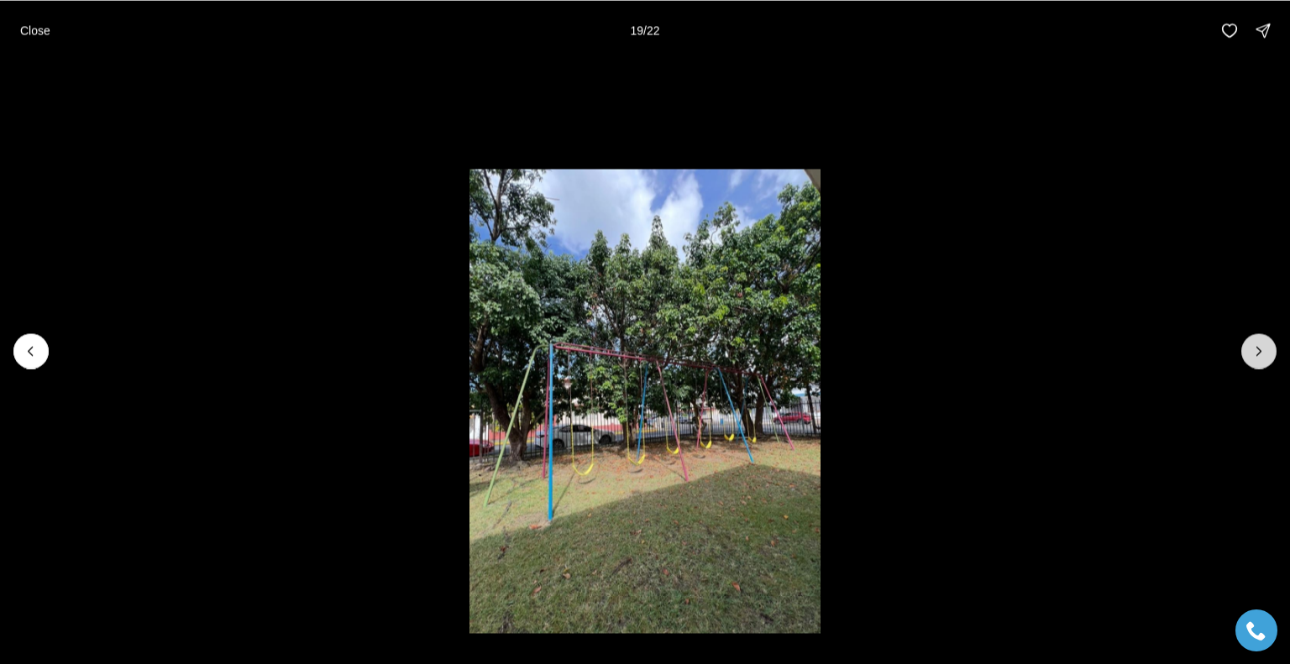
click at [1263, 341] on button "Next slide" at bounding box center [1258, 350] width 35 height 35
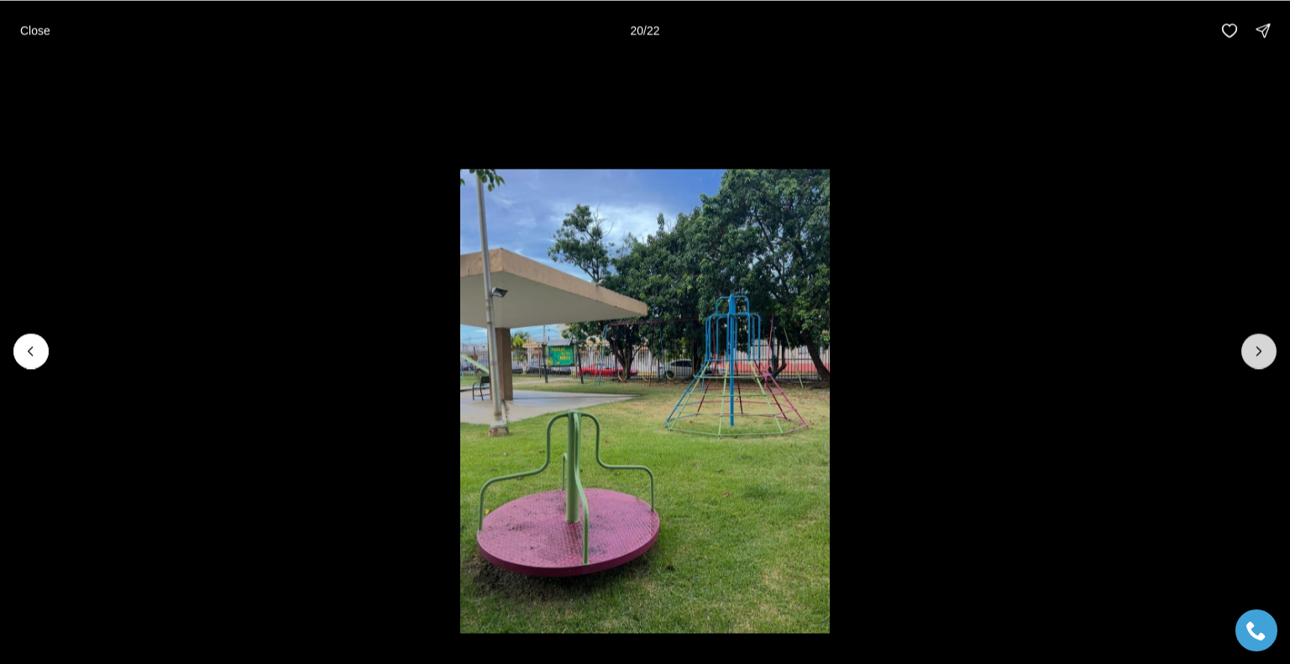
click at [1263, 341] on button "Next slide" at bounding box center [1258, 350] width 35 height 35
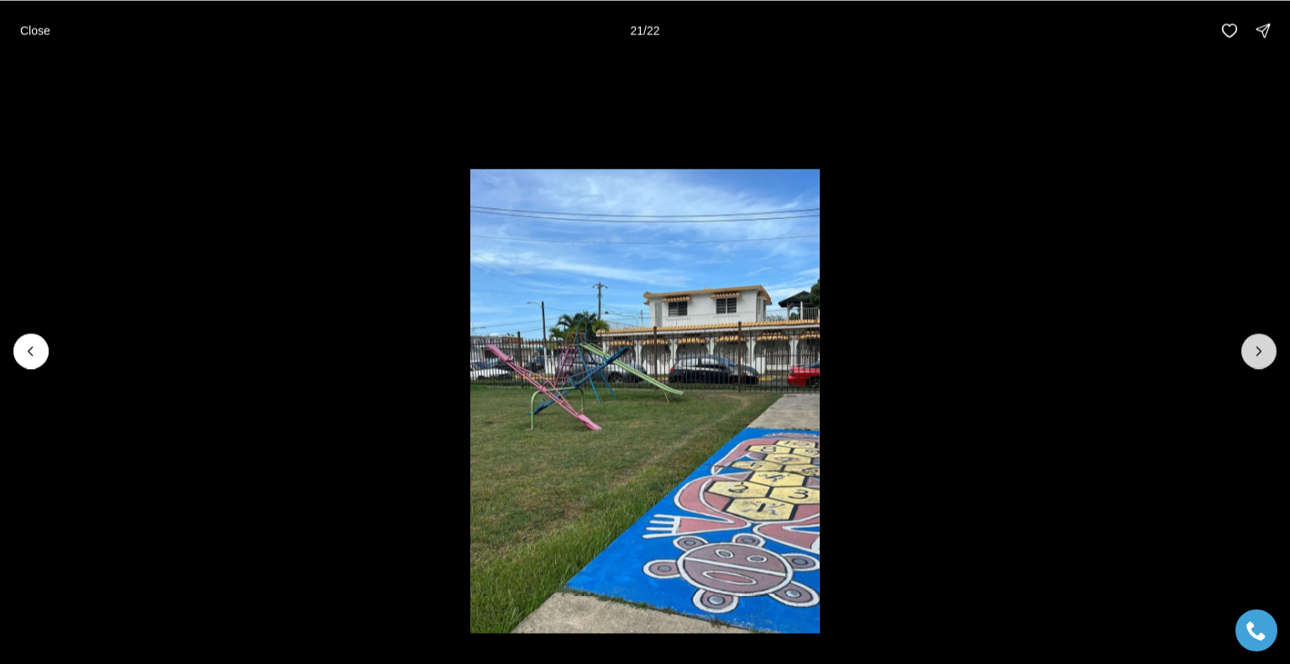
click at [1262, 341] on button "Next slide" at bounding box center [1258, 350] width 35 height 35
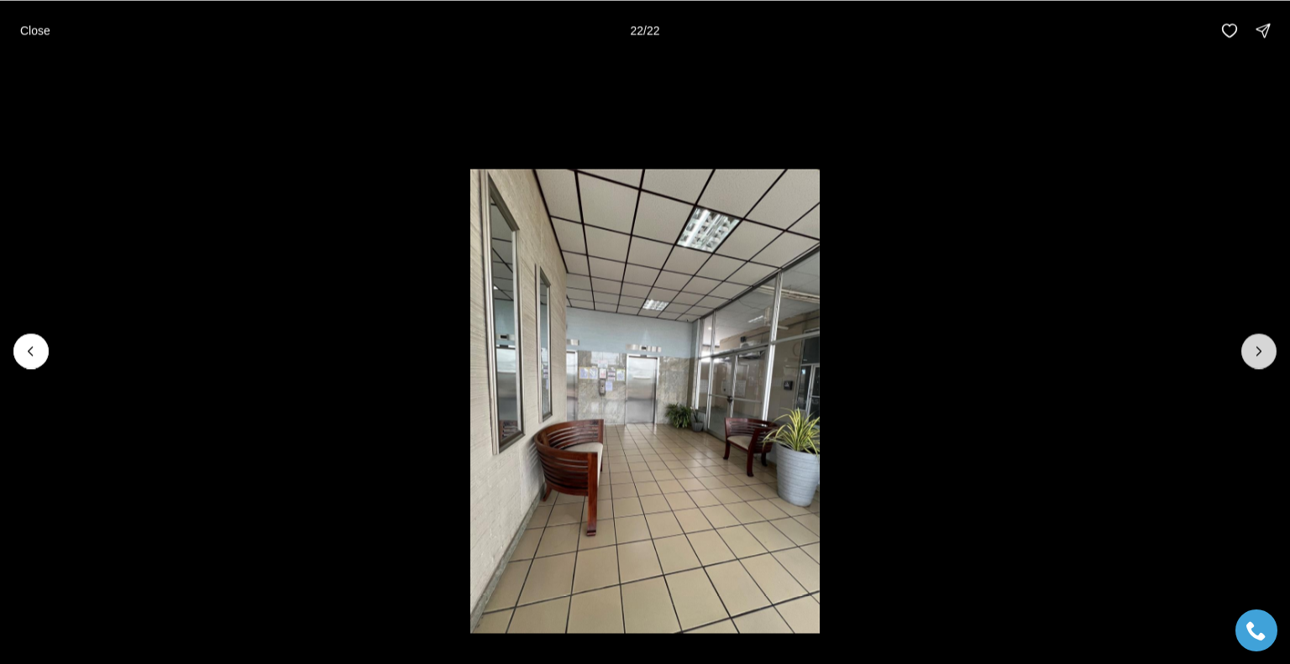
click at [1262, 341] on div at bounding box center [1258, 350] width 35 height 35
click at [1259, 351] on div at bounding box center [1258, 350] width 35 height 35
click at [44, 29] on p "Close" at bounding box center [35, 30] width 30 height 13
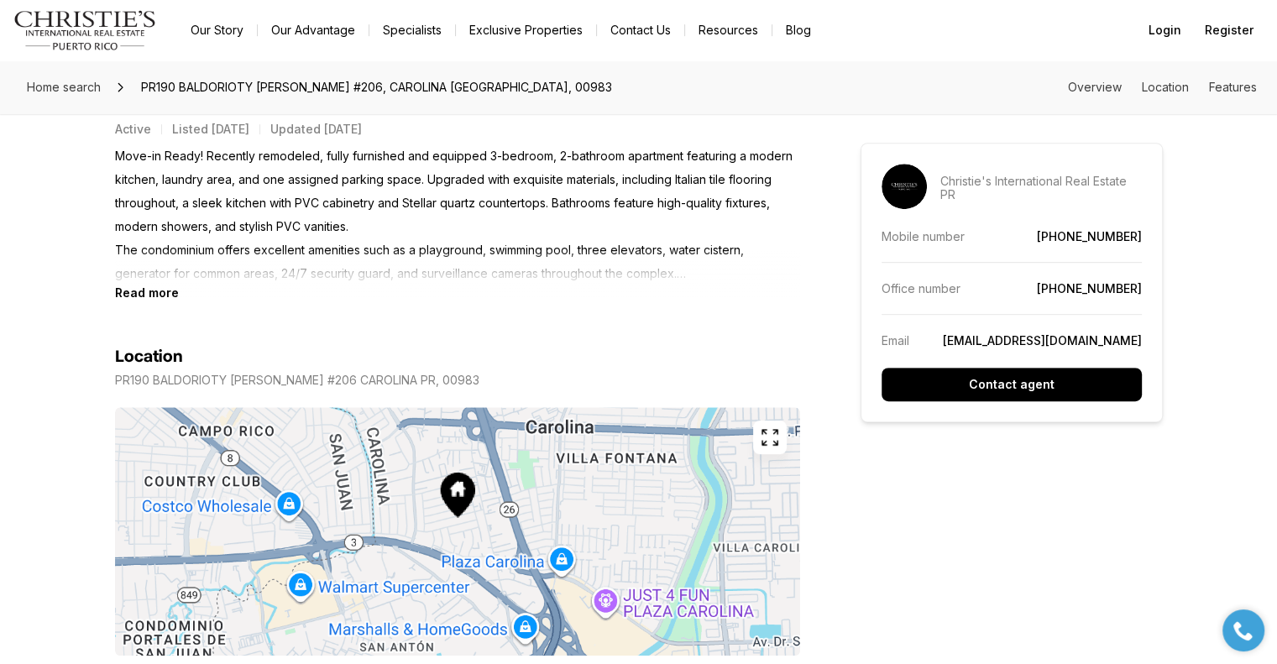
scroll to position [1007, 0]
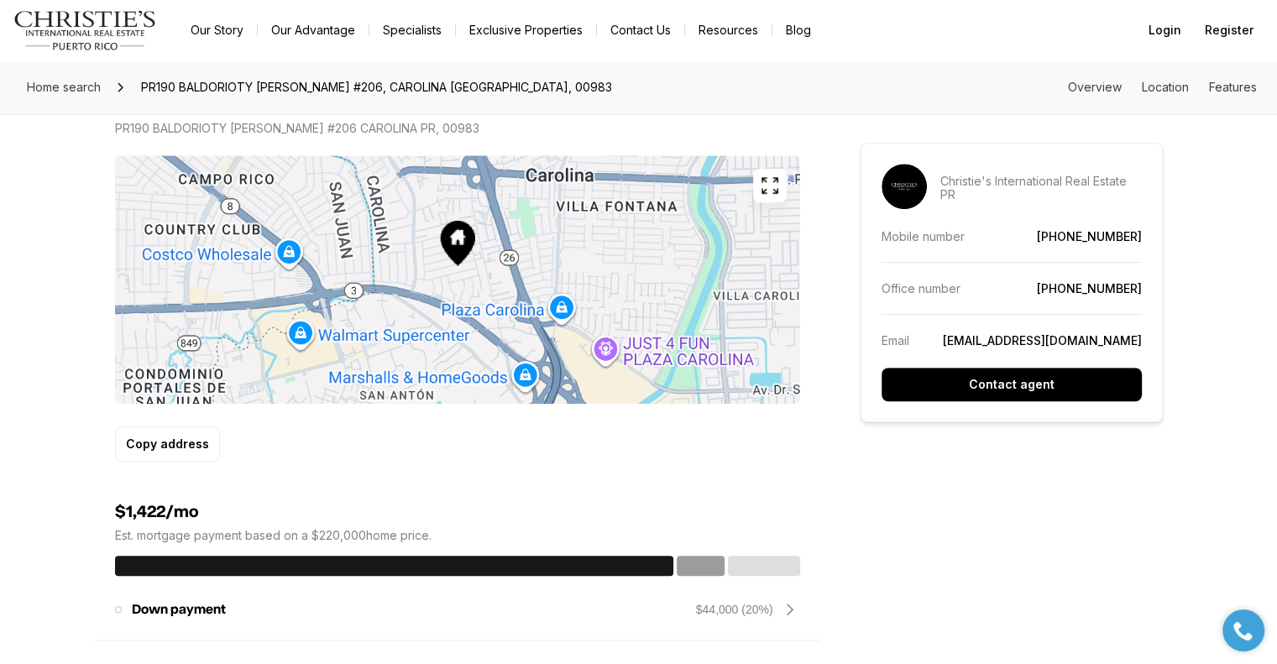
click at [762, 189] on icon "button" at bounding box center [769, 185] width 15 height 15
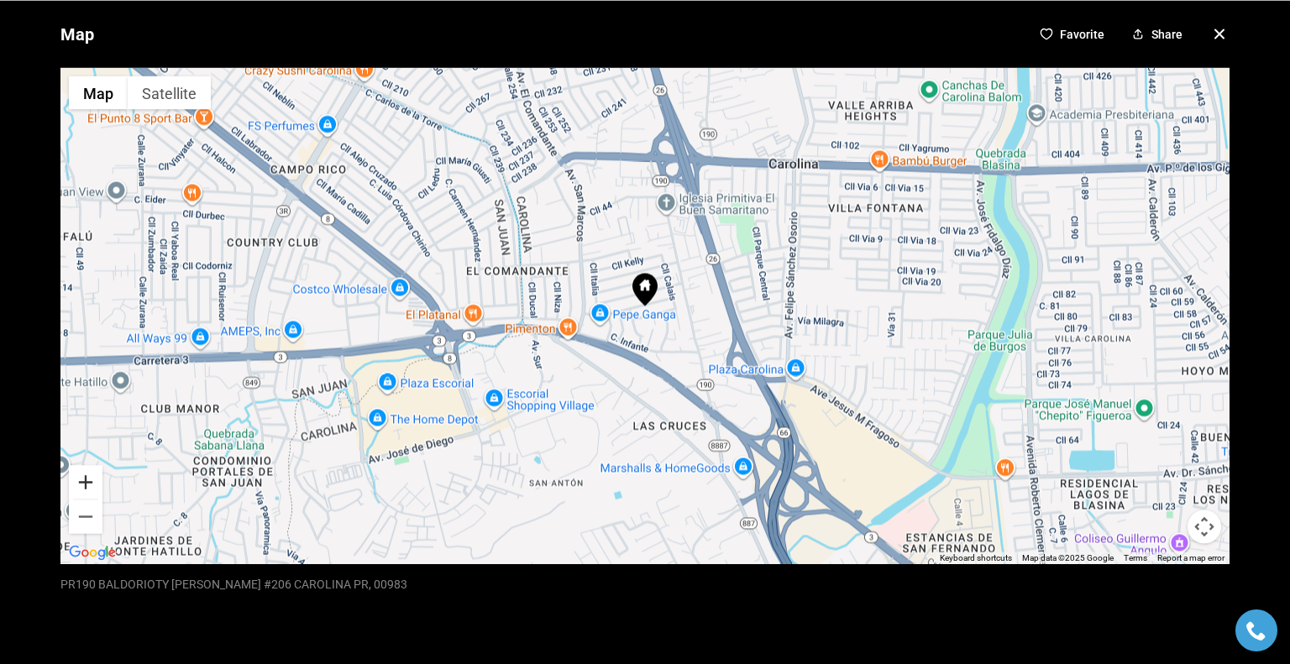
click at [94, 484] on button "Zoom in" at bounding box center [86, 482] width 34 height 34
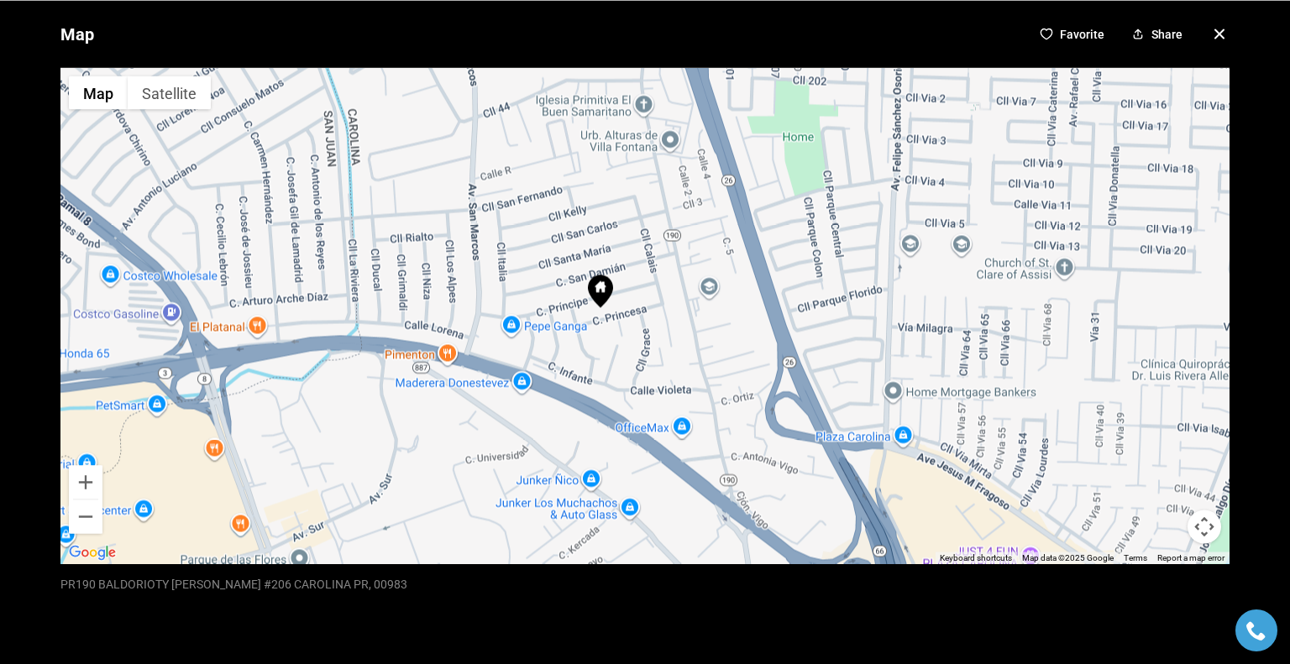
drag, startPoint x: 528, startPoint y: 450, endPoint x: 484, endPoint y: 447, distance: 44.6
click at [484, 447] on div at bounding box center [644, 315] width 1169 height 496
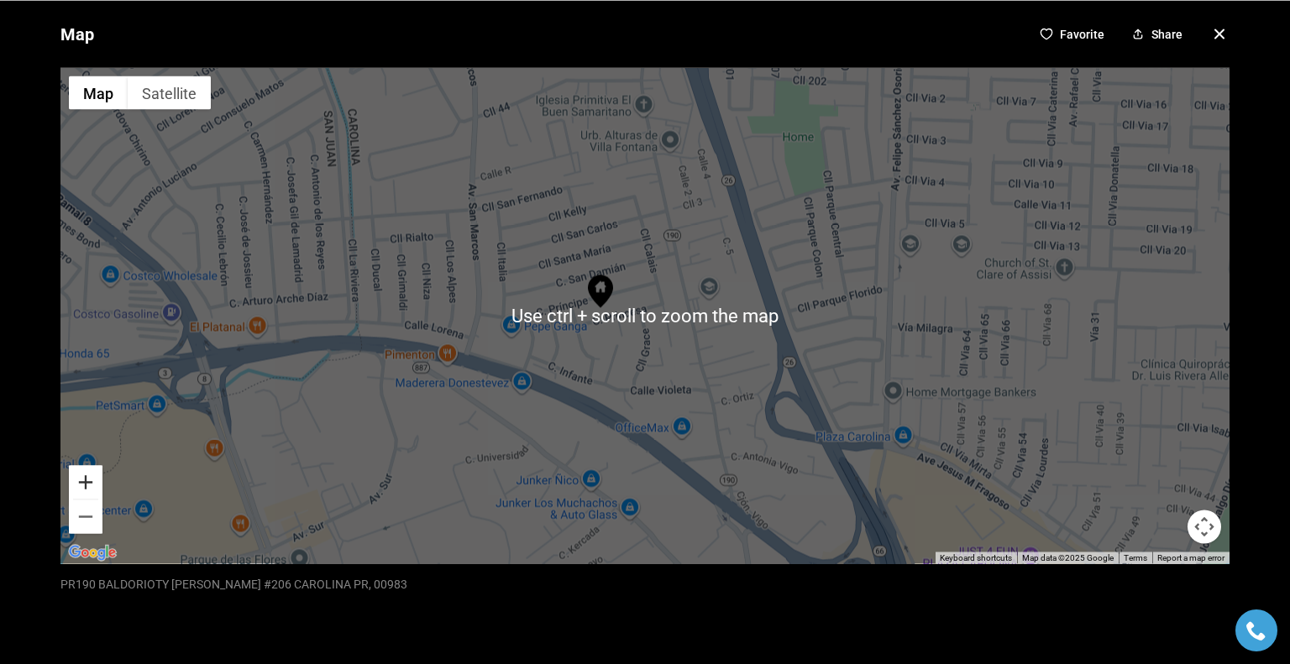
click at [84, 478] on button "Zoom in" at bounding box center [86, 482] width 34 height 34
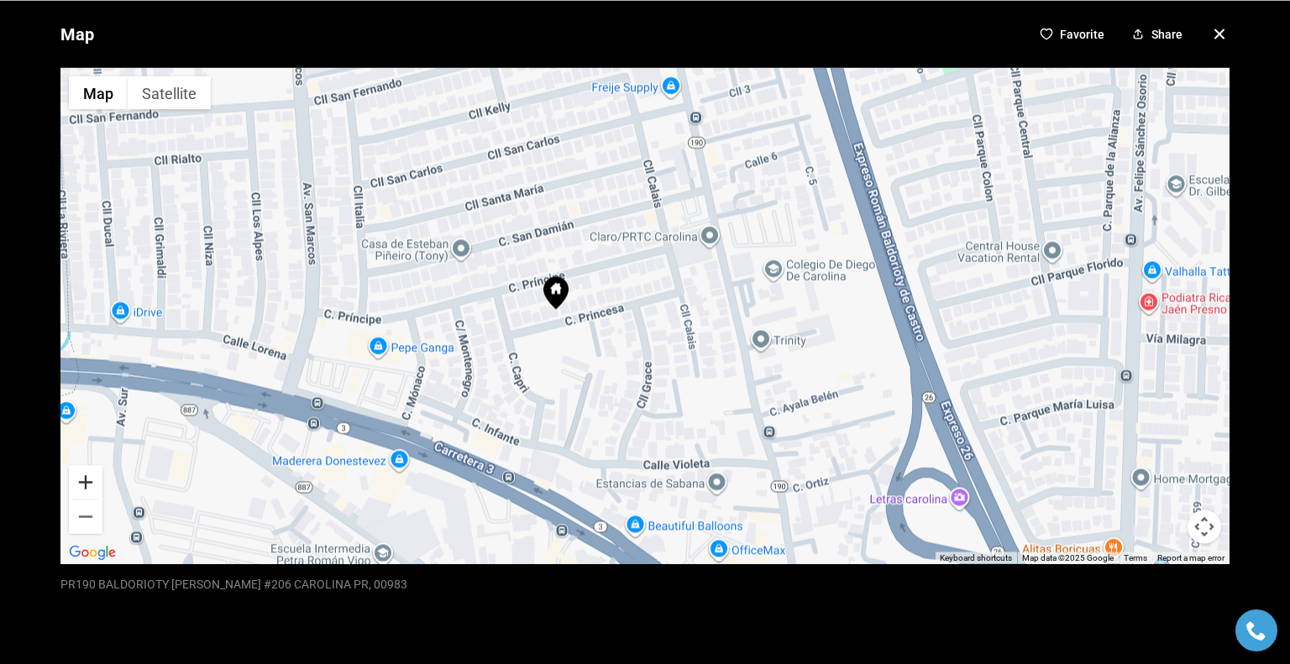
click at [81, 483] on button "Zoom in" at bounding box center [86, 482] width 34 height 34
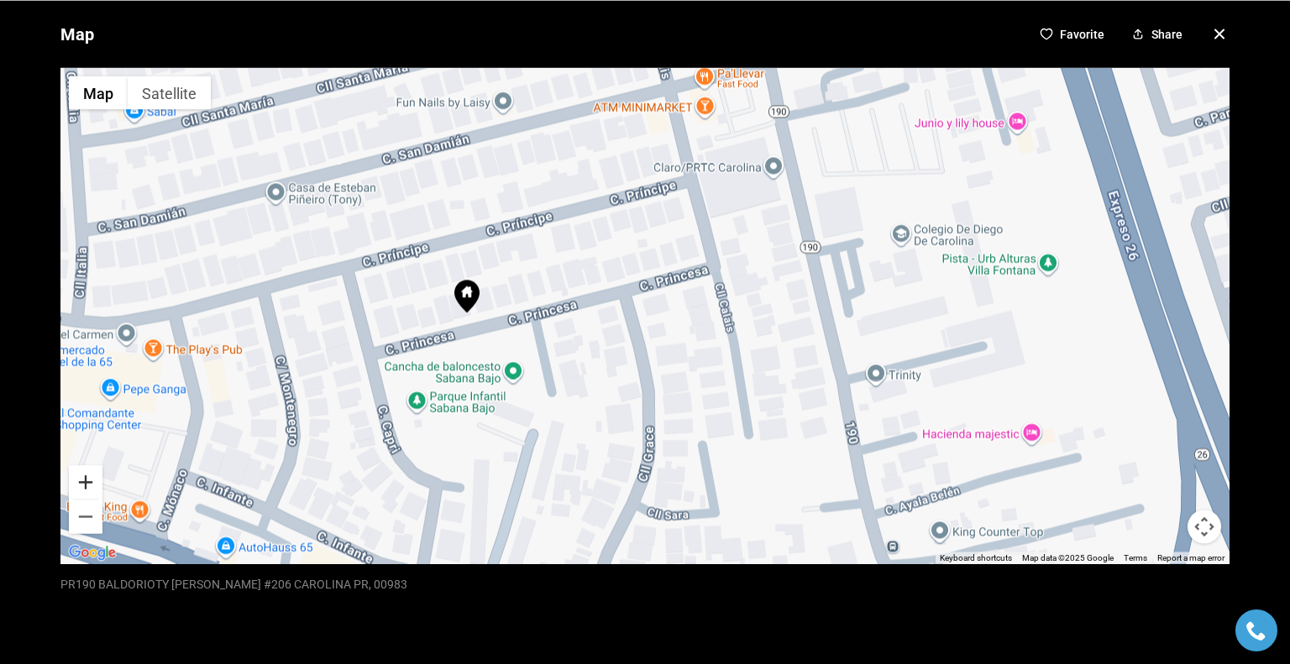
click at [78, 485] on button "Zoom in" at bounding box center [86, 482] width 34 height 34
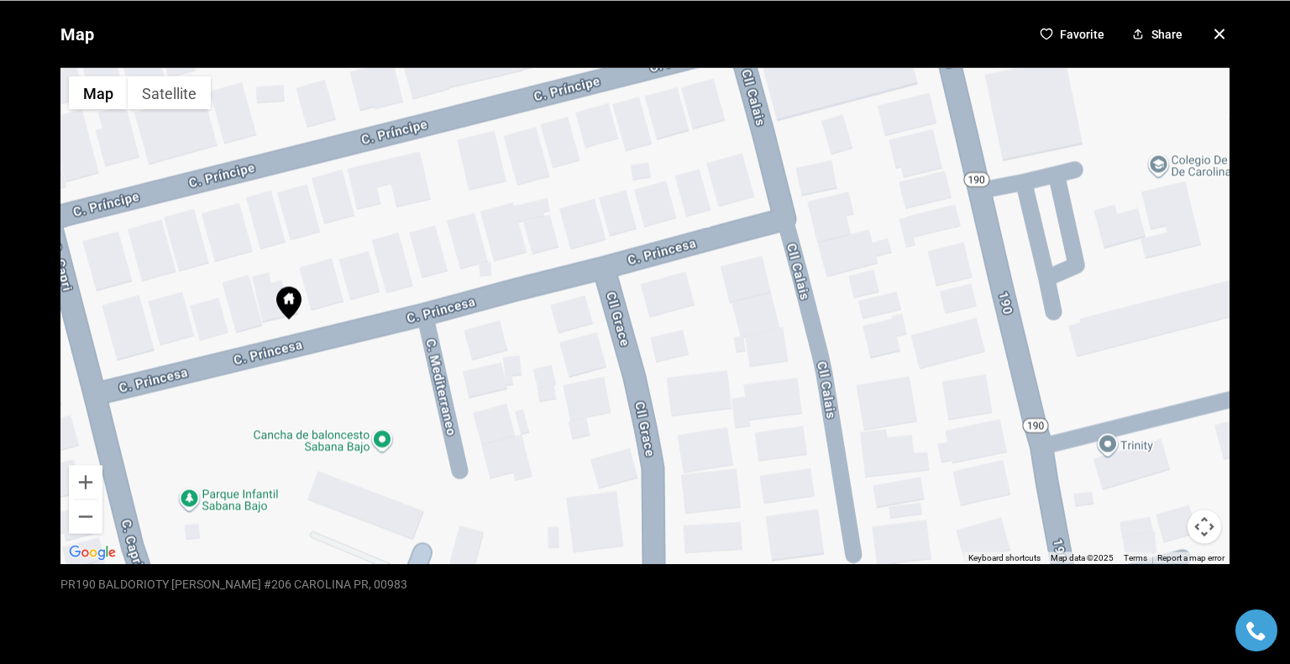
click at [1209, 34] on icon "button" at bounding box center [1219, 34] width 20 height 20
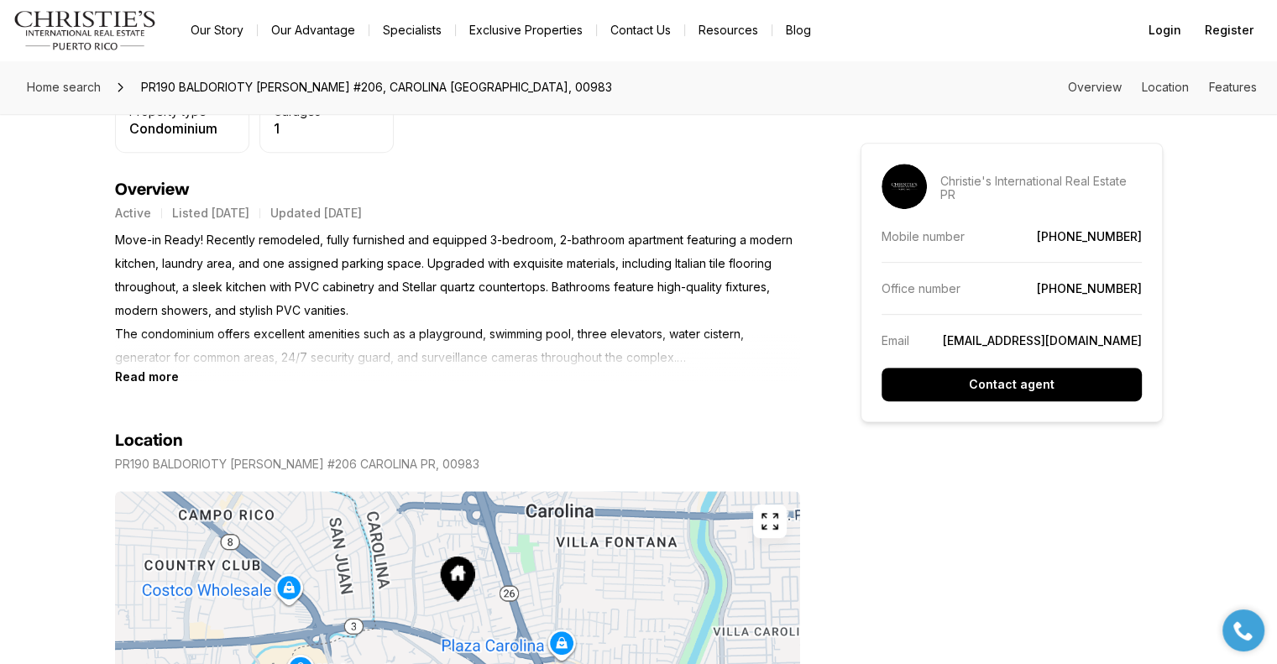
scroll to position [588, 0]
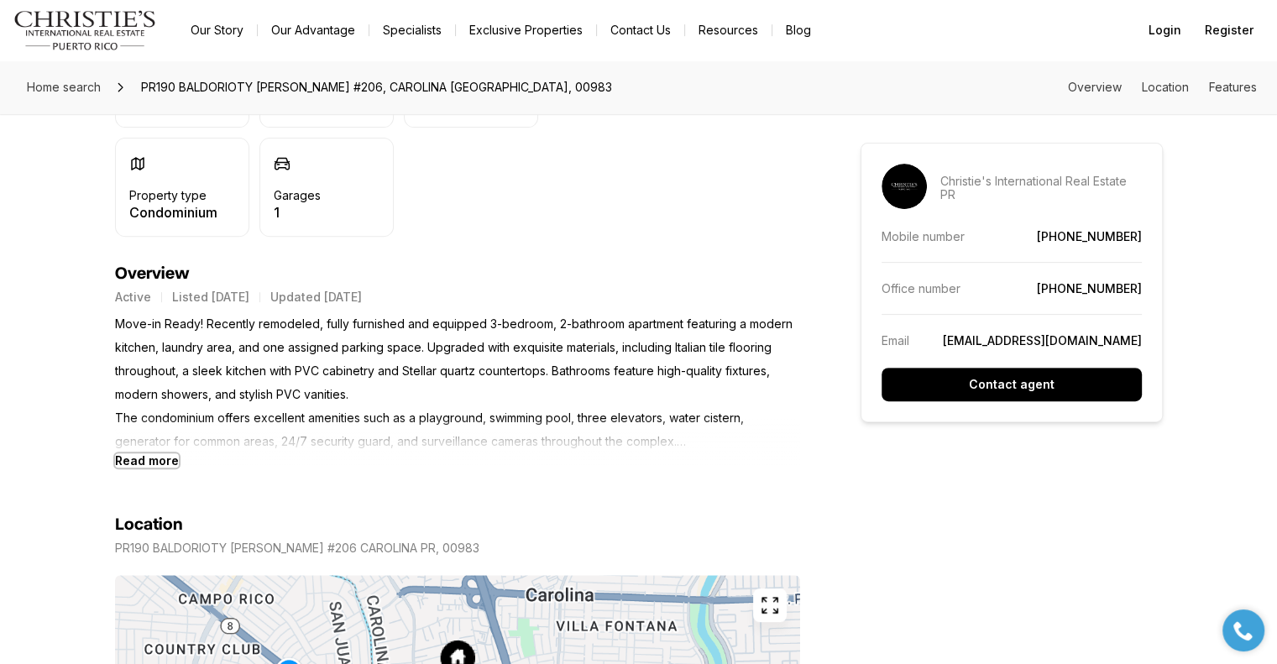
click at [126, 459] on b "Read more" at bounding box center [147, 460] width 64 height 14
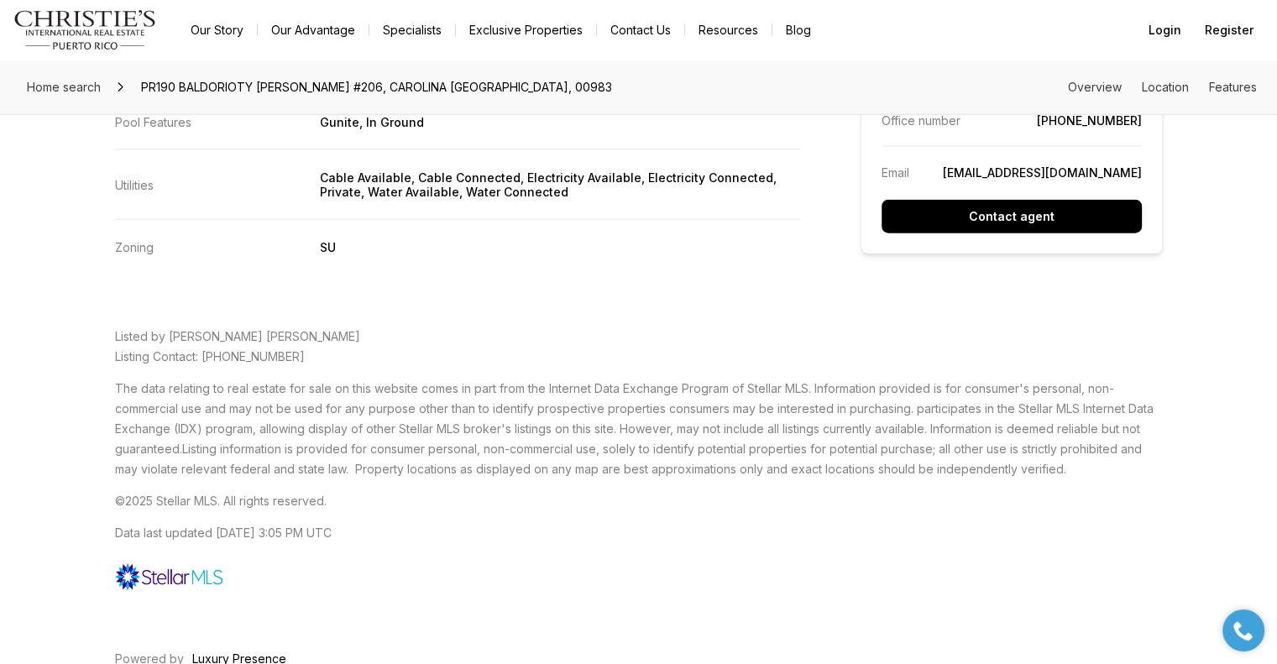
scroll to position [3805, 0]
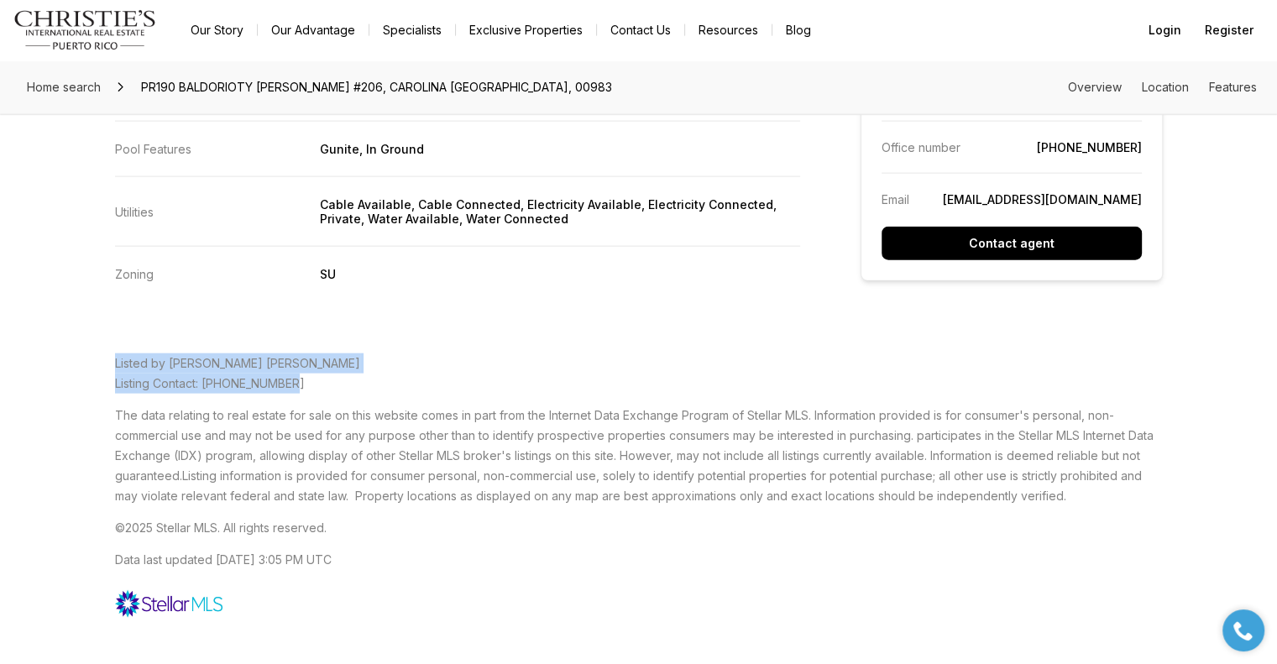
drag, startPoint x: 294, startPoint y: 373, endPoint x: 109, endPoint y: 361, distance: 185.1
copy p "Listed by MARISSA PEREZ CANDAL Listing Contact: 787-562-9964"
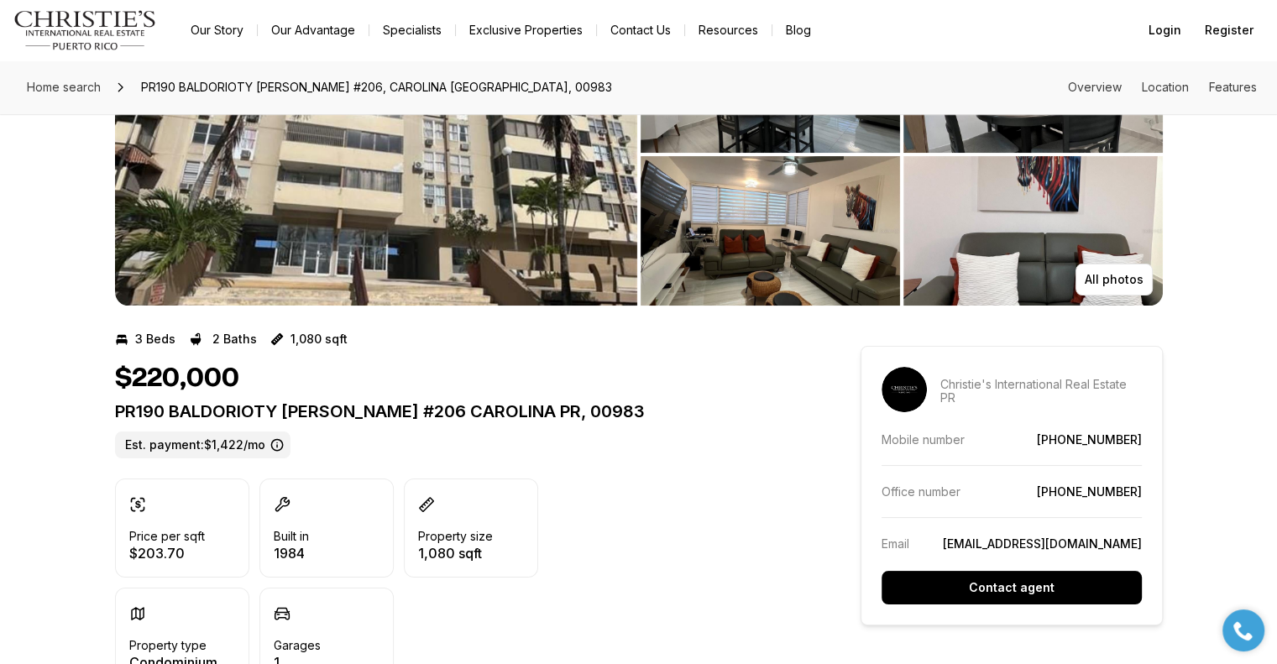
scroll to position [0, 0]
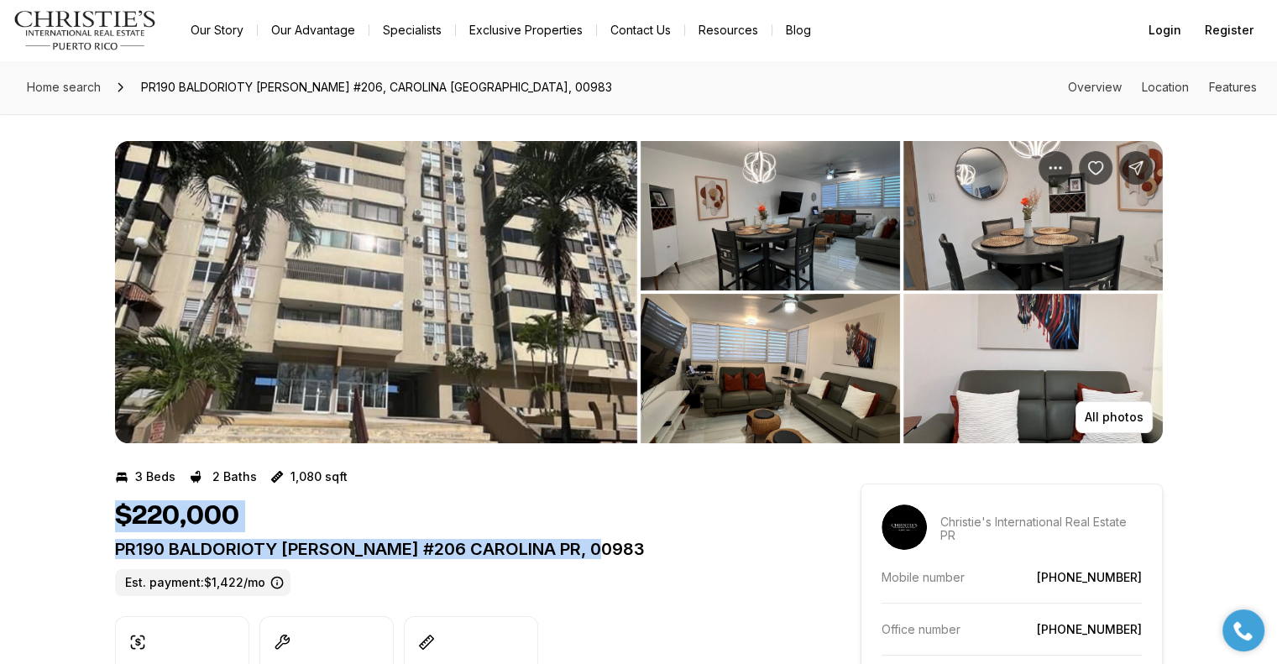
drag, startPoint x: 104, startPoint y: 513, endPoint x: 618, endPoint y: 547, distance: 515.0
copy div "$220,000 PR190 BALDORIOTY DE CASTRO #206 CAROLINA PR, 00983"
click at [740, 502] on div "$220,000" at bounding box center [457, 516] width 685 height 32
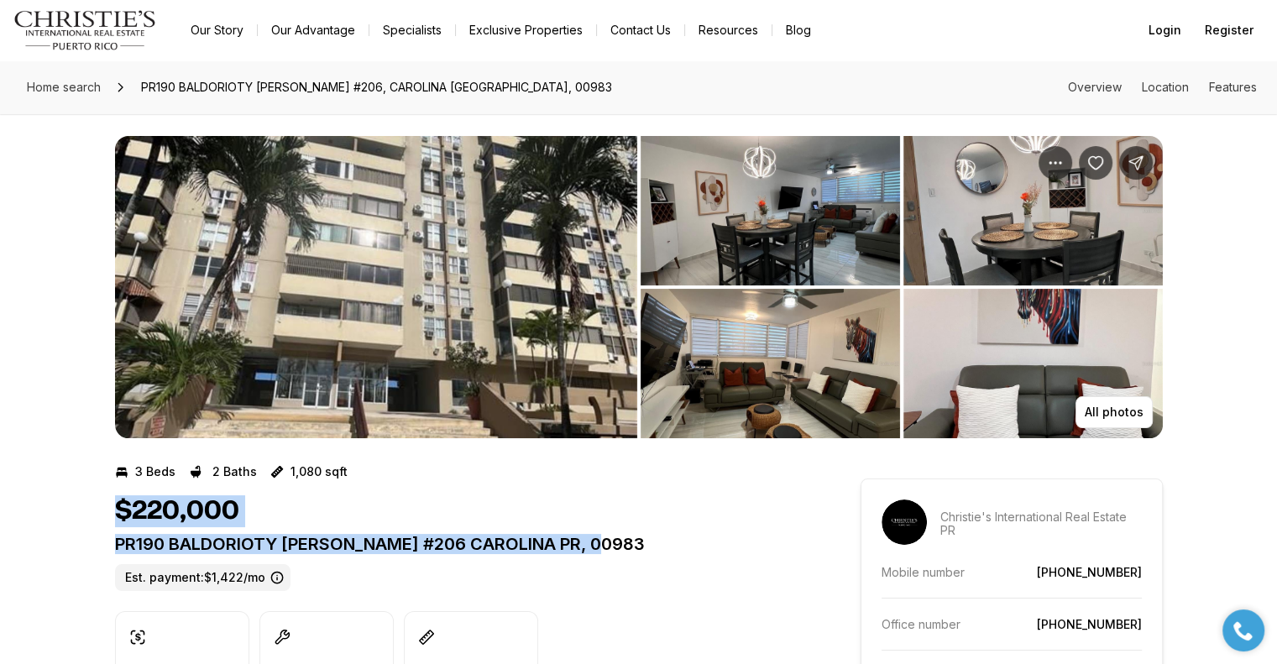
scroll to position [420, 0]
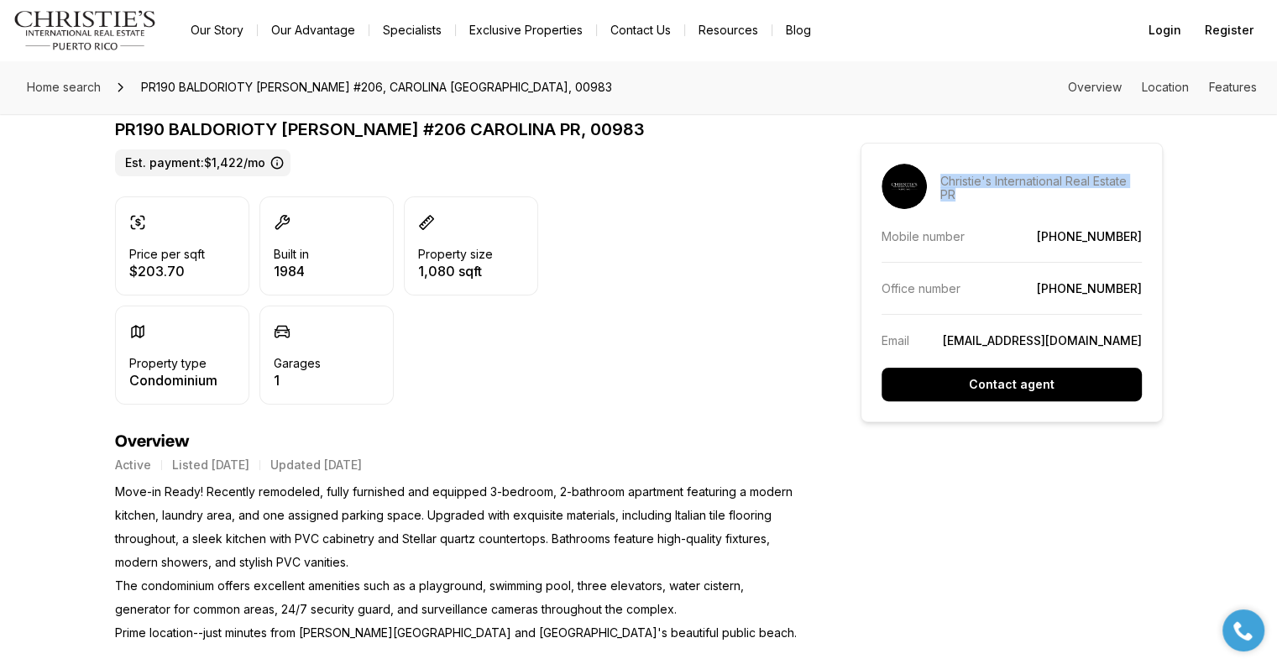
drag, startPoint x: 953, startPoint y: 200, endPoint x: 937, endPoint y: 181, distance: 25.0
click at [937, 181] on div "Christie's International Real Estate PR" at bounding box center [1012, 186] width 260 height 45
copy p "Christie's International Real Estate PR"
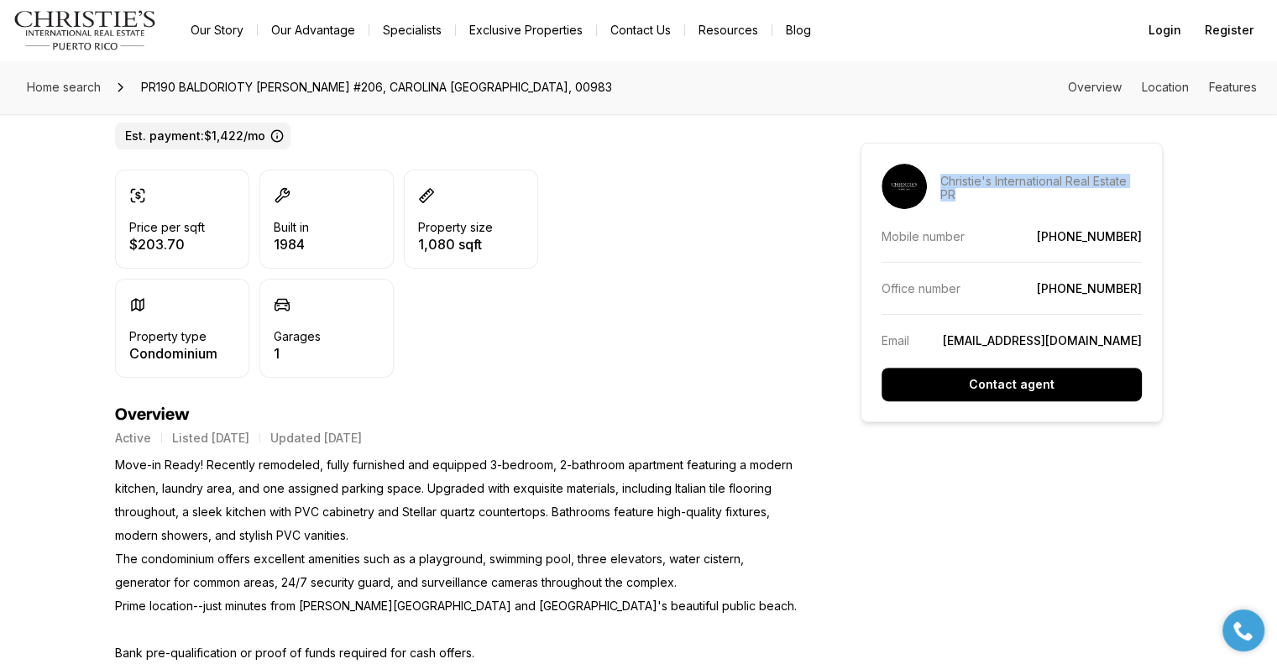
scroll to position [0, 0]
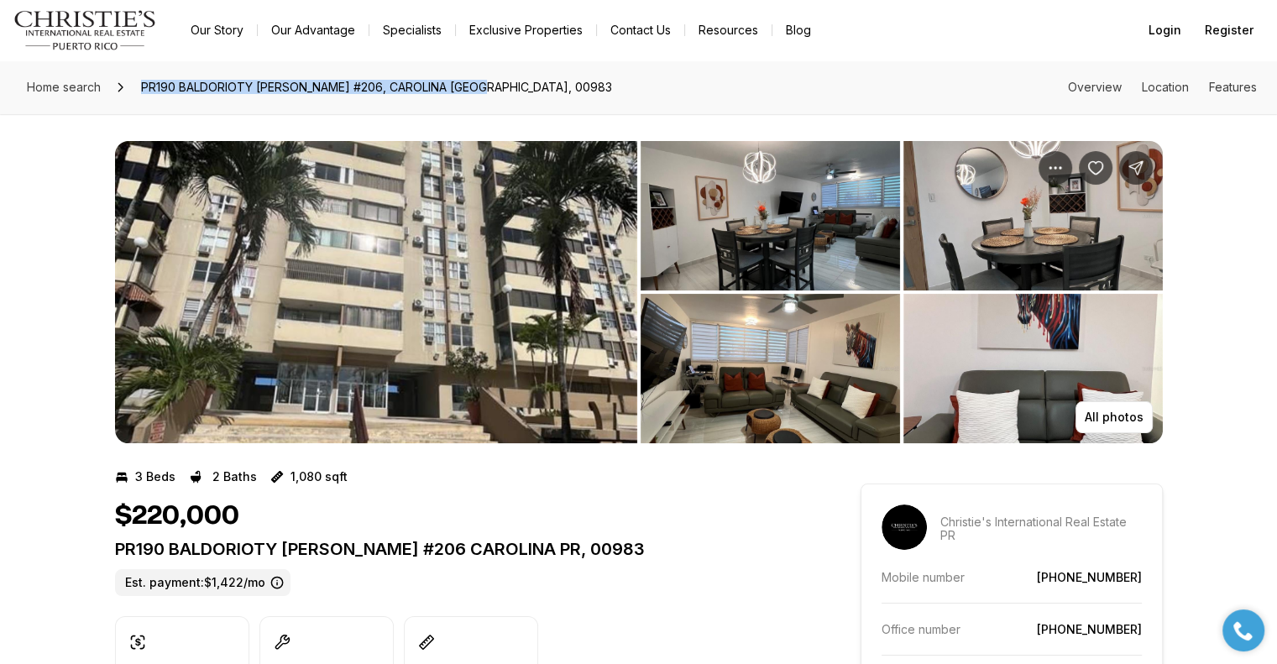
drag, startPoint x: 490, startPoint y: 87, endPoint x: 138, endPoint y: 89, distance: 352.6
click at [138, 89] on div "Home search PR190 BALDORIOTY DE CASTRO #206, CAROLINA PR, 00983 Overview Locati…" at bounding box center [638, 87] width 1277 height 54
copy span "PR190 BALDORIOTY DE CASTRO #206, CAROLINA PR, 00983"
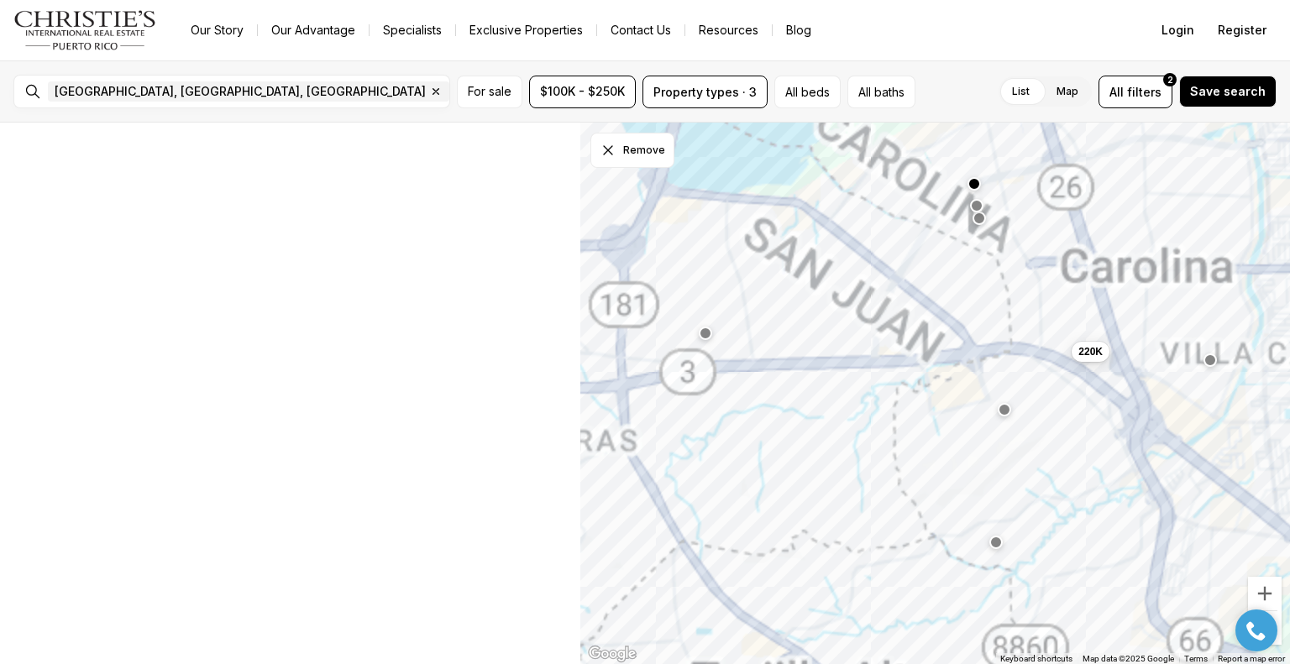
scroll to position [8, 0]
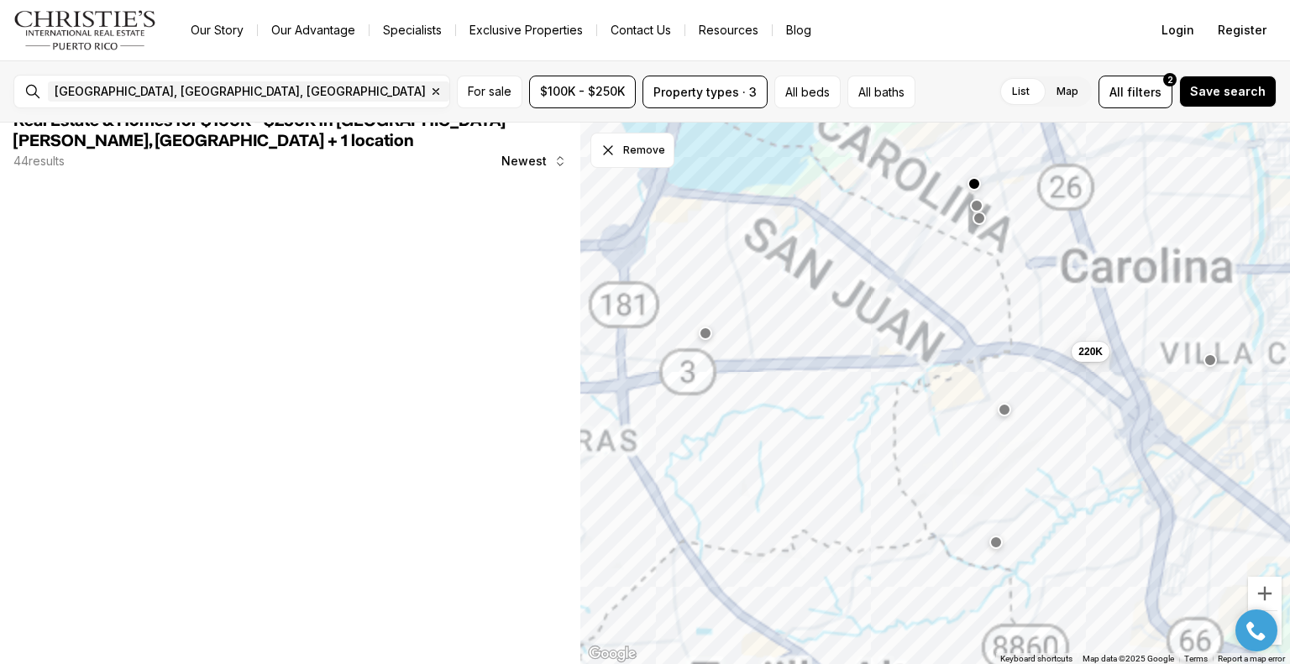
drag, startPoint x: 960, startPoint y: 429, endPoint x: 1081, endPoint y: 442, distance: 121.6
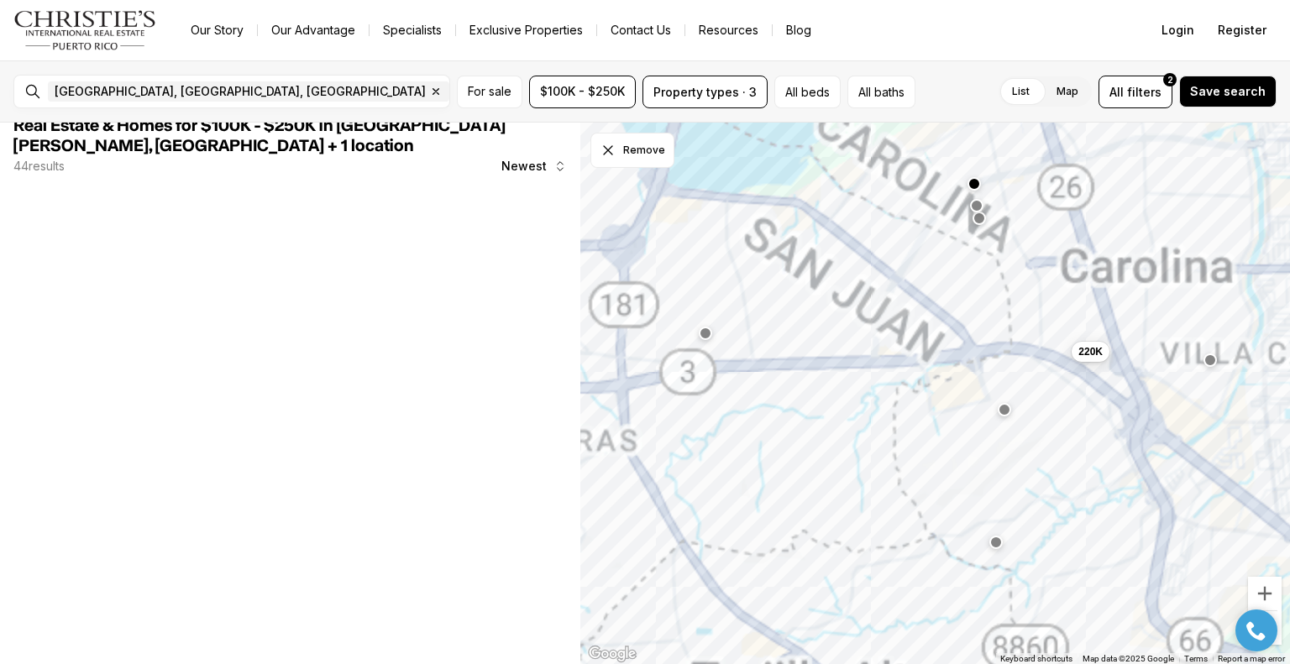
click at [1081, 442] on div "192K 220K 185K" at bounding box center [934, 394] width 709 height 542
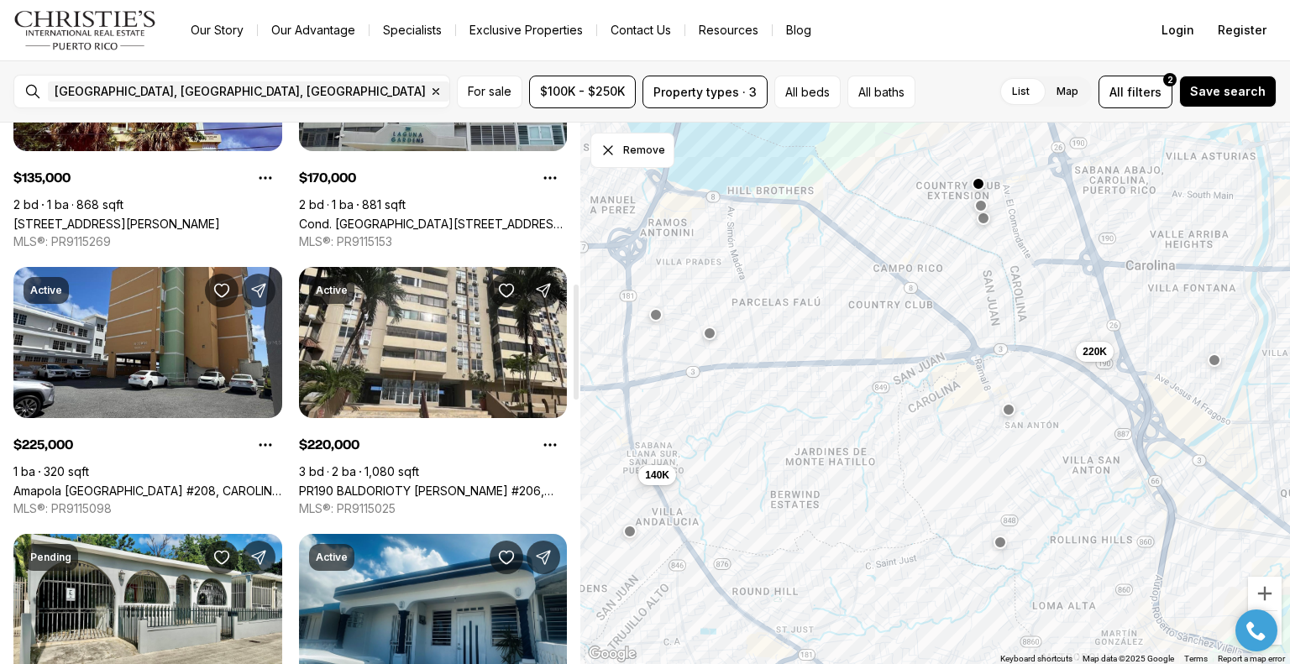
scroll to position [756, 0]
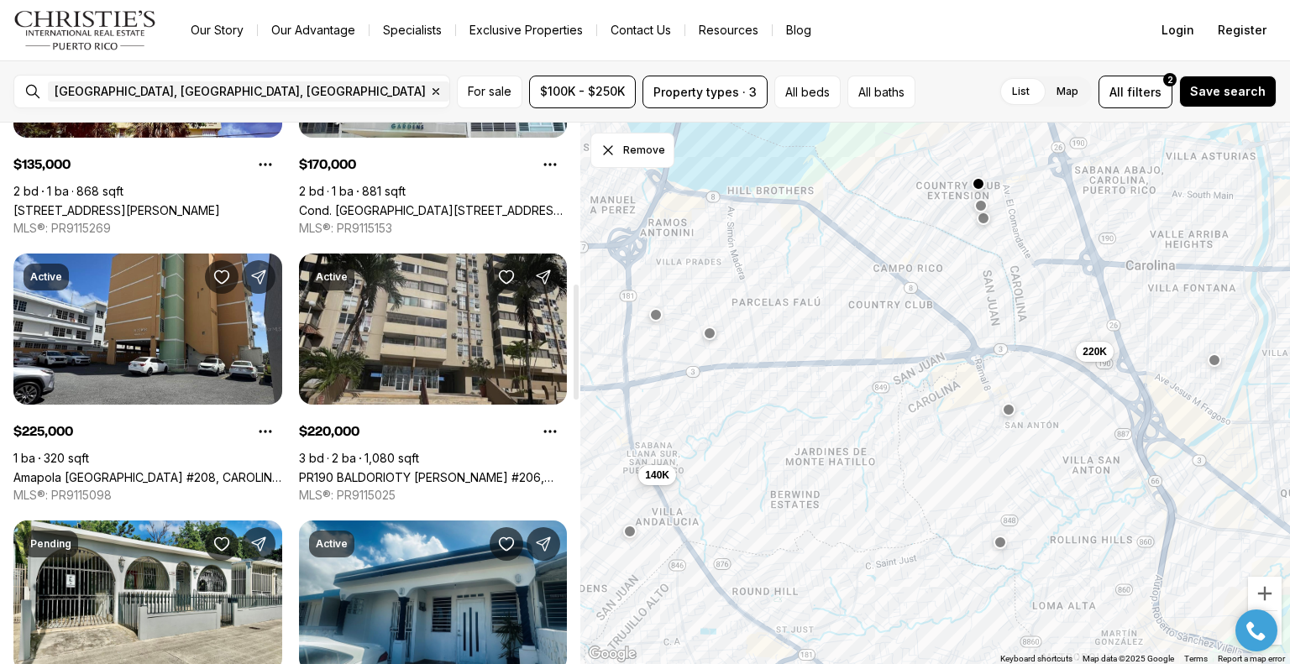
click at [504, 269] on icon "Save Property: PR190 BALDORIOTY DE CASTRO #206" at bounding box center [506, 277] width 17 height 17
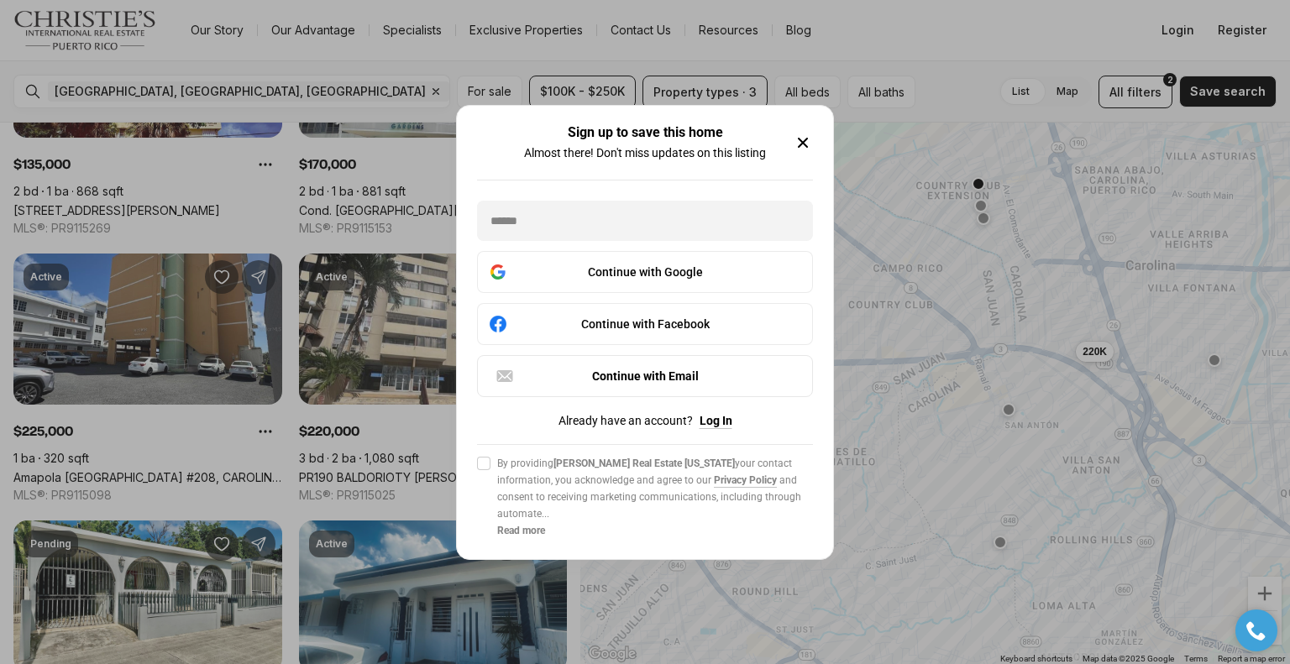
click at [803, 142] on icon "button" at bounding box center [802, 143] width 8 height 8
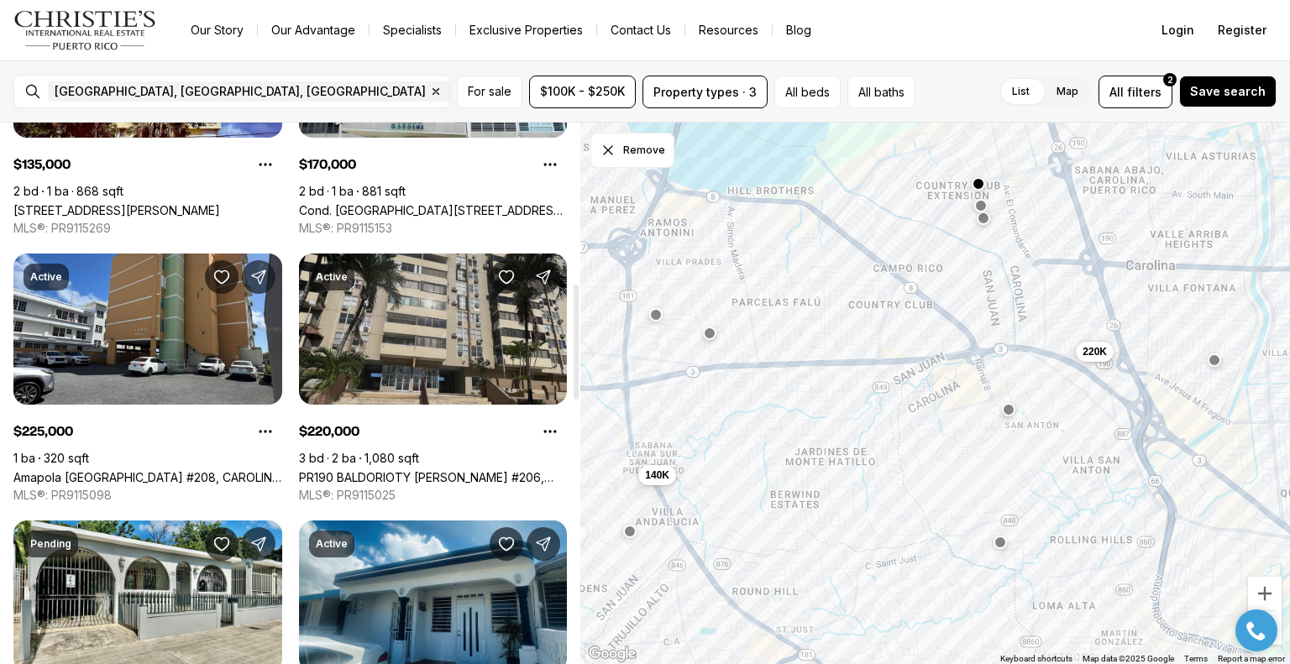
click at [544, 269] on icon "Share Property" at bounding box center [543, 277] width 17 height 17
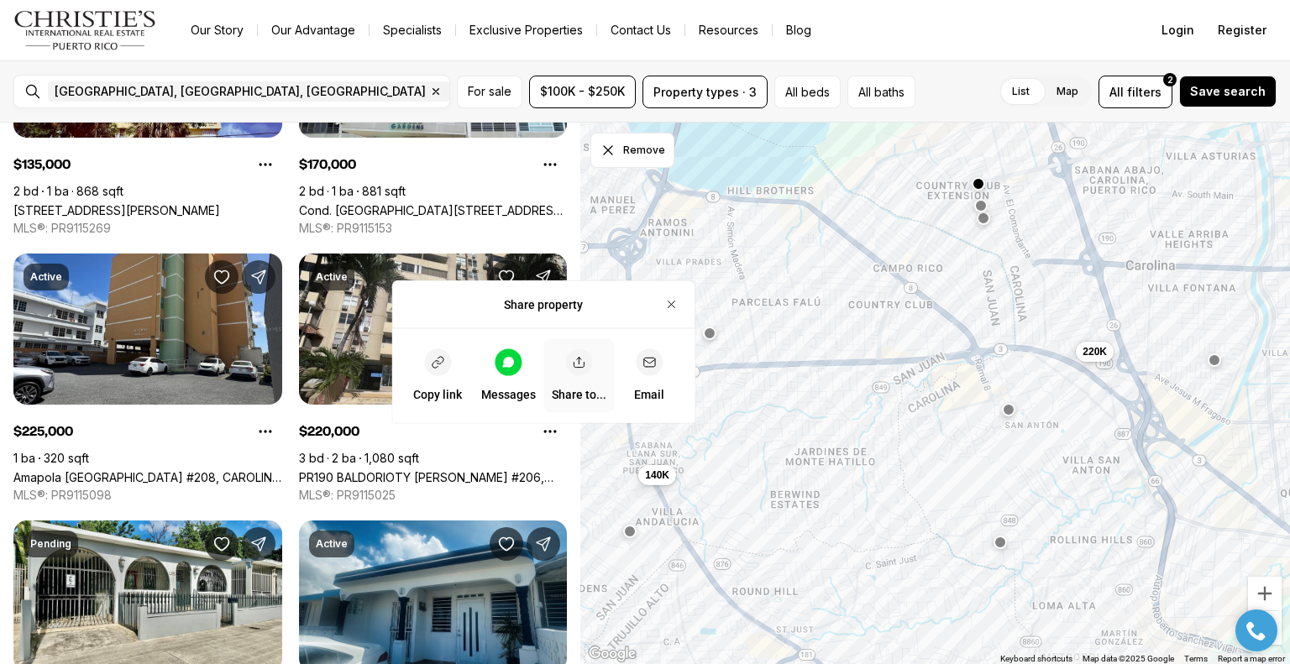
click at [581, 361] on icon "button" at bounding box center [578, 362] width 13 height 13
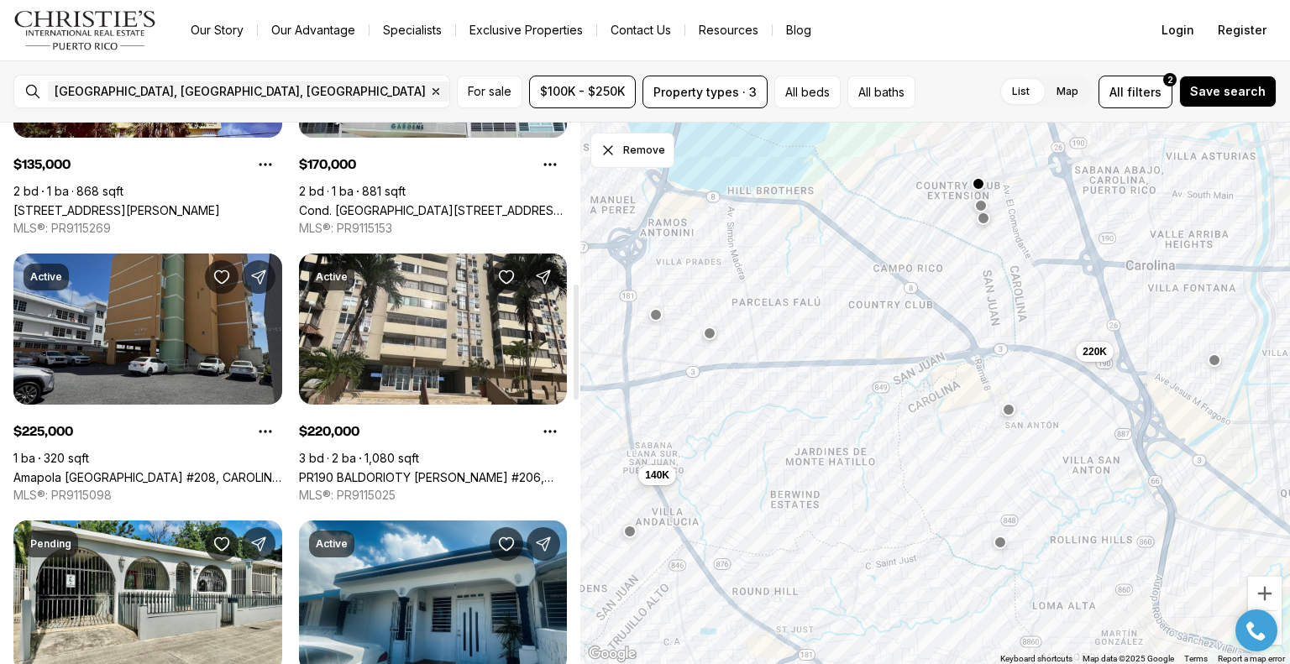
click at [145, 470] on link "Amapola ISLA VERDE #208, CAROLINA PR, 00979" at bounding box center [147, 477] width 269 height 14
click at [144, 470] on link "Amapola ISLA VERDE #208, CAROLINA PR, 00979" at bounding box center [147, 477] width 269 height 14
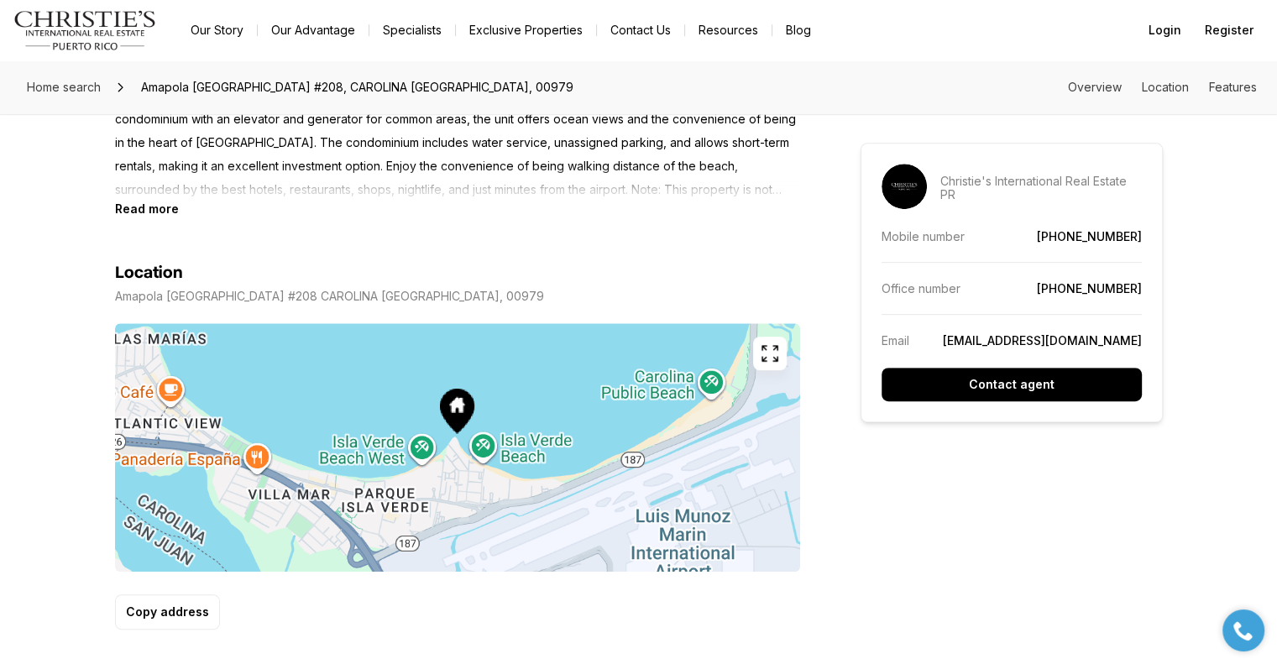
scroll to position [252, 0]
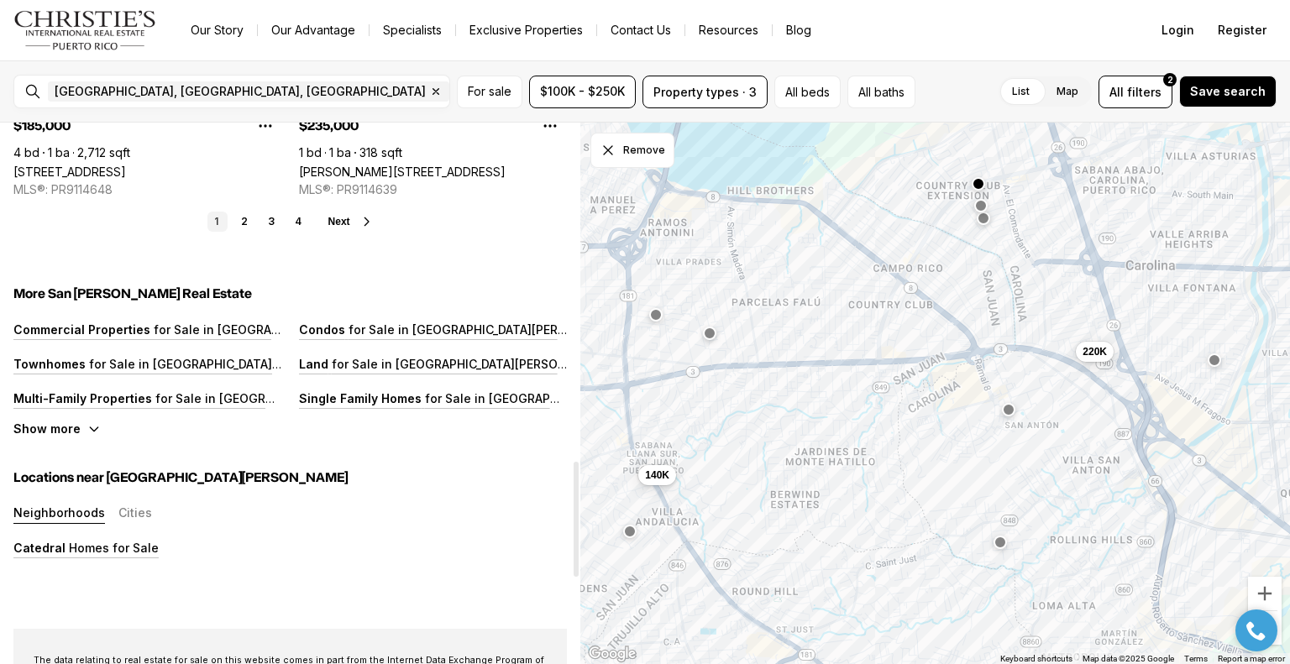
scroll to position [1427, 0]
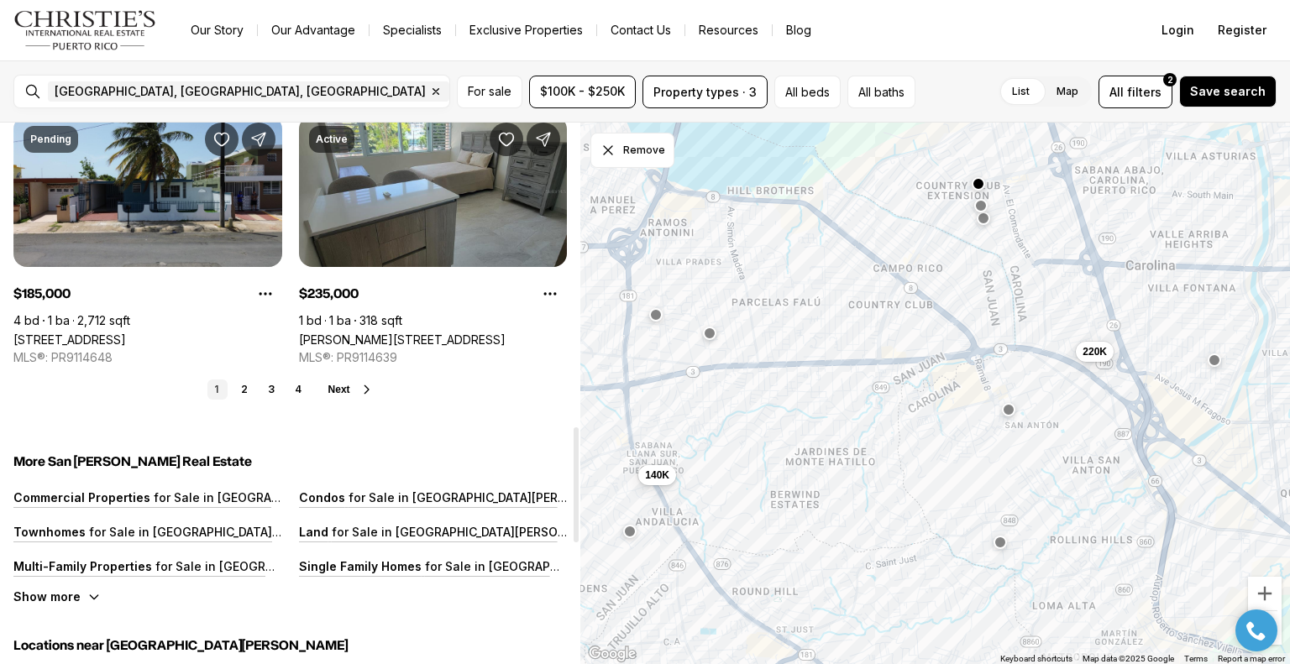
click at [348, 384] on span "Next" at bounding box center [339, 390] width 22 height 12
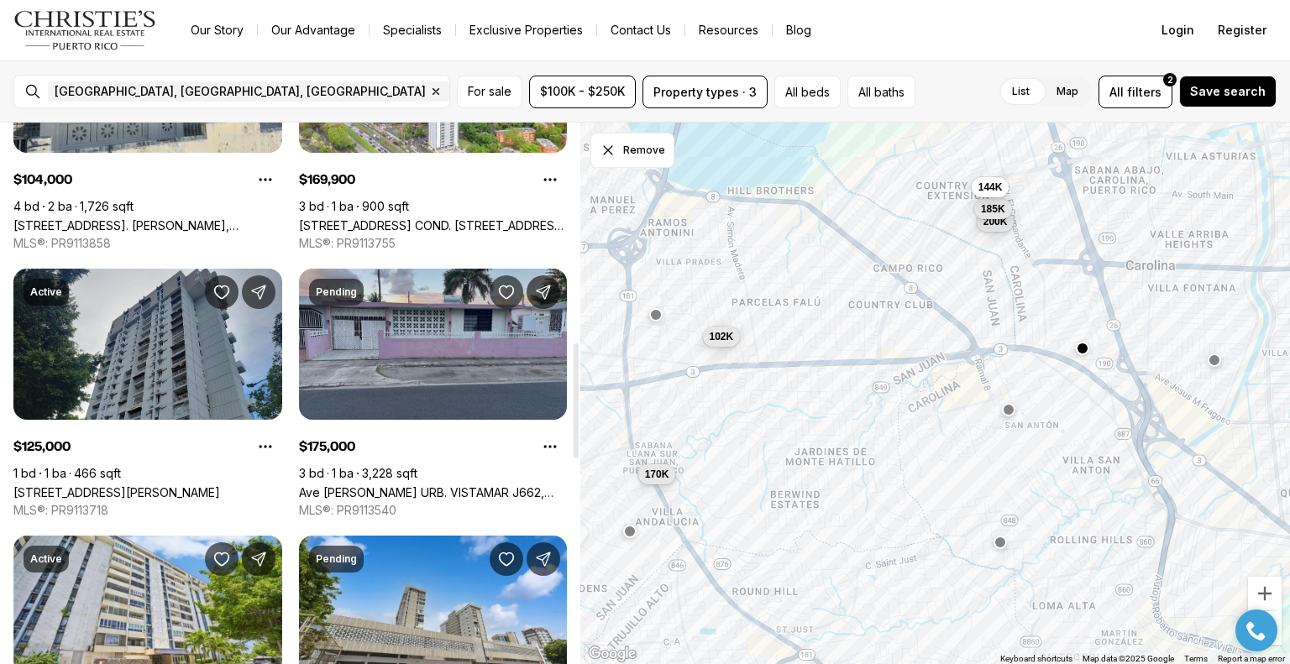
scroll to position [1259, 0]
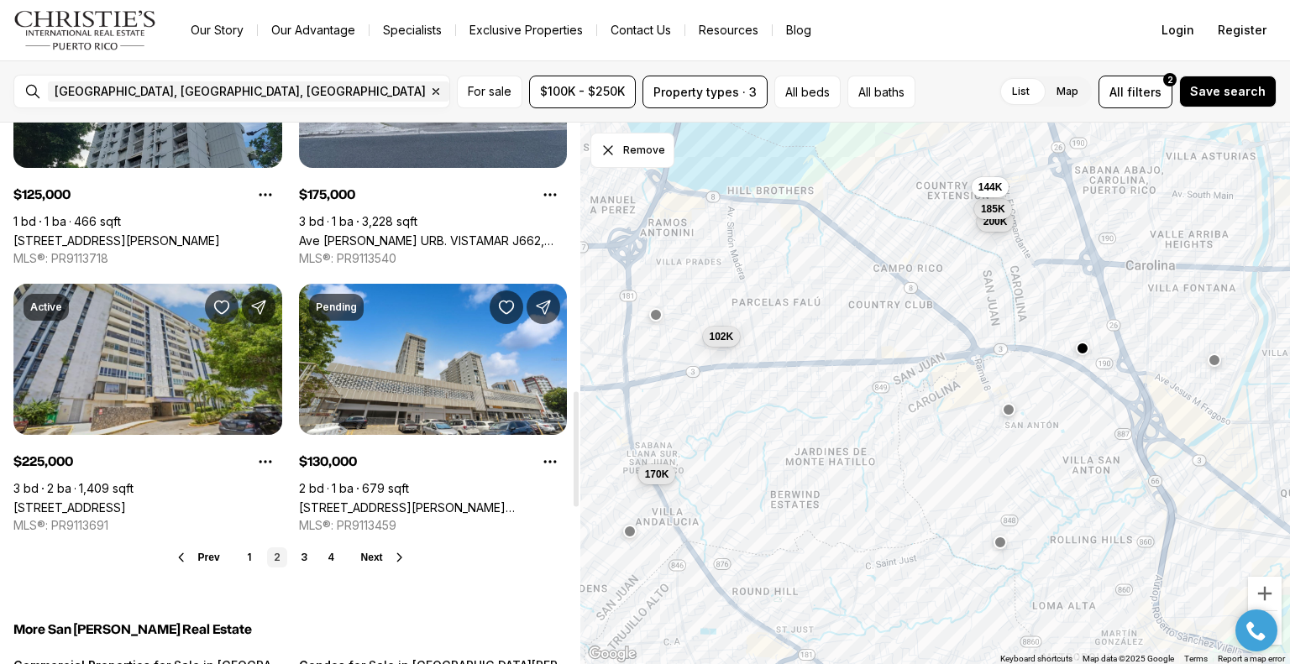
click at [126, 500] on link "[STREET_ADDRESS]" at bounding box center [69, 507] width 112 height 14
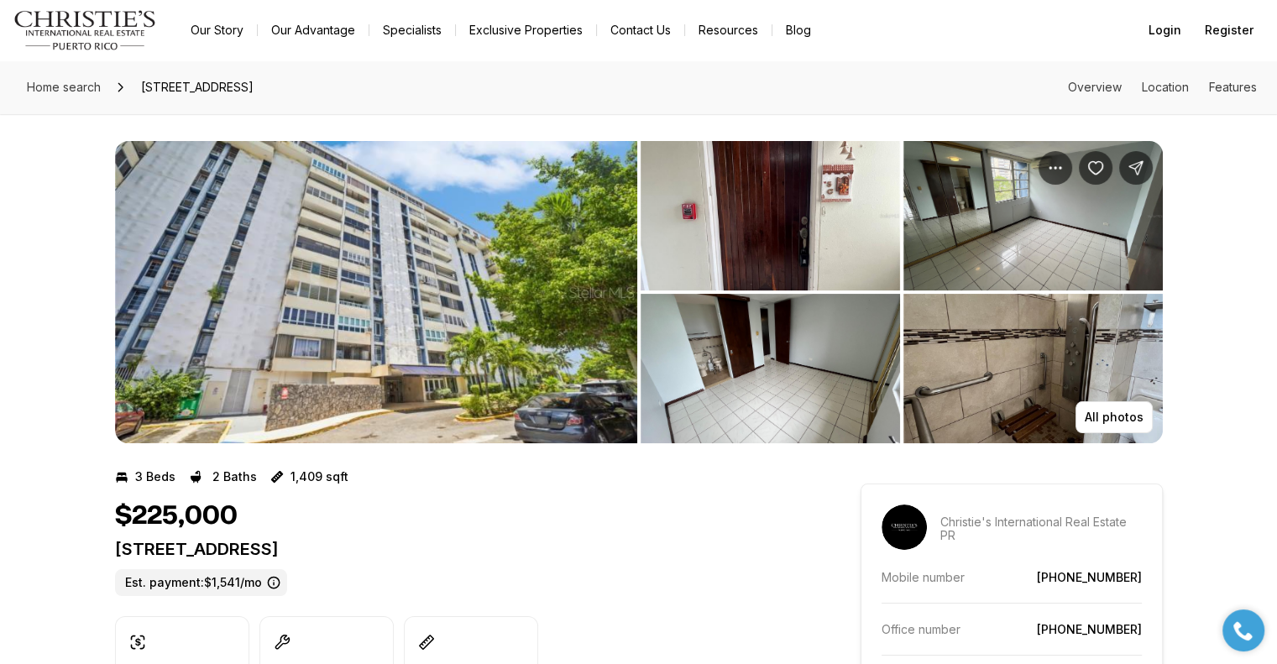
click at [453, 291] on img "View image gallery" at bounding box center [376, 292] width 522 height 302
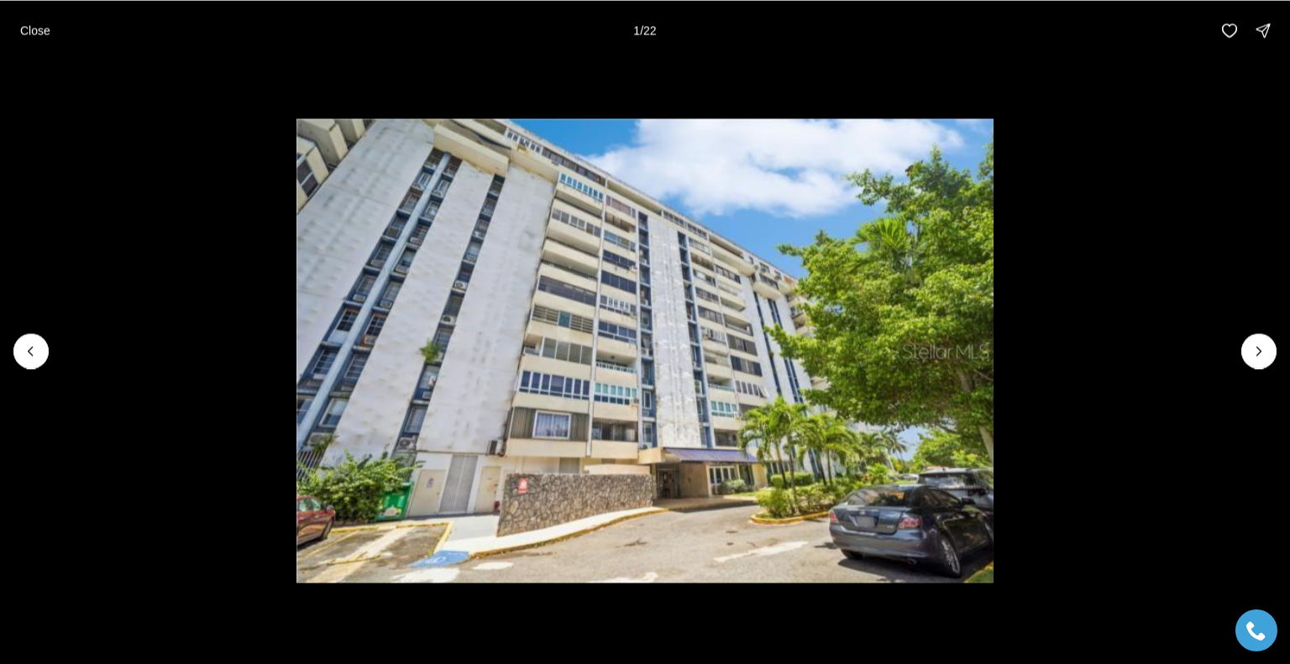
click at [453, 291] on img "1 of 22" at bounding box center [645, 350] width 698 height 465
click at [1263, 343] on icon "Next slide" at bounding box center [1258, 351] width 17 height 17
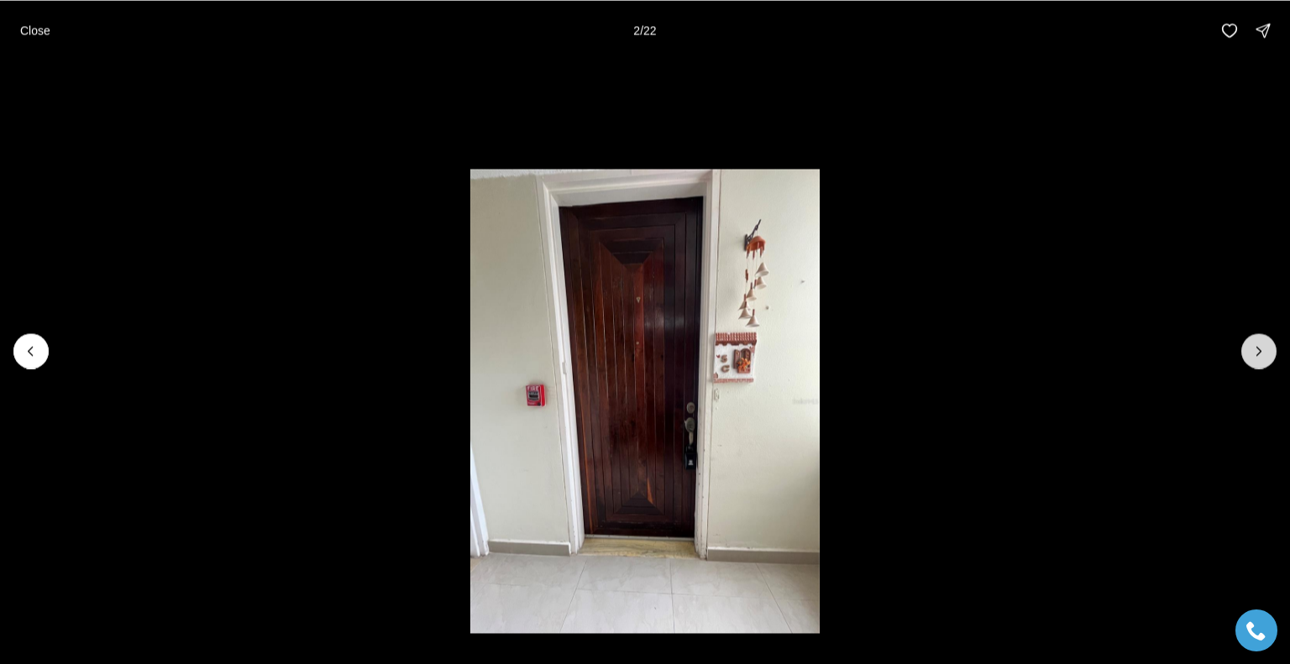
click at [1257, 343] on icon "Next slide" at bounding box center [1258, 351] width 17 height 17
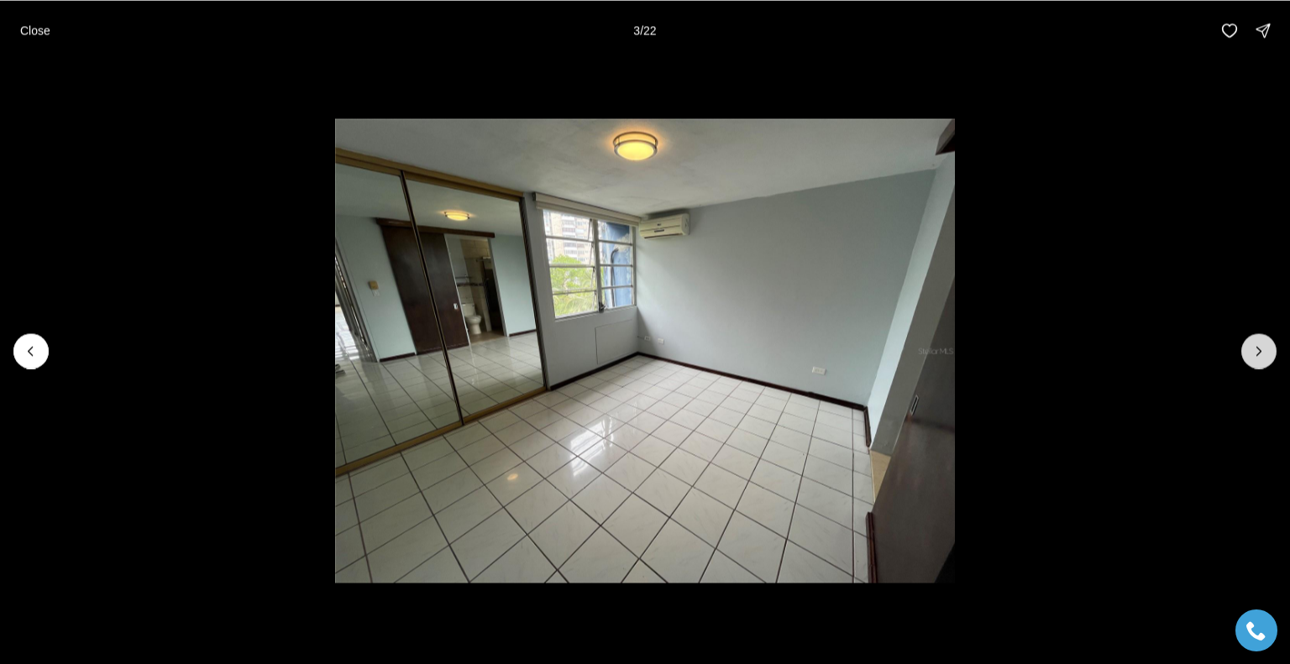
click at [1257, 343] on icon "Next slide" at bounding box center [1258, 351] width 17 height 17
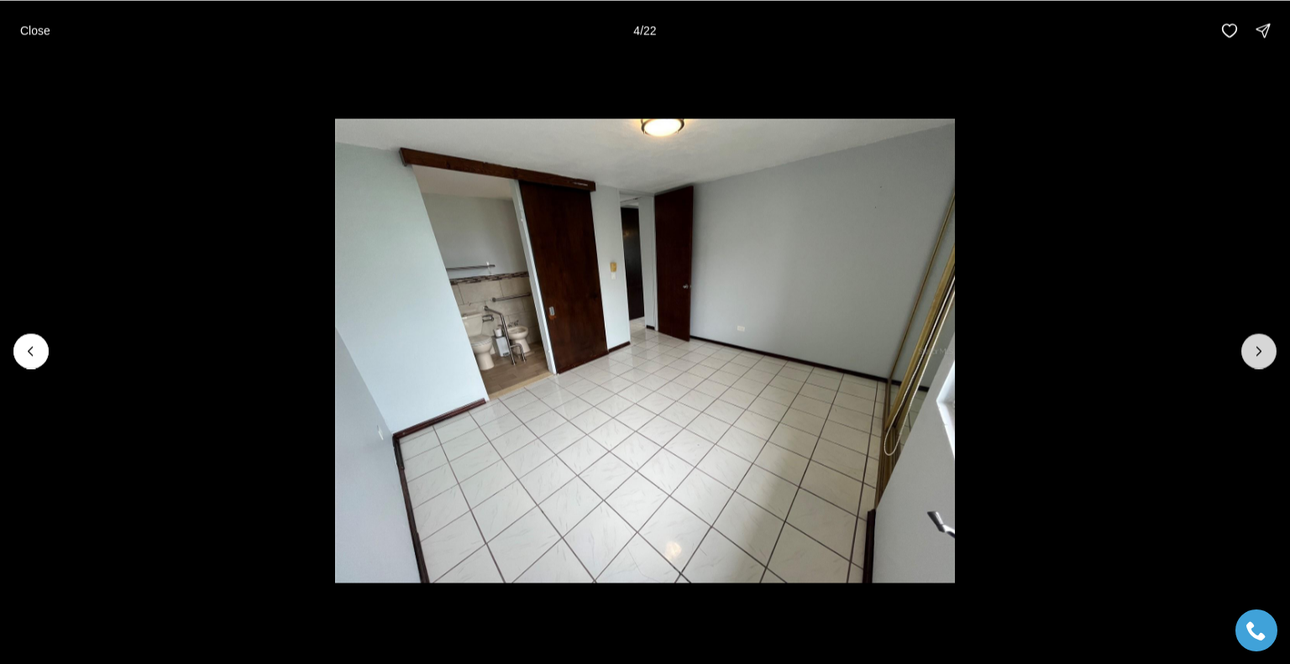
click at [1256, 348] on icon "Next slide" at bounding box center [1258, 351] width 17 height 17
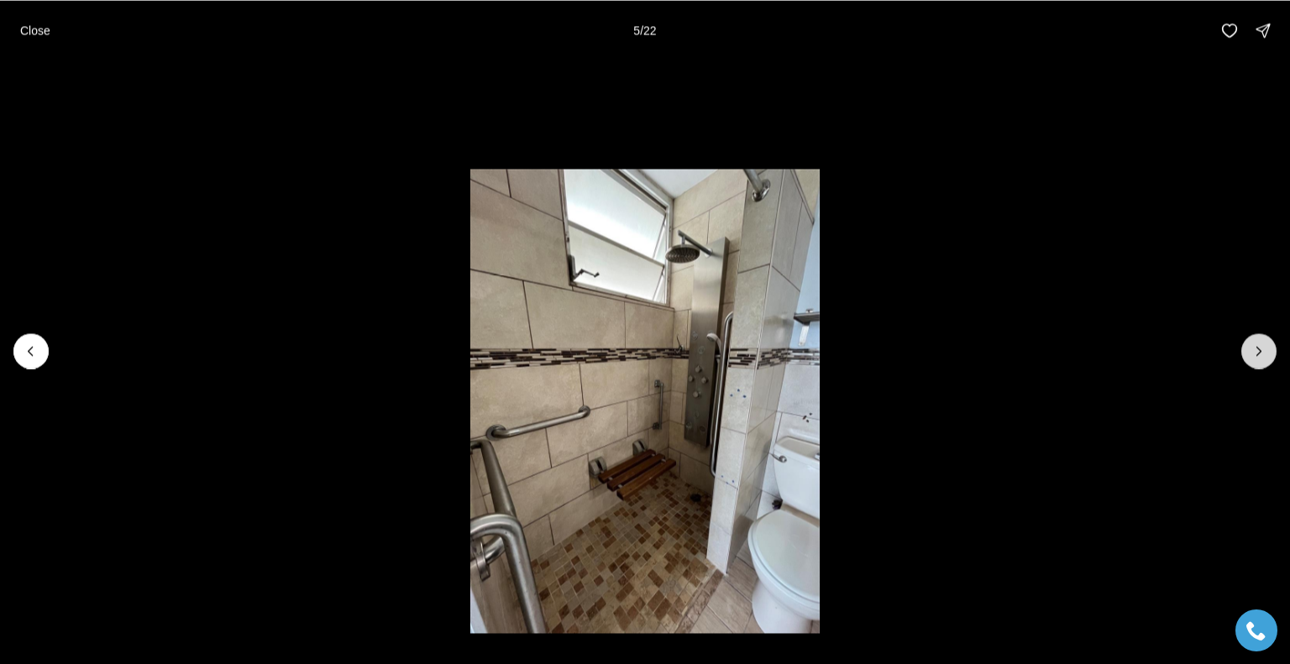
click at [1256, 348] on icon "Next slide" at bounding box center [1258, 351] width 17 height 17
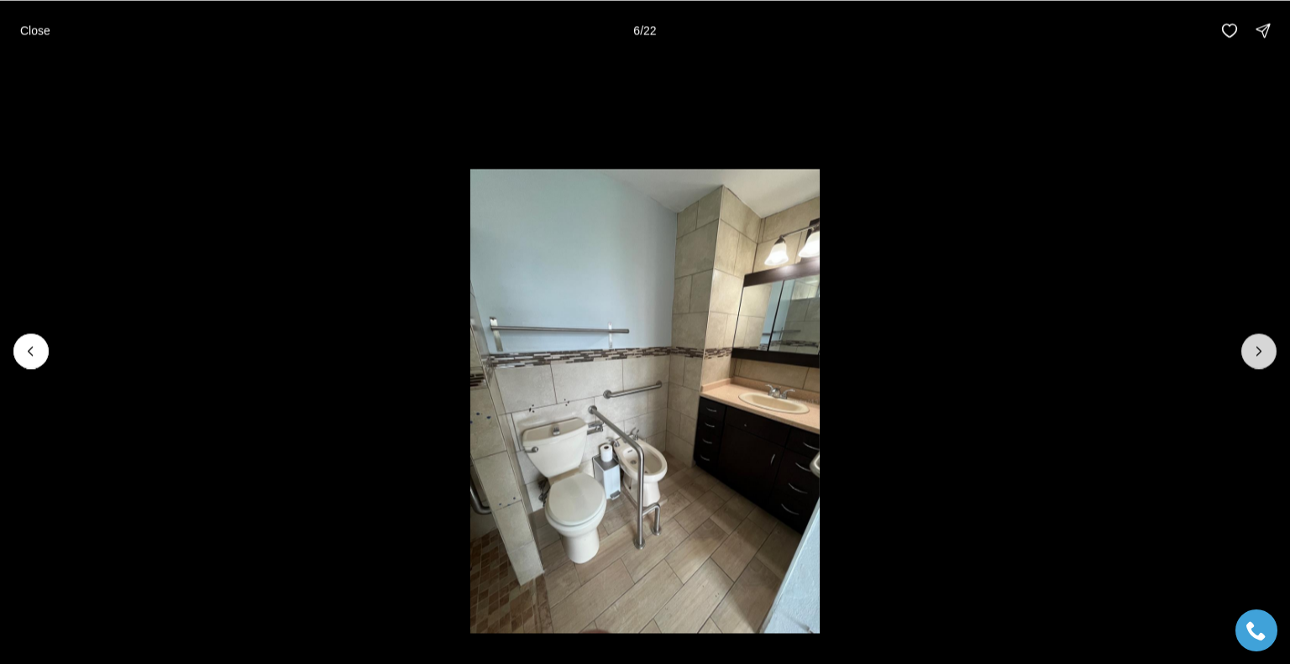
click at [1256, 348] on icon "Next slide" at bounding box center [1258, 351] width 17 height 17
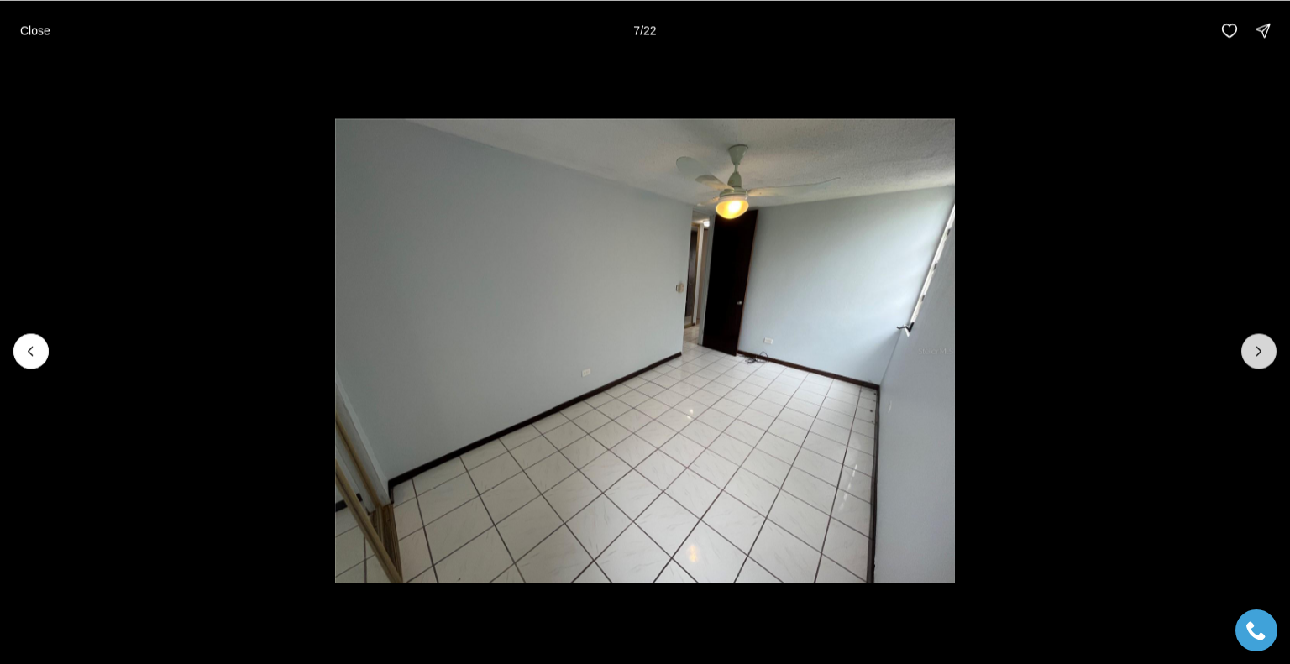
click at [1256, 348] on icon "Next slide" at bounding box center [1258, 351] width 17 height 17
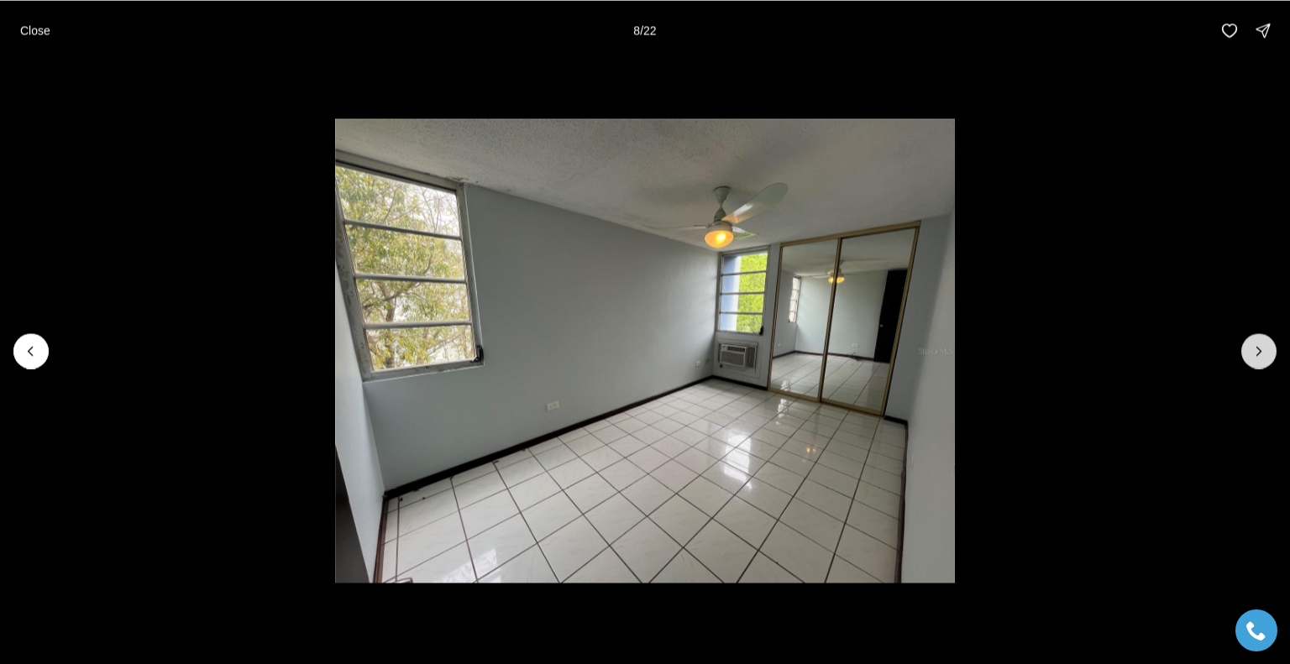
click at [1256, 348] on icon "Next slide" at bounding box center [1258, 351] width 17 height 17
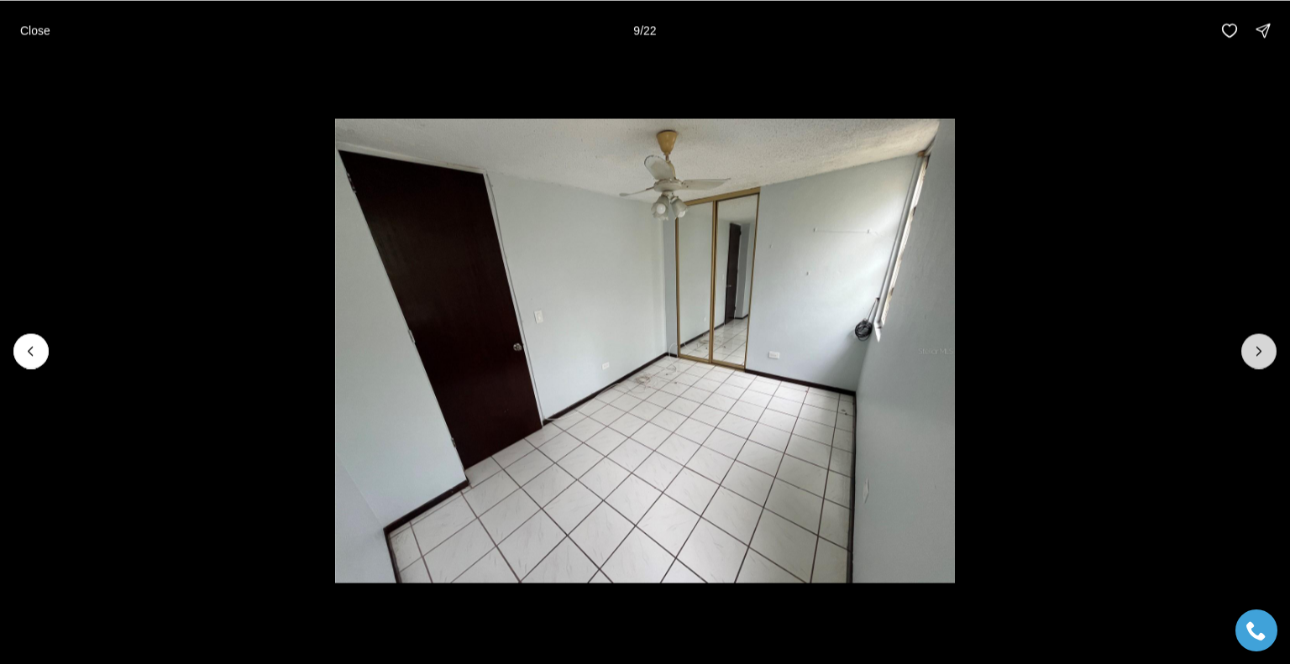
click at [1256, 348] on icon "Next slide" at bounding box center [1258, 351] width 17 height 17
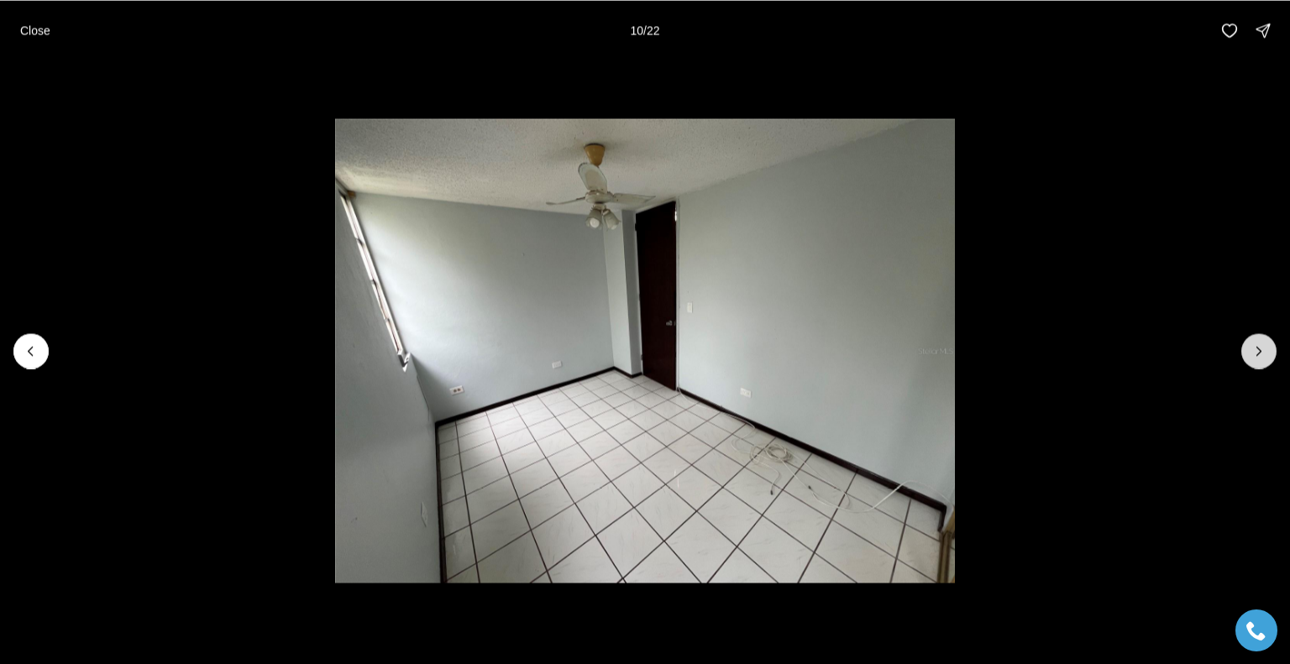
click at [1256, 348] on icon "Next slide" at bounding box center [1258, 351] width 17 height 17
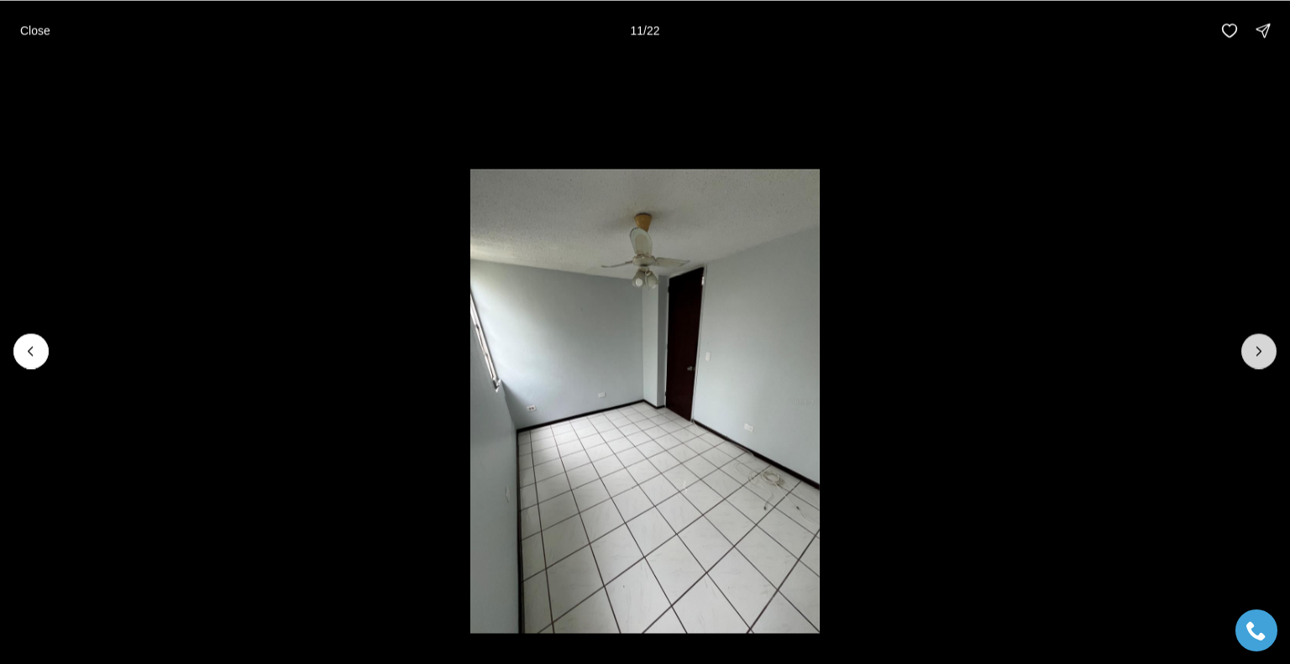
click at [1256, 348] on icon "Next slide" at bounding box center [1258, 351] width 17 height 17
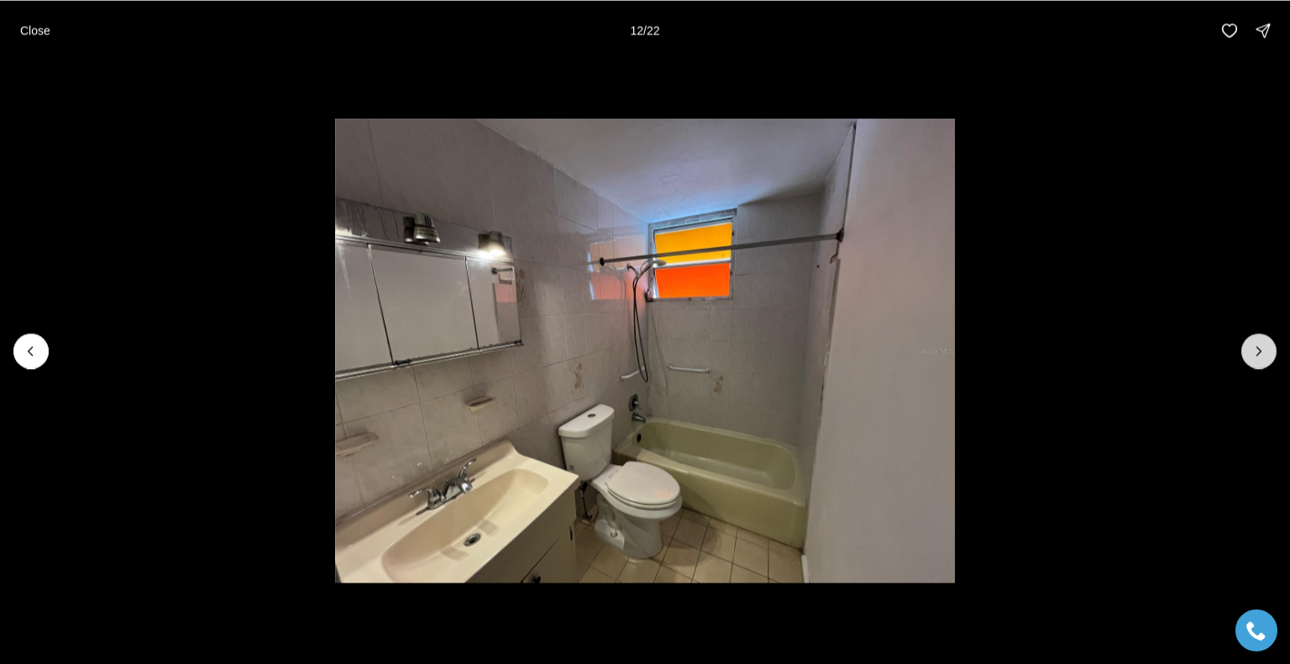
click at [1256, 348] on icon "Next slide" at bounding box center [1258, 351] width 17 height 17
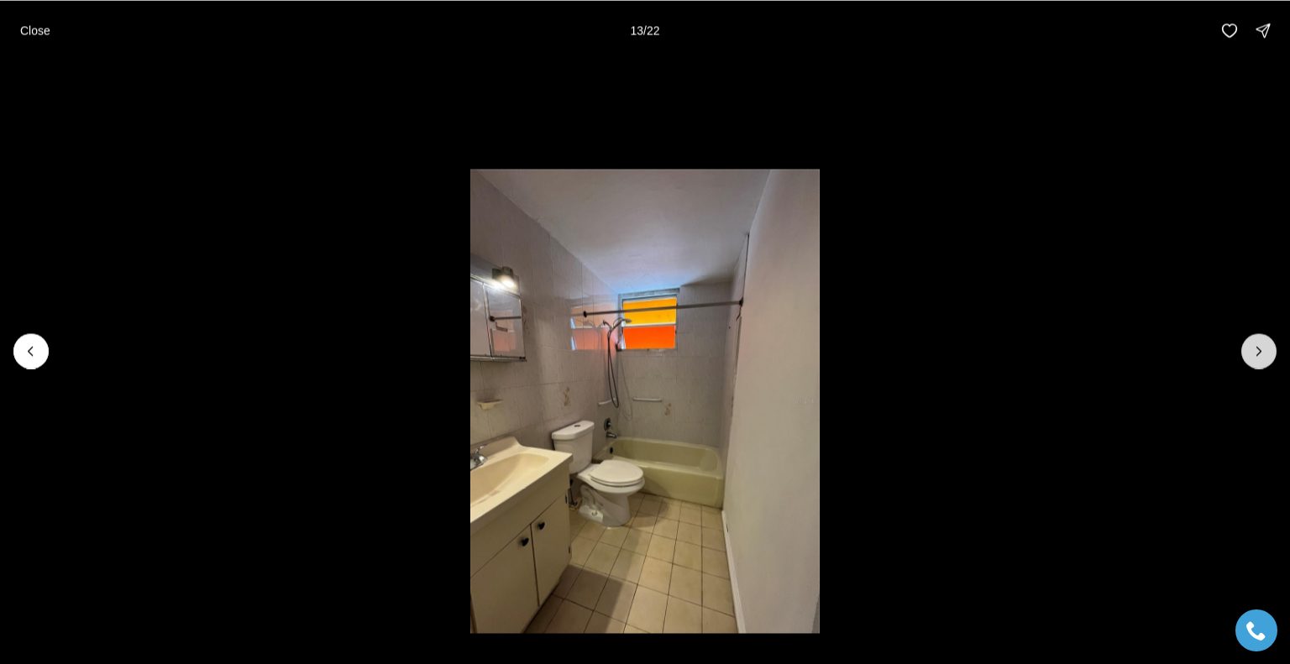
click at [1254, 349] on icon "Next slide" at bounding box center [1258, 351] width 17 height 17
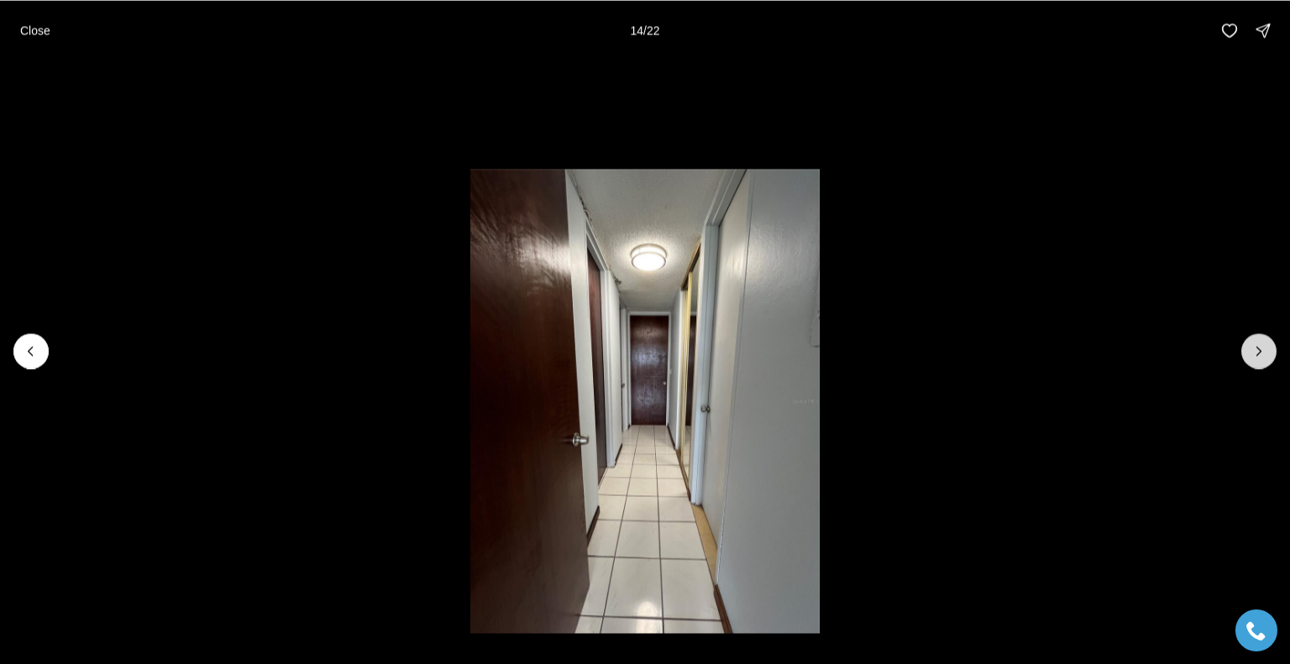
click at [1251, 348] on icon "Next slide" at bounding box center [1258, 351] width 17 height 17
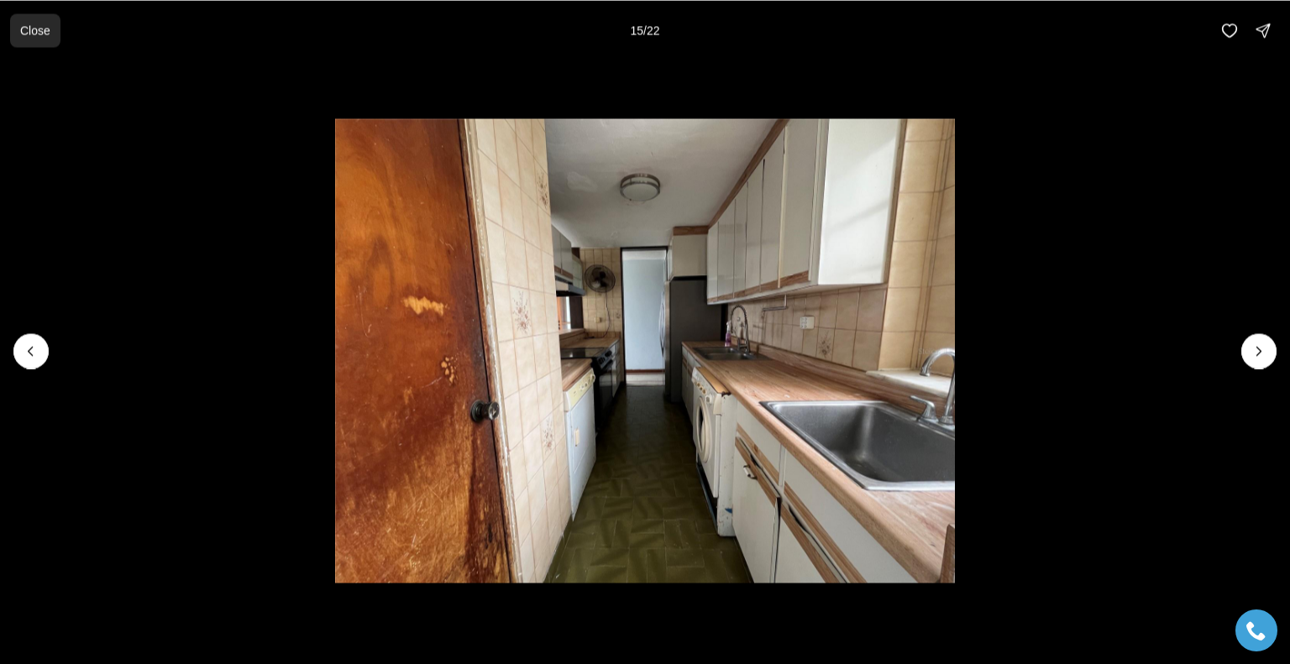
click at [36, 27] on p "Close" at bounding box center [35, 30] width 30 height 13
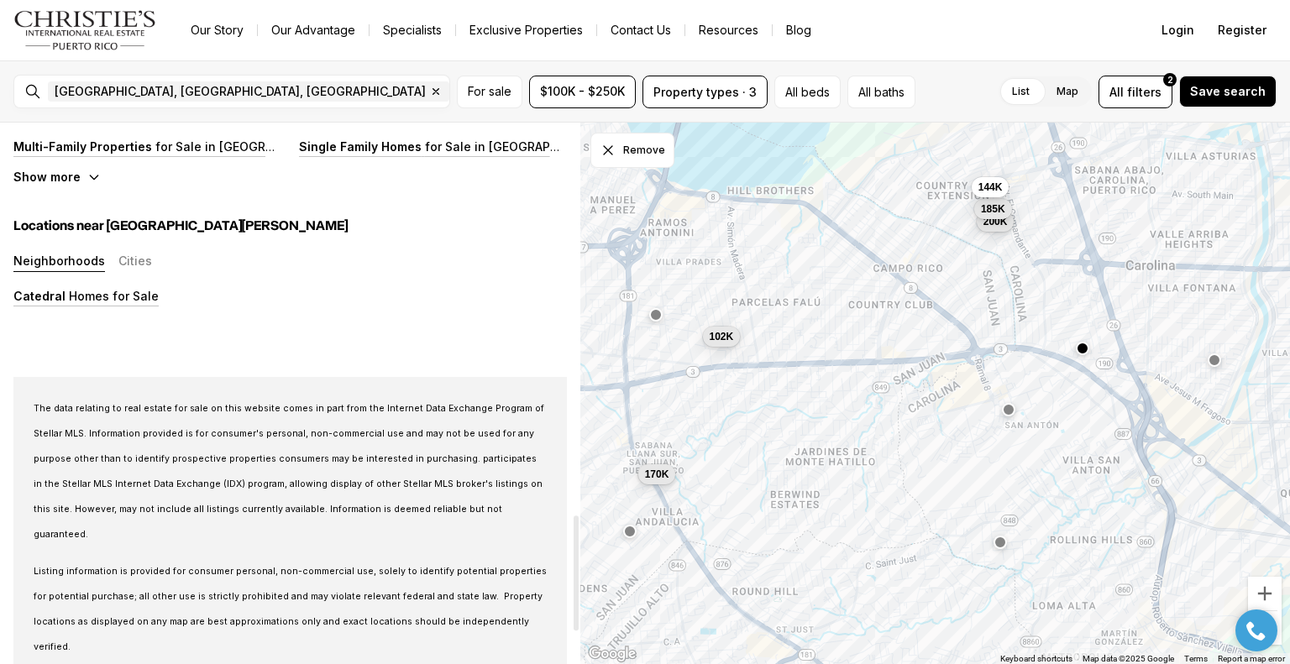
scroll to position [1511, 0]
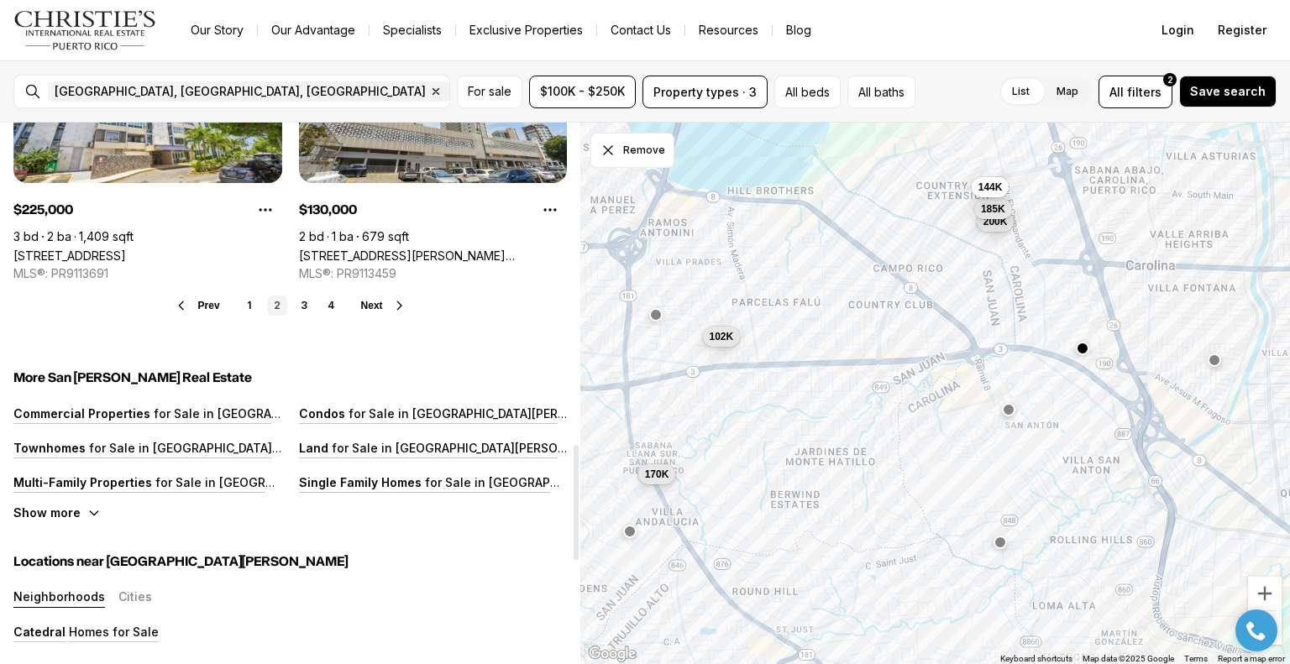
click at [378, 300] on span "Next" at bounding box center [372, 306] width 22 height 12
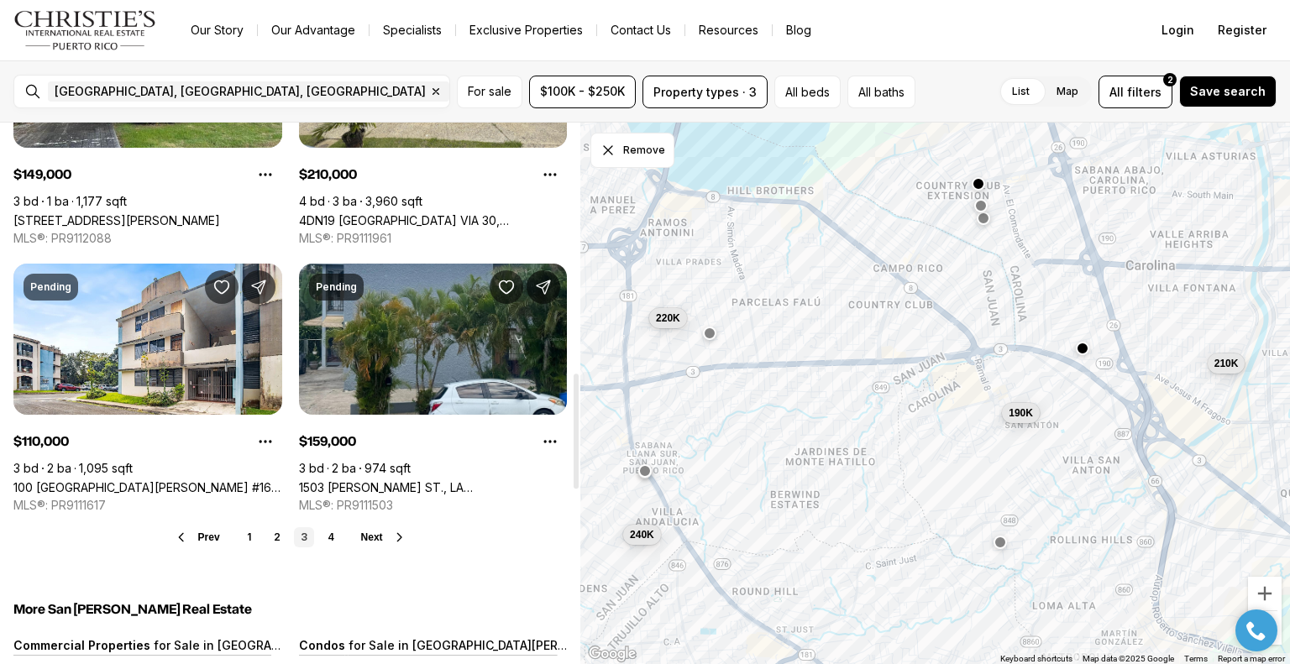
scroll to position [1175, 0]
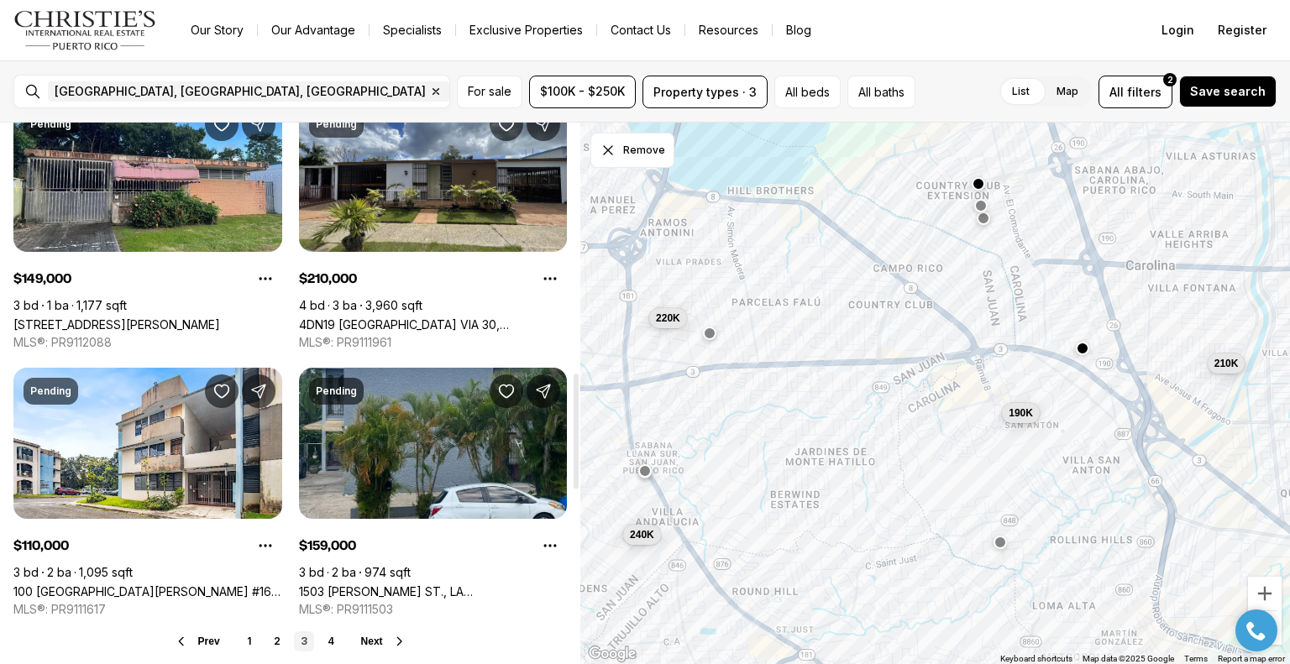
click at [376, 636] on span "Next" at bounding box center [372, 642] width 22 height 12
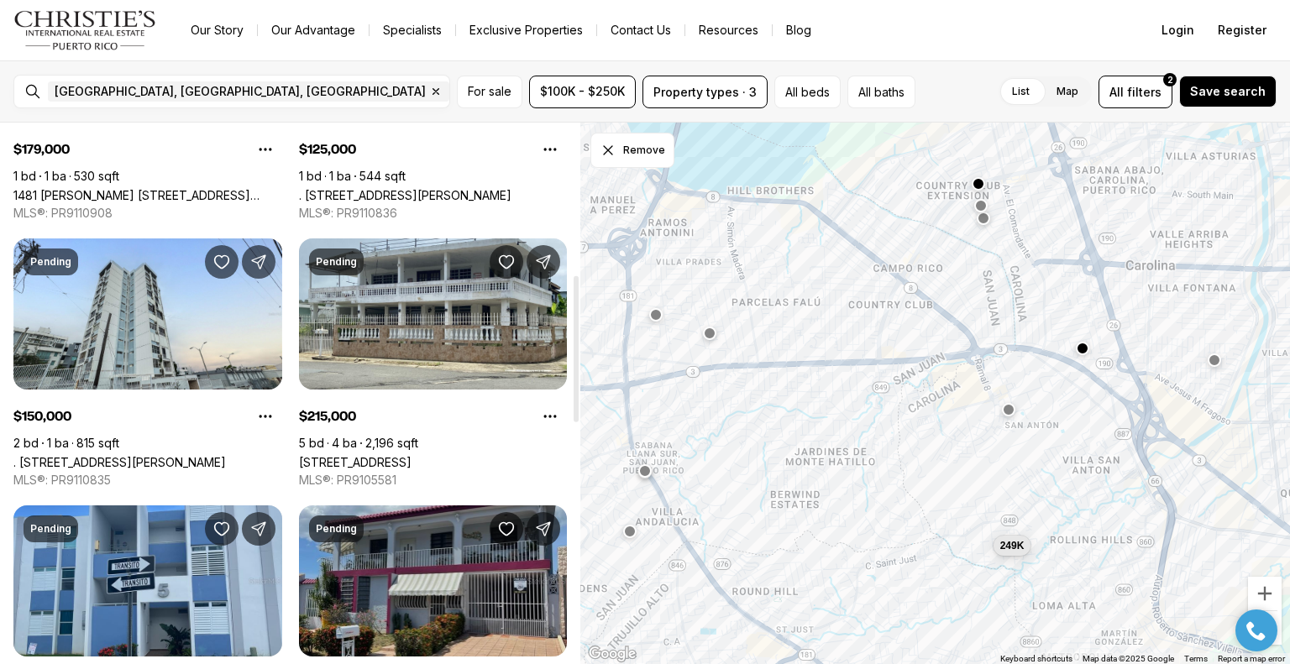
scroll to position [1091, 0]
